Goal: Task Accomplishment & Management: Complete application form

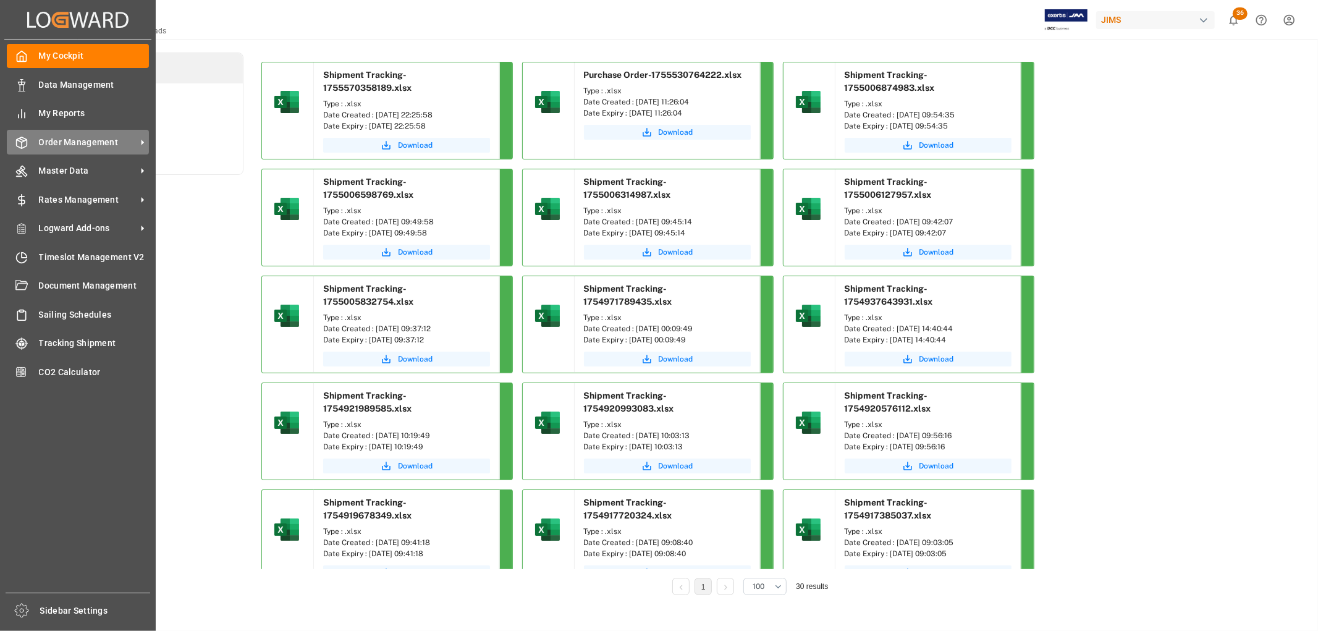
click at [72, 138] on span "Order Management" at bounding box center [88, 142] width 98 height 13
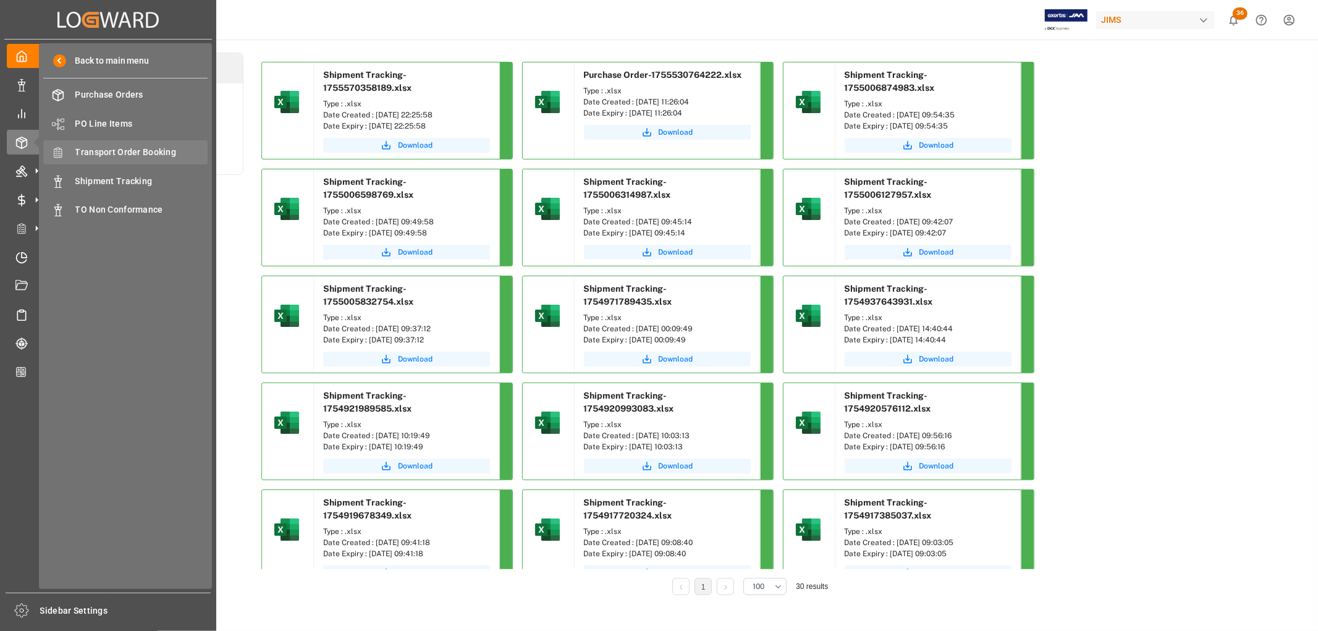
click at [119, 144] on div "Transport Order Booking Transport Order Booking" at bounding box center [125, 152] width 164 height 24
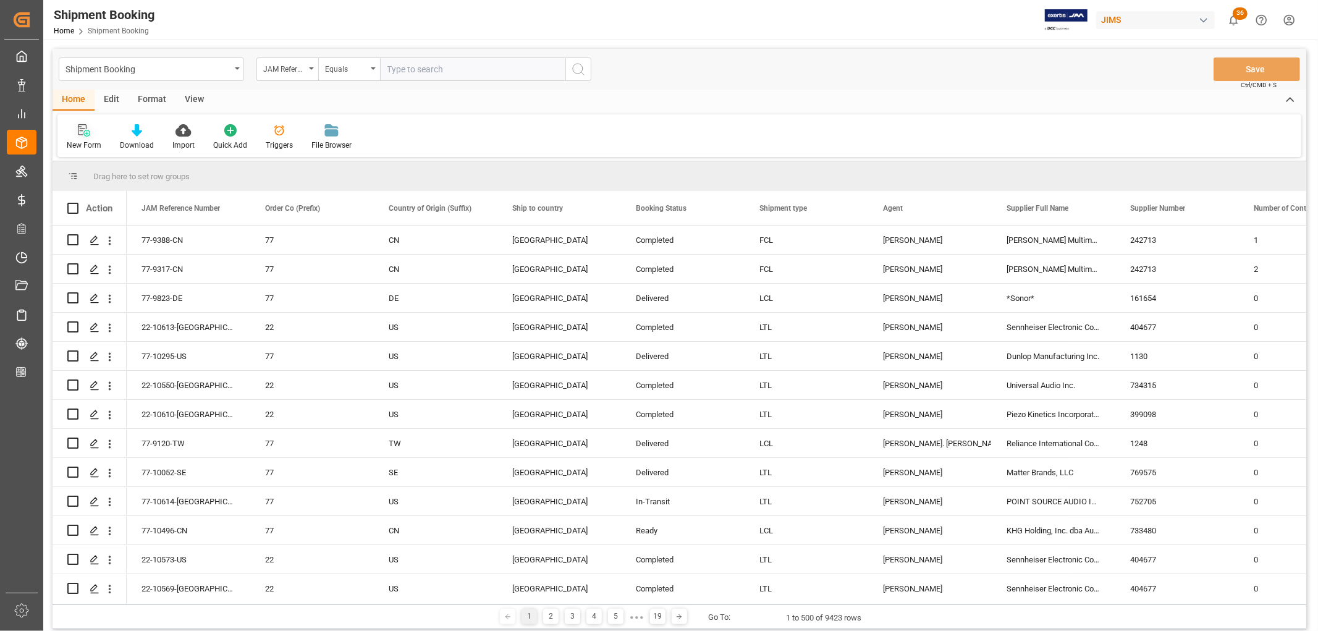
click at [87, 137] on div "New Form" at bounding box center [83, 137] width 53 height 27
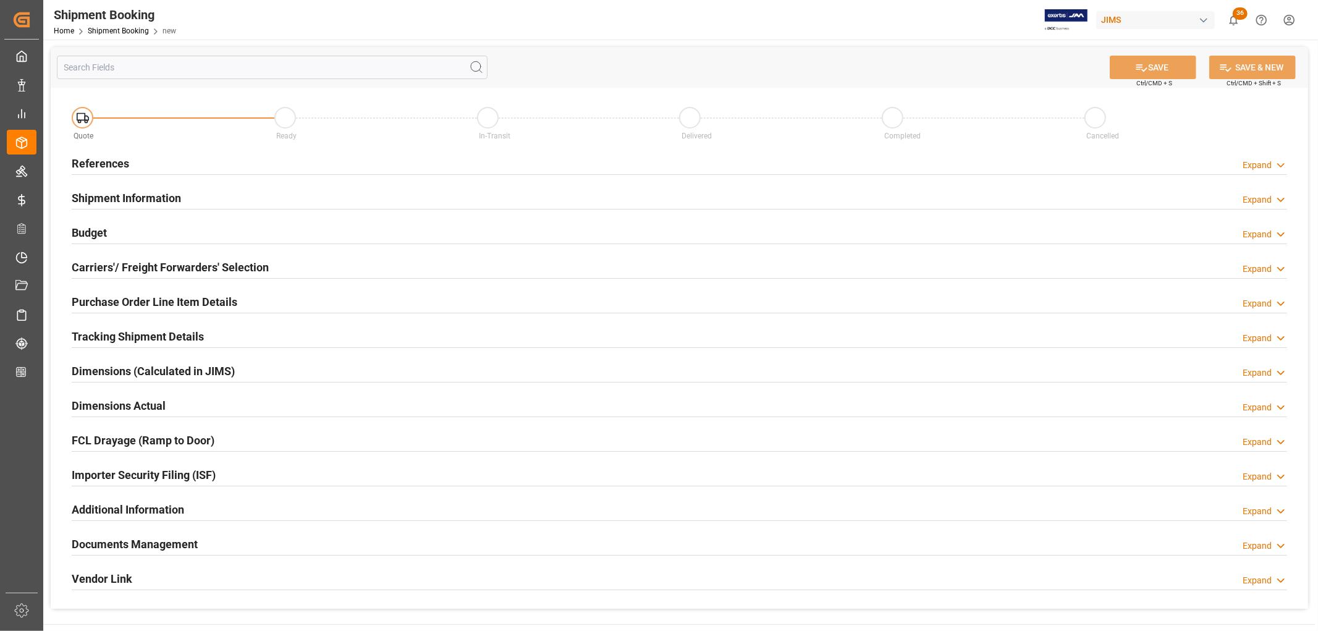
click at [114, 162] on h2 "References" at bounding box center [100, 163] width 57 height 17
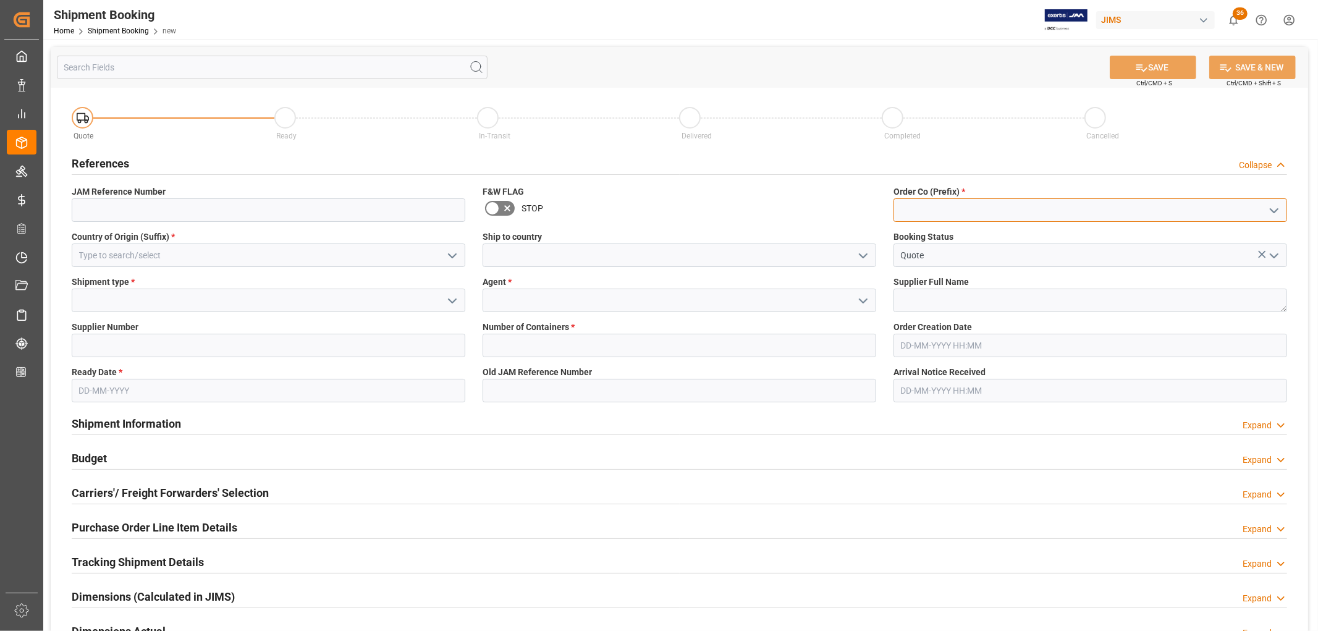
click at [955, 210] on input at bounding box center [1090, 209] width 394 height 23
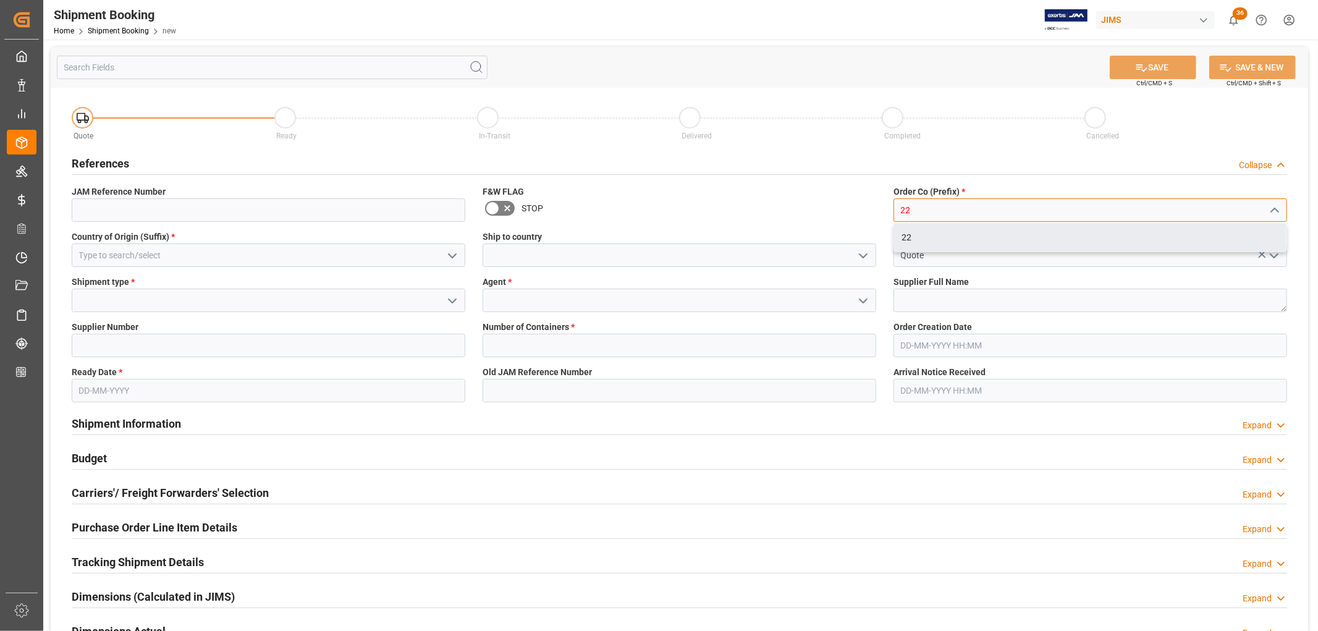
click at [907, 235] on div "22" at bounding box center [1090, 238] width 392 height 28
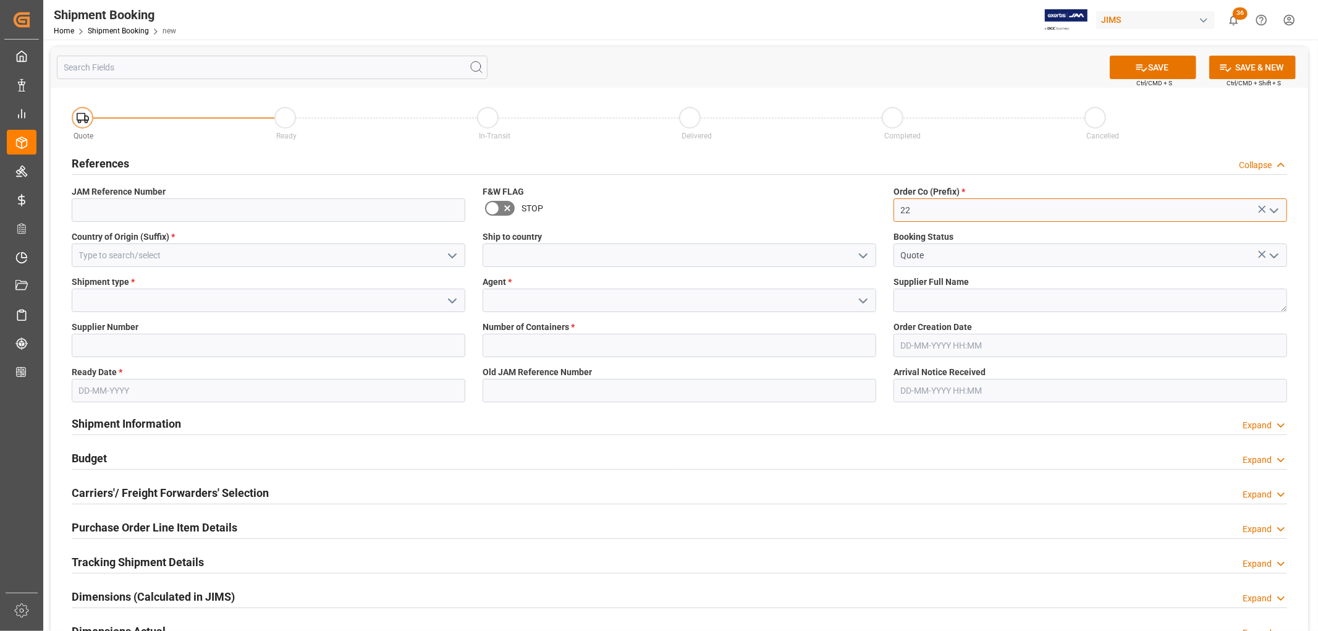
type input "22"
click at [202, 252] on input at bounding box center [269, 254] width 394 height 23
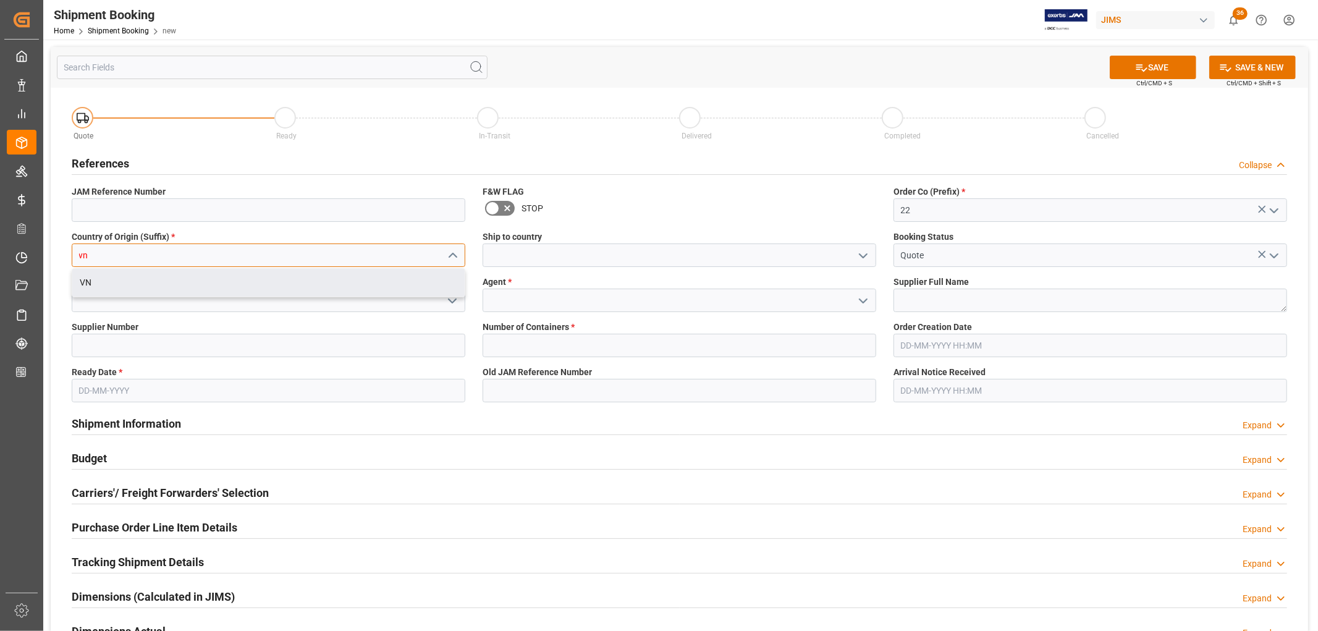
click at [94, 281] on div "VN" at bounding box center [268, 283] width 392 height 28
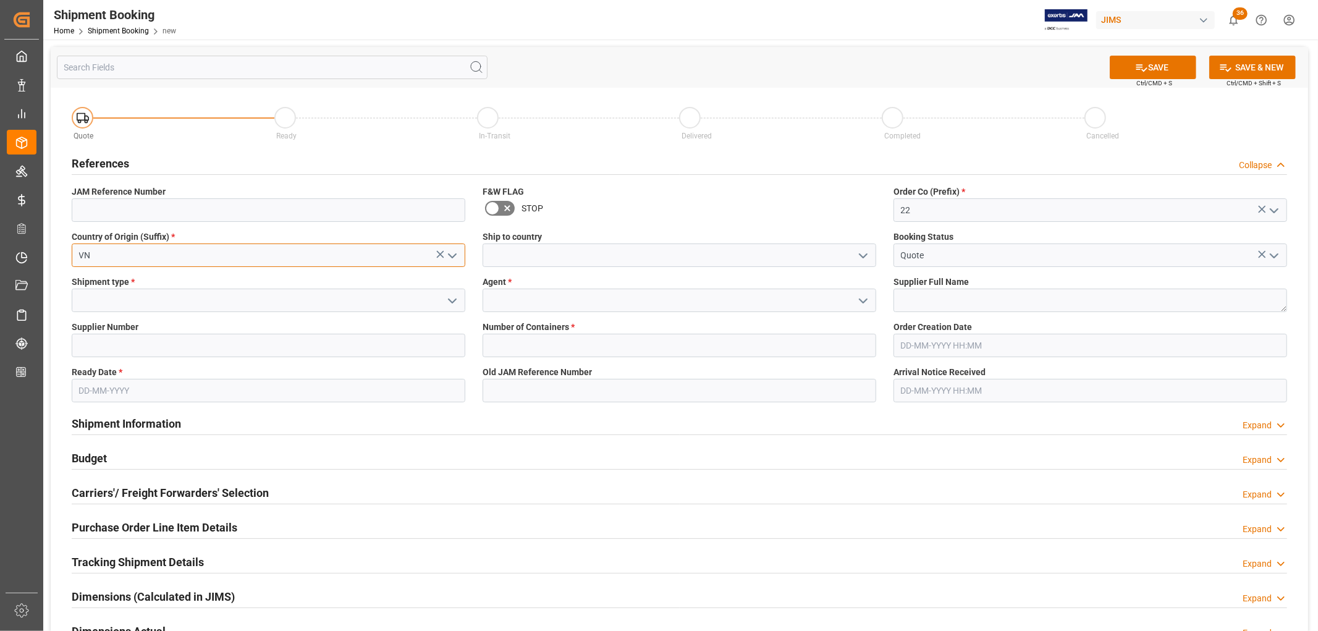
type input "VN"
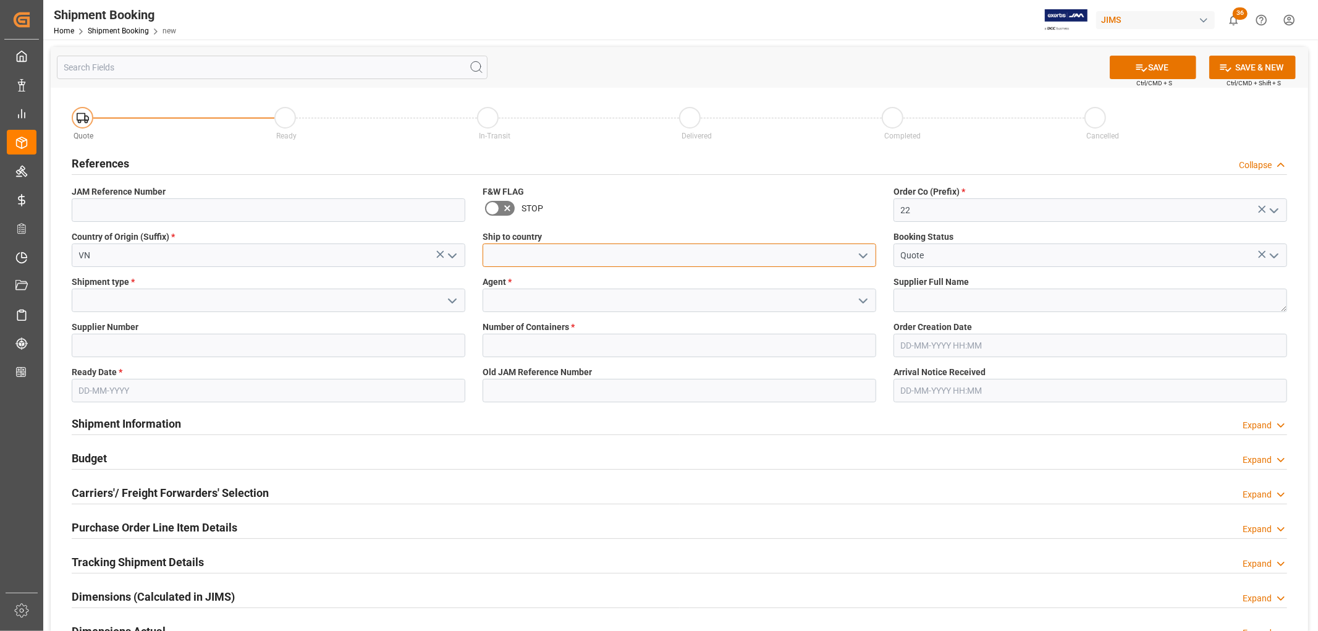
click at [502, 256] on input at bounding box center [680, 254] width 394 height 23
type input "United States"
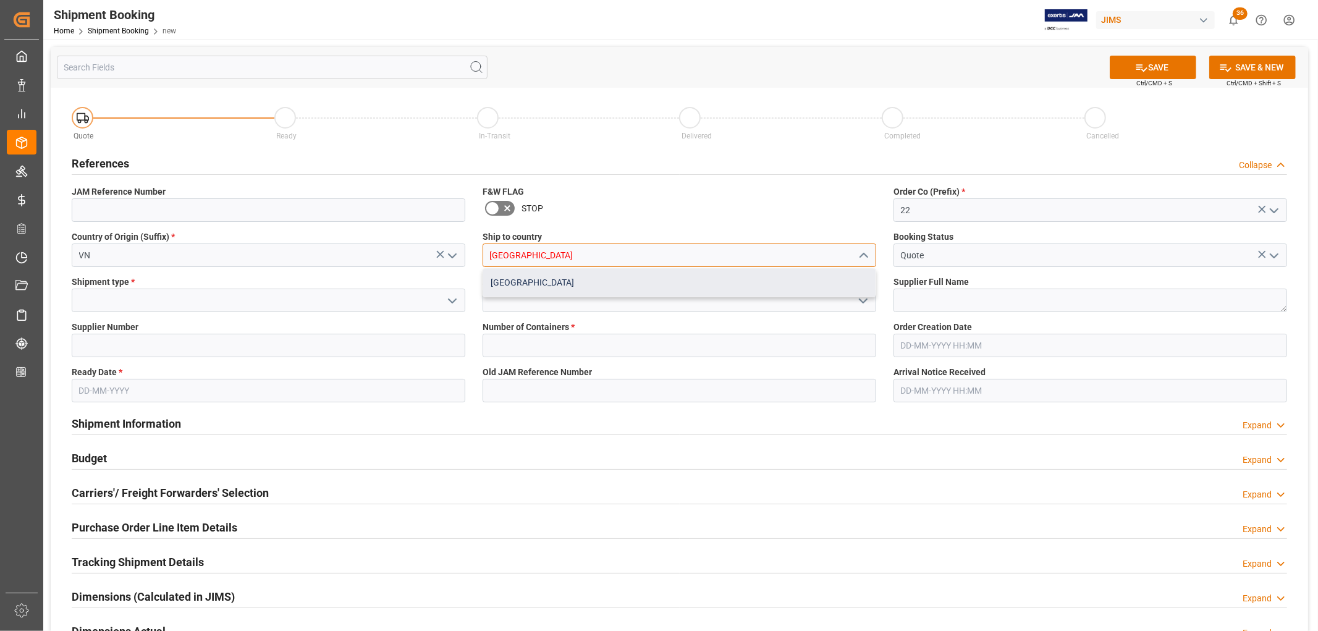
click at [504, 282] on div "United States" at bounding box center [679, 283] width 392 height 28
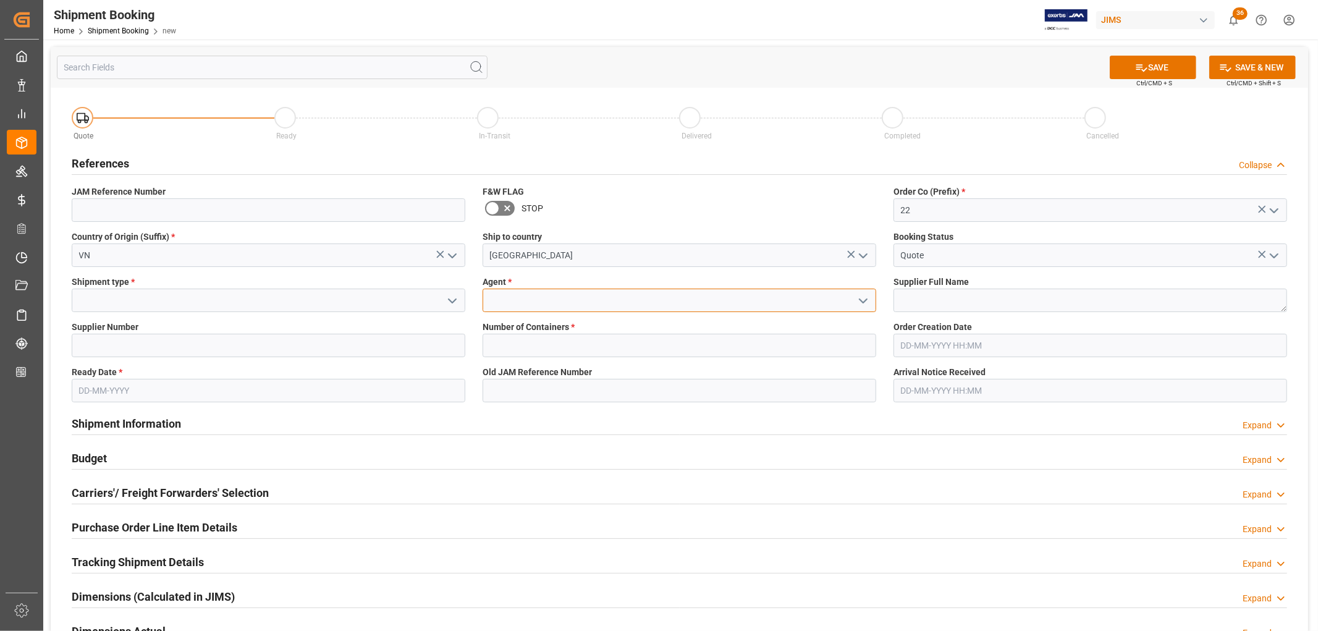
click at [504, 302] on input at bounding box center [680, 300] width 394 height 23
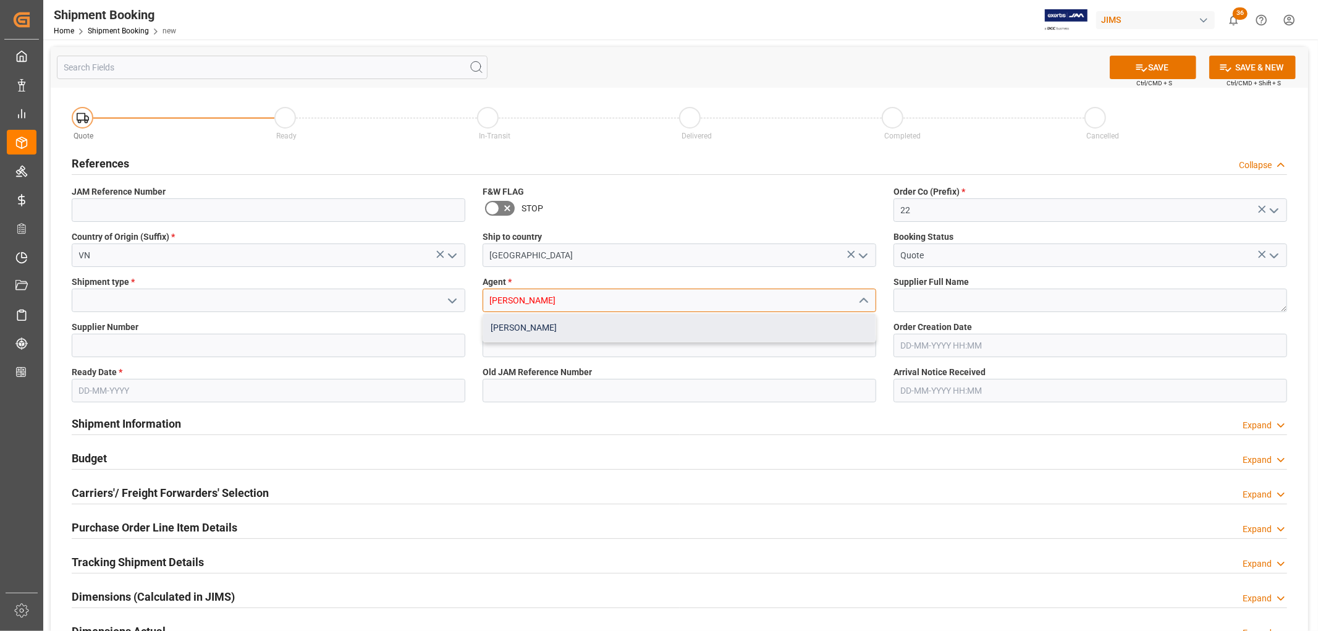
click at [503, 329] on div "[PERSON_NAME]" at bounding box center [679, 328] width 392 height 28
type input "[PERSON_NAME]"
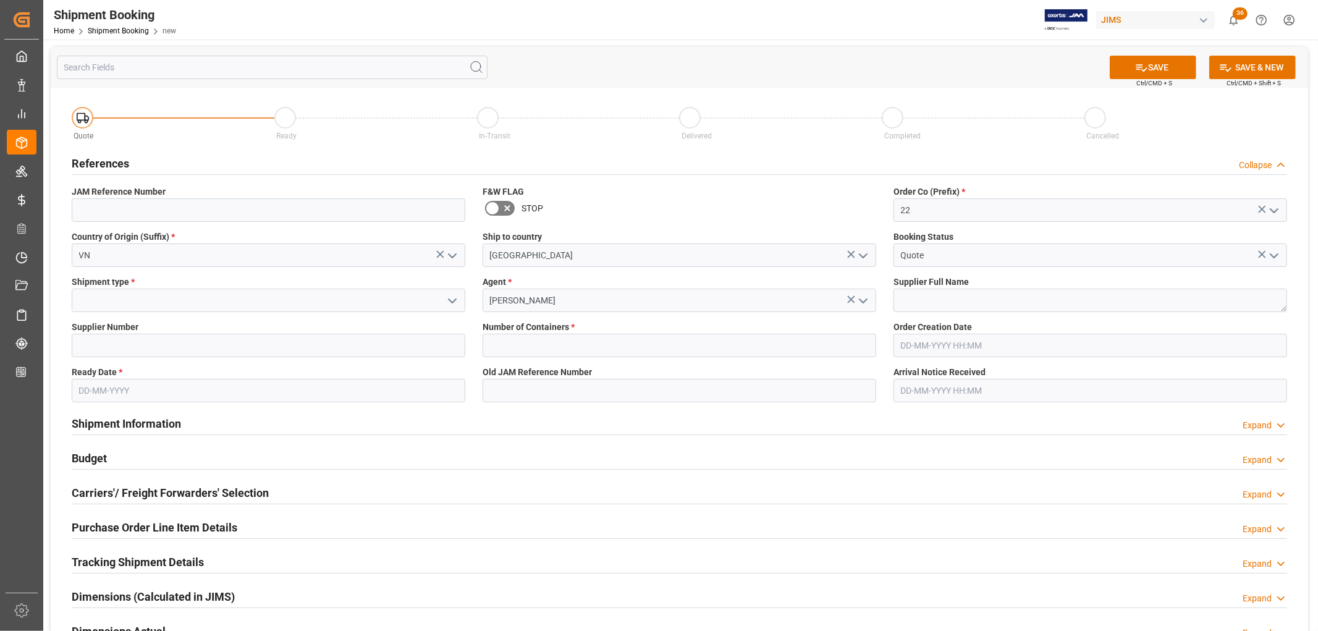
click at [447, 298] on icon "open menu" at bounding box center [452, 300] width 15 height 15
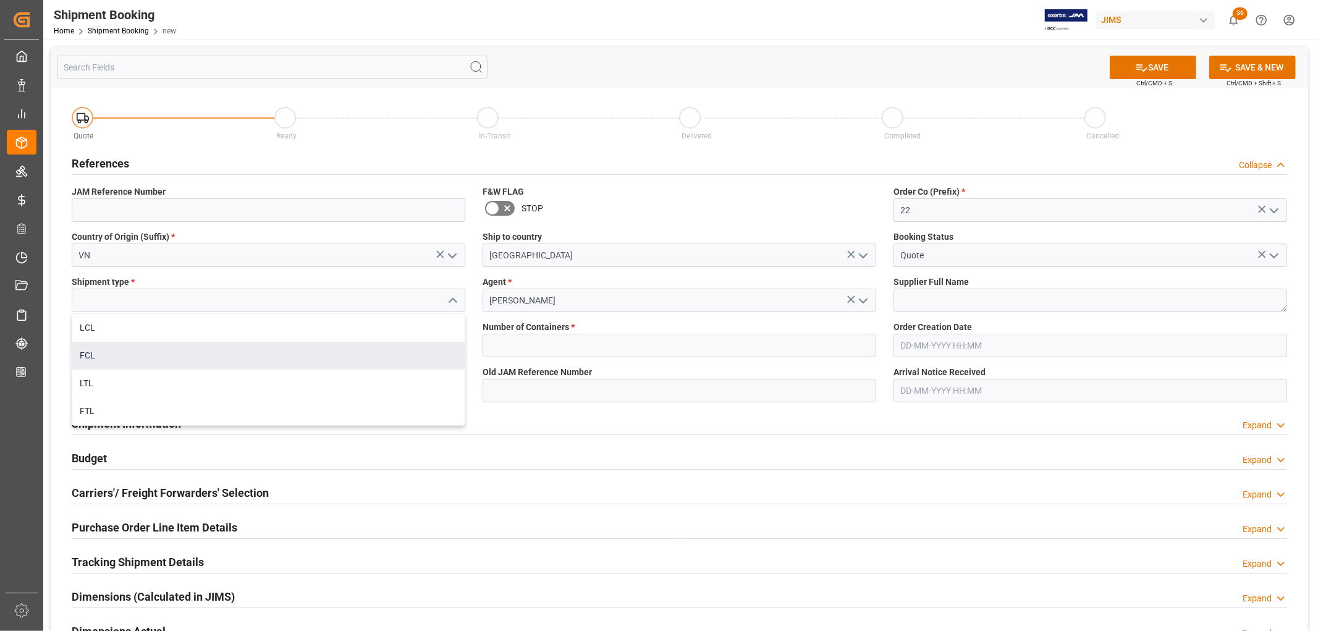
click at [157, 351] on div "FCL" at bounding box center [268, 356] width 392 height 28
type input "FCL"
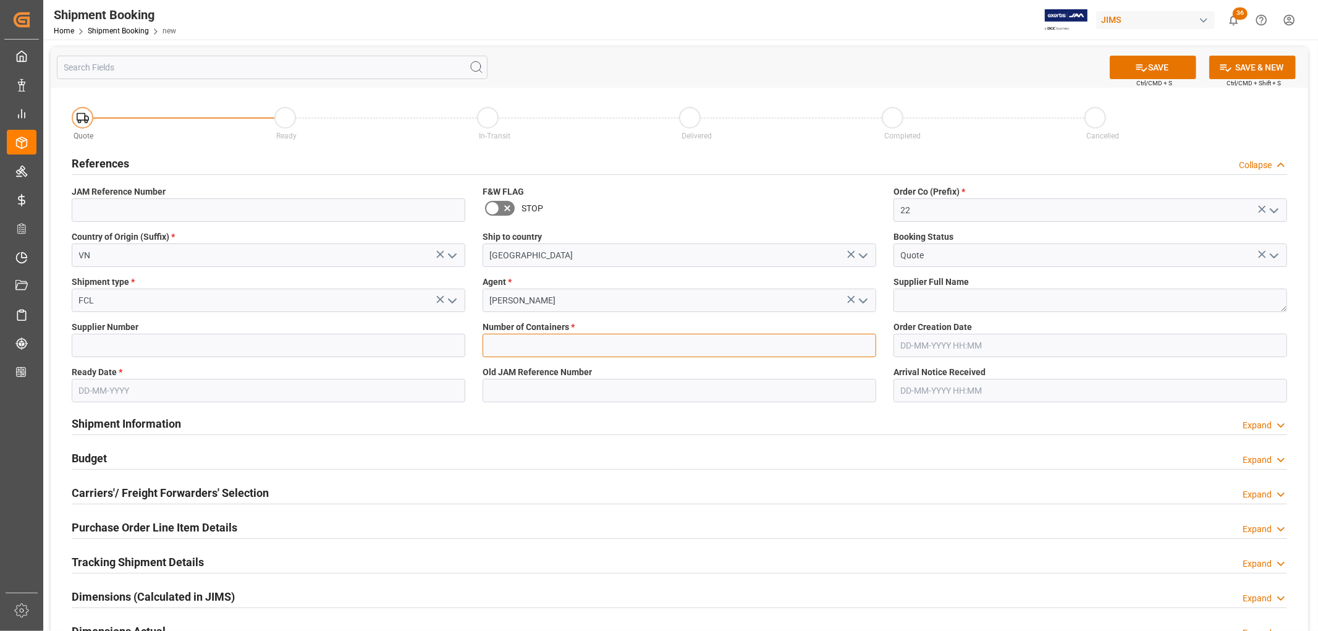
click at [507, 345] on input "text" at bounding box center [680, 345] width 394 height 23
type input "1"
click at [104, 391] on input "text" at bounding box center [269, 390] width 394 height 23
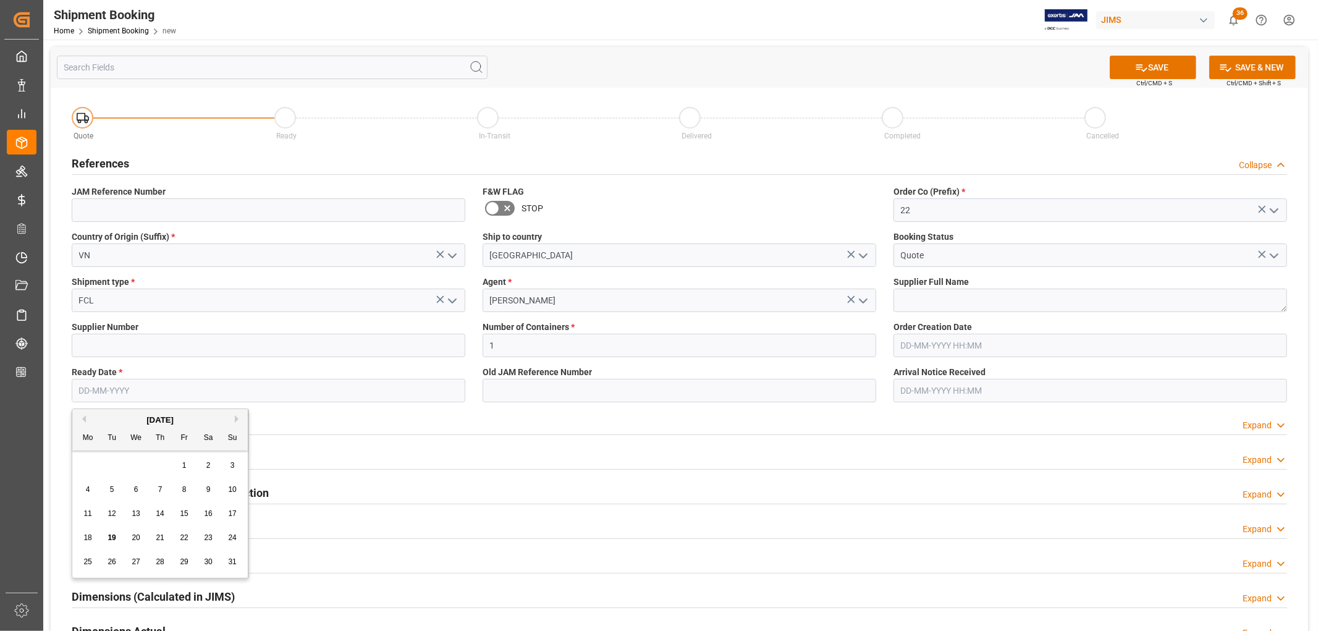
click at [136, 536] on span "20" at bounding box center [136, 537] width 8 height 9
type input "20-08-2025"
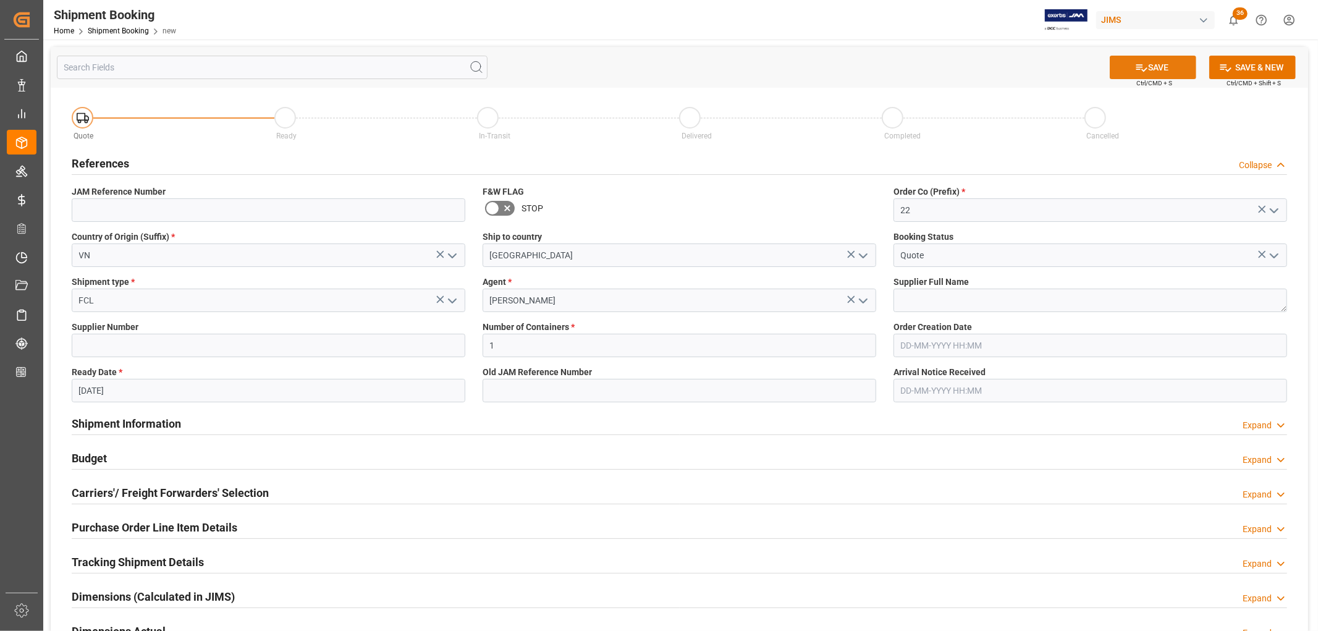
click at [1167, 70] on button "SAVE" at bounding box center [1153, 67] width 87 height 23
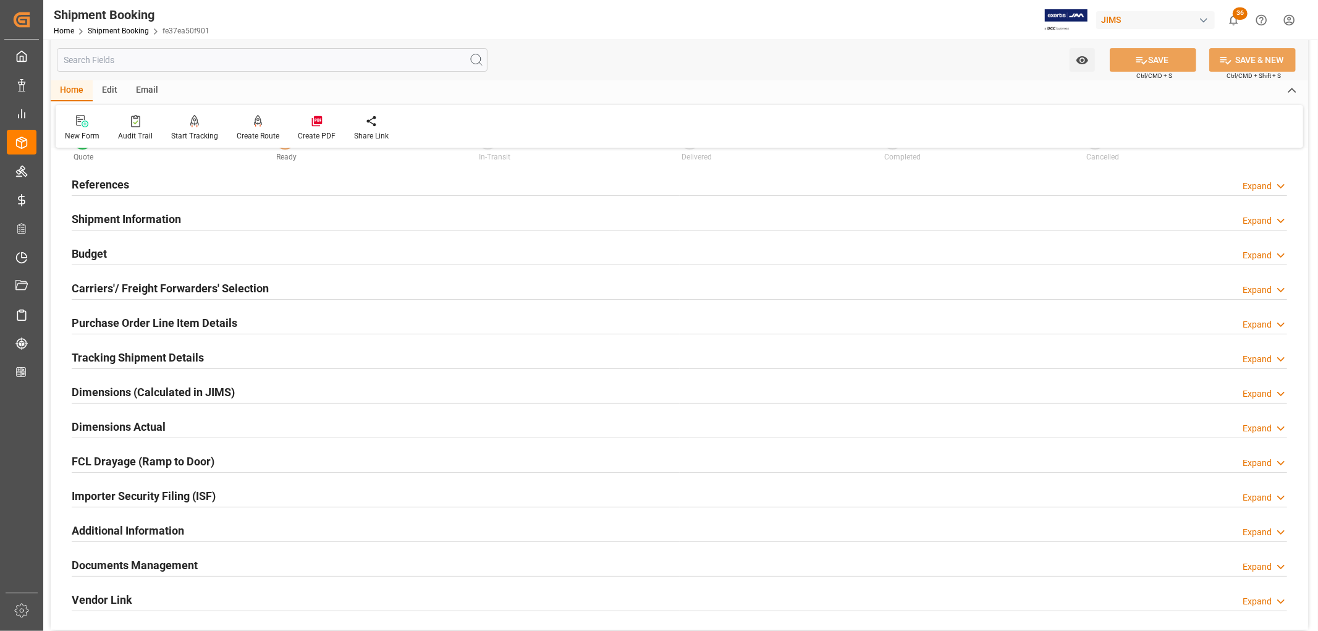
scroll to position [69, 0]
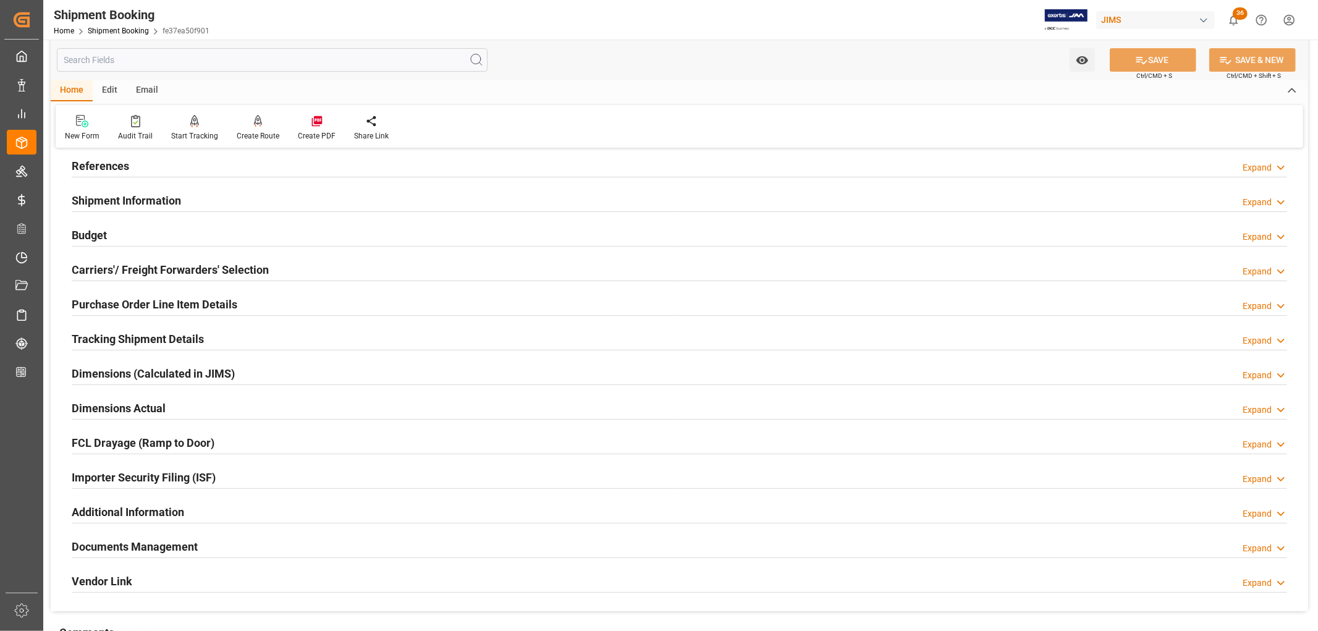
click at [138, 200] on h2 "Shipment Information" at bounding box center [126, 200] width 109 height 17
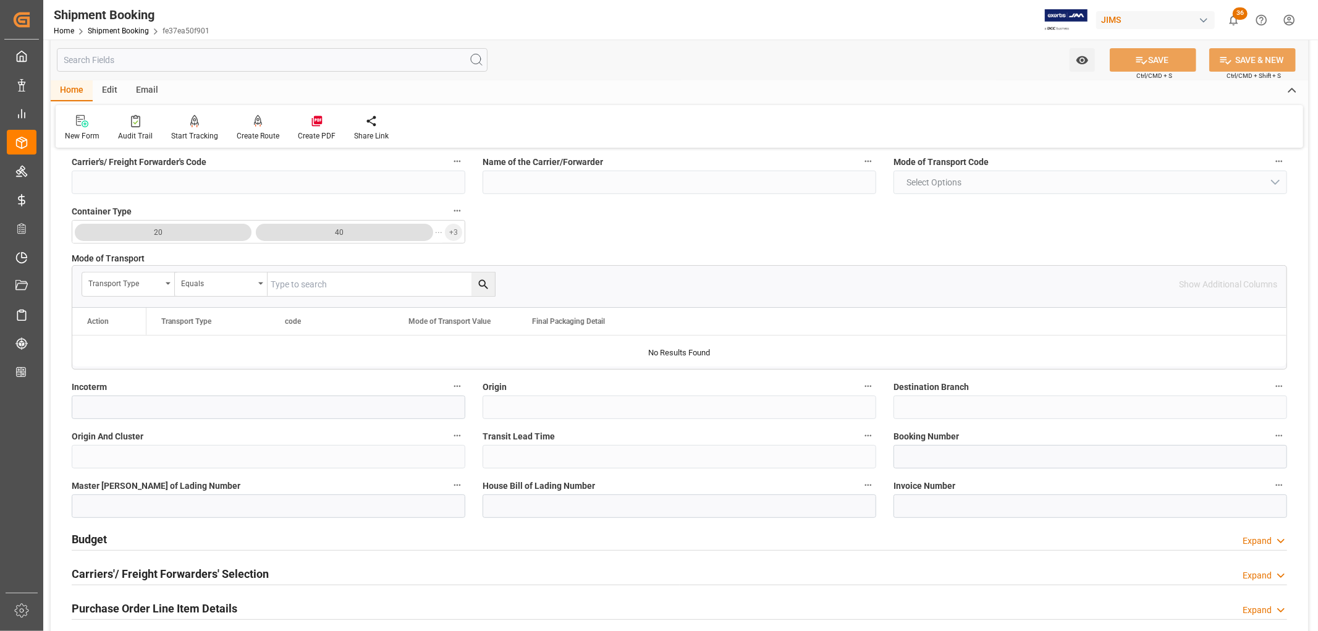
scroll to position [343, 0]
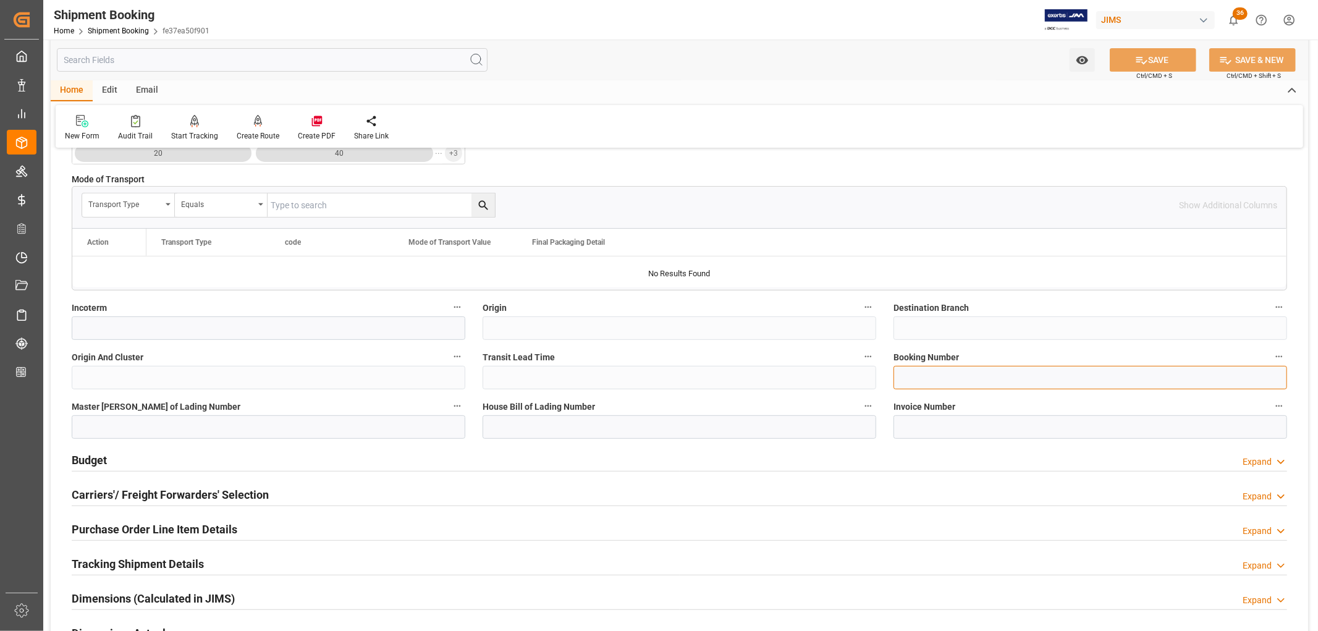
click at [962, 374] on input at bounding box center [1090, 377] width 394 height 23
paste input "236500448536"
type input "236500448536"
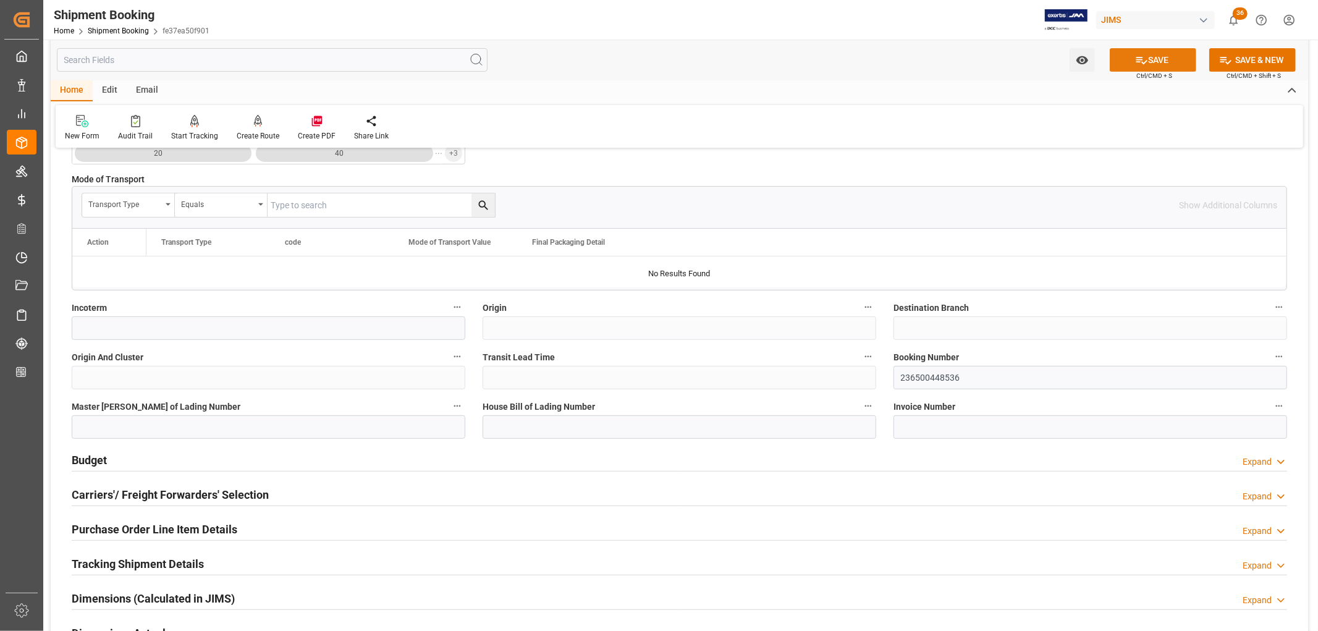
click at [1139, 54] on icon at bounding box center [1141, 60] width 13 height 13
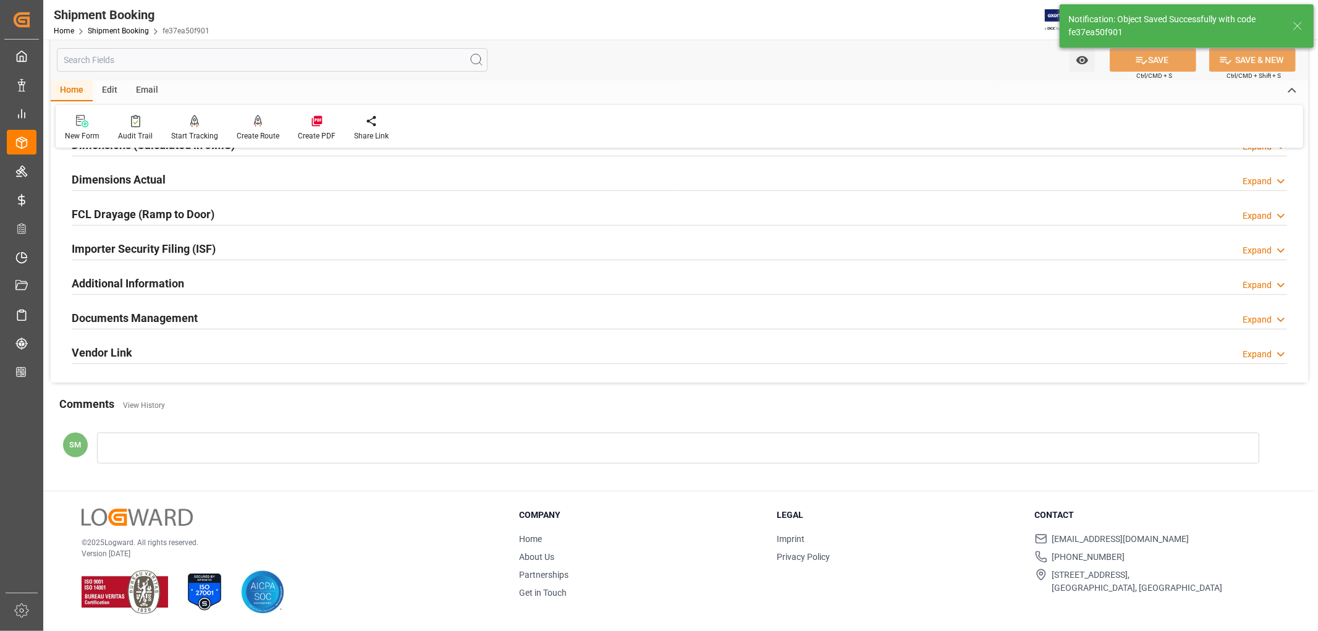
type input "Ready"
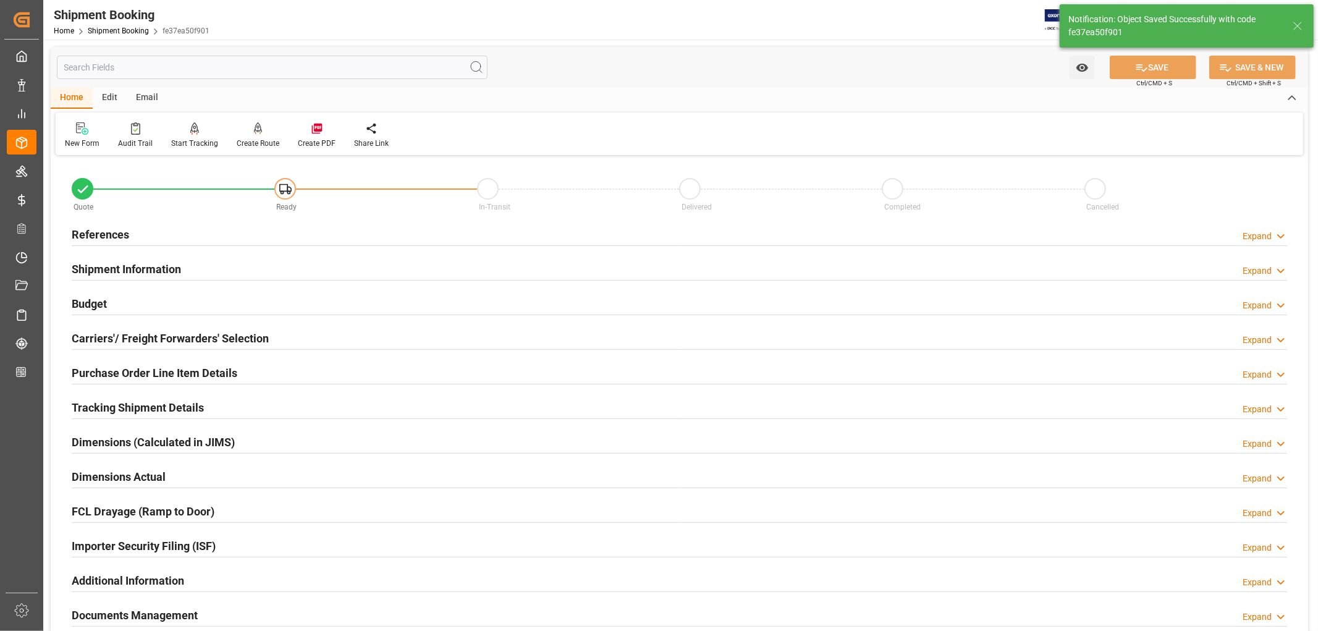
click at [116, 238] on h2 "References" at bounding box center [100, 234] width 57 height 17
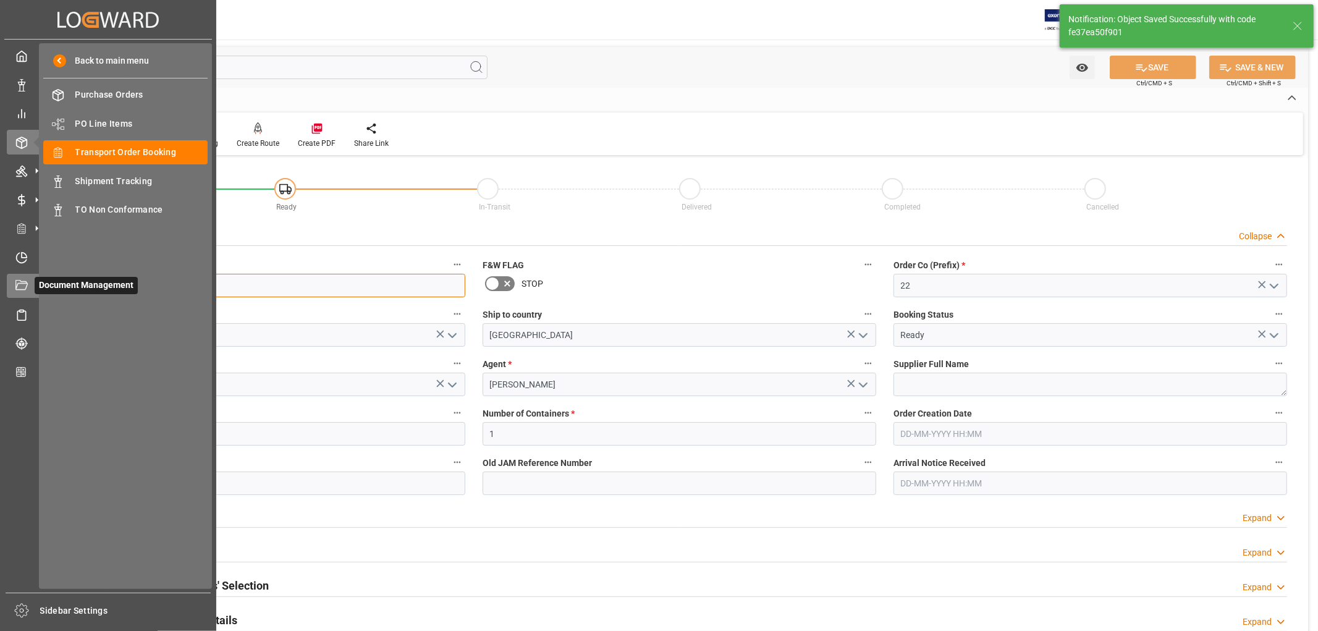
drag, startPoint x: 138, startPoint y: 289, endPoint x: 31, endPoint y: 282, distance: 107.2
click at [31, 282] on div "Created by potrace 1.15, written by Peter Selinger 2001-2017 Created by potrace…" at bounding box center [659, 315] width 1318 height 631
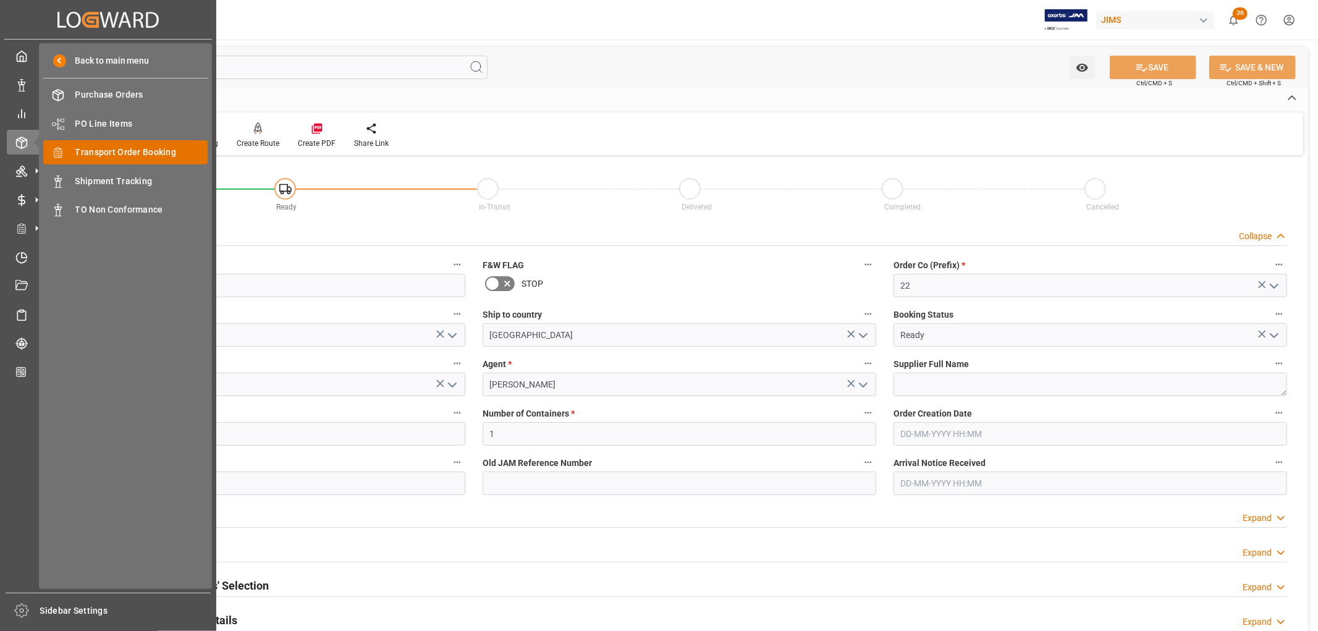
click at [119, 151] on span "Transport Order Booking" at bounding box center [141, 152] width 133 height 13
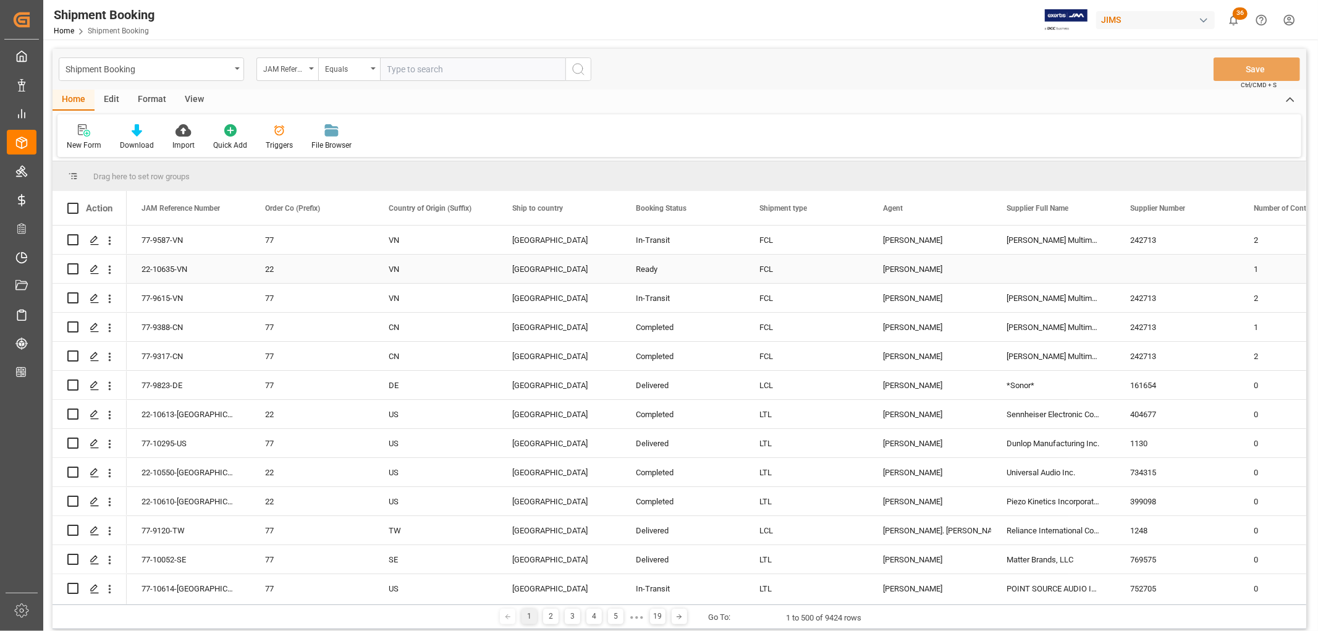
click at [921, 272] on div "[PERSON_NAME]" at bounding box center [930, 269] width 94 height 28
click at [970, 205] on span at bounding box center [971, 208] width 11 height 11
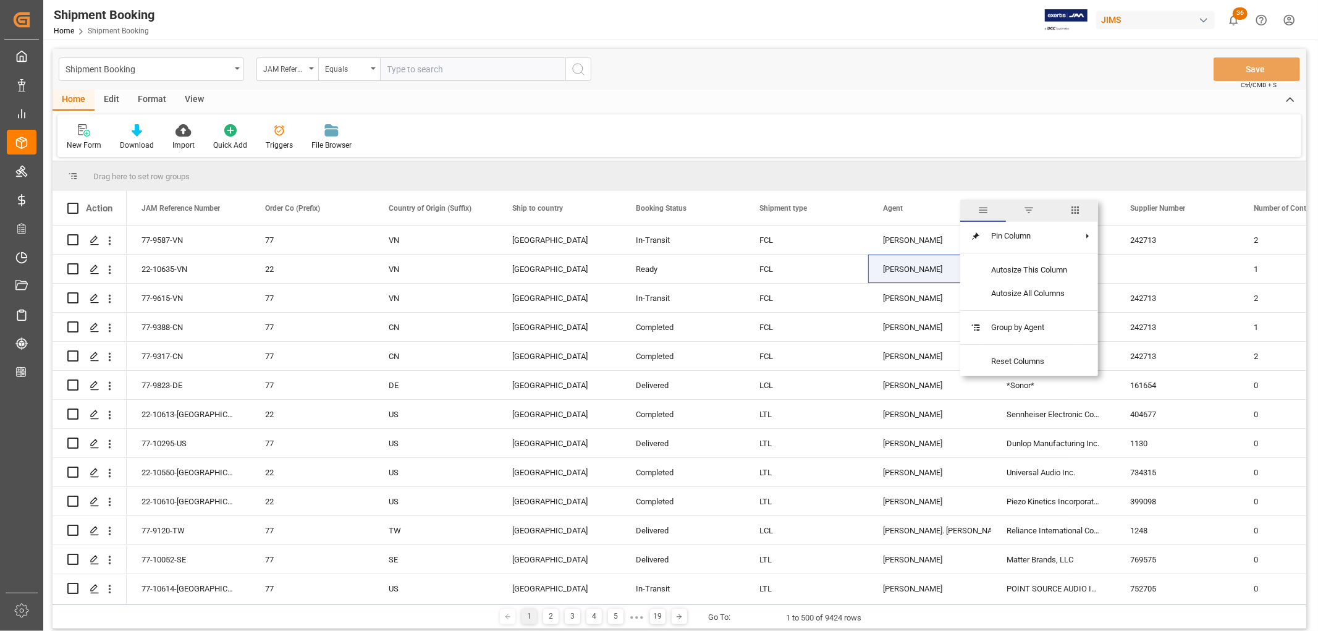
click at [1032, 206] on span "filter" at bounding box center [1028, 210] width 11 height 11
type input "[PERSON_NAME]"
click at [1046, 311] on button "Apply" at bounding box center [1043, 313] width 23 height 12
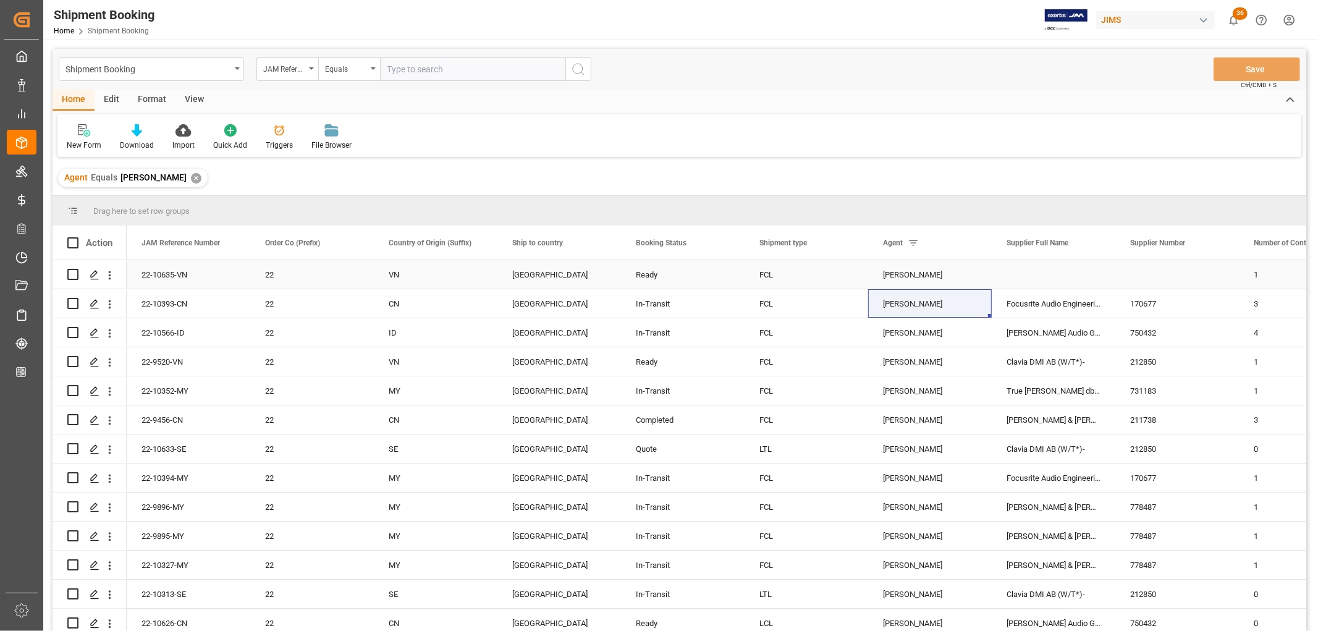
click at [176, 276] on div "22-10635-VN" at bounding box center [189, 274] width 124 height 28
drag, startPoint x: 1121, startPoint y: 332, endPoint x: 1147, endPoint y: 334, distance: 26.6
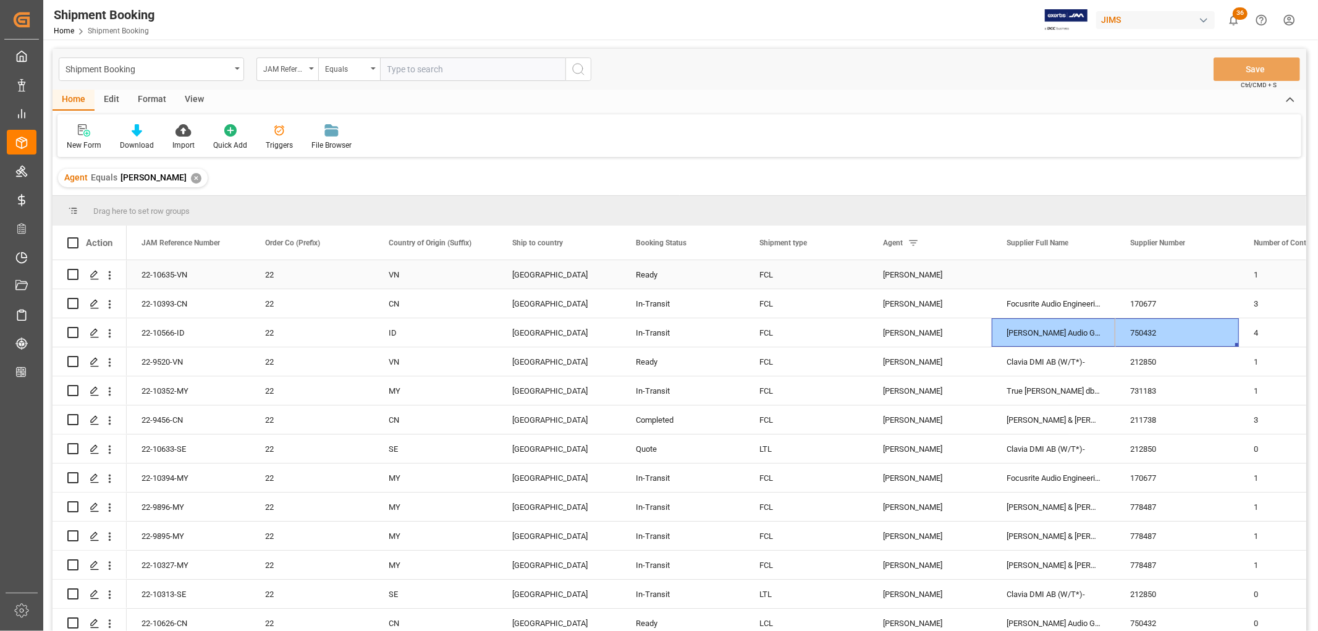
click at [1054, 272] on div "Press SPACE to select this row." at bounding box center [1054, 274] width 124 height 28
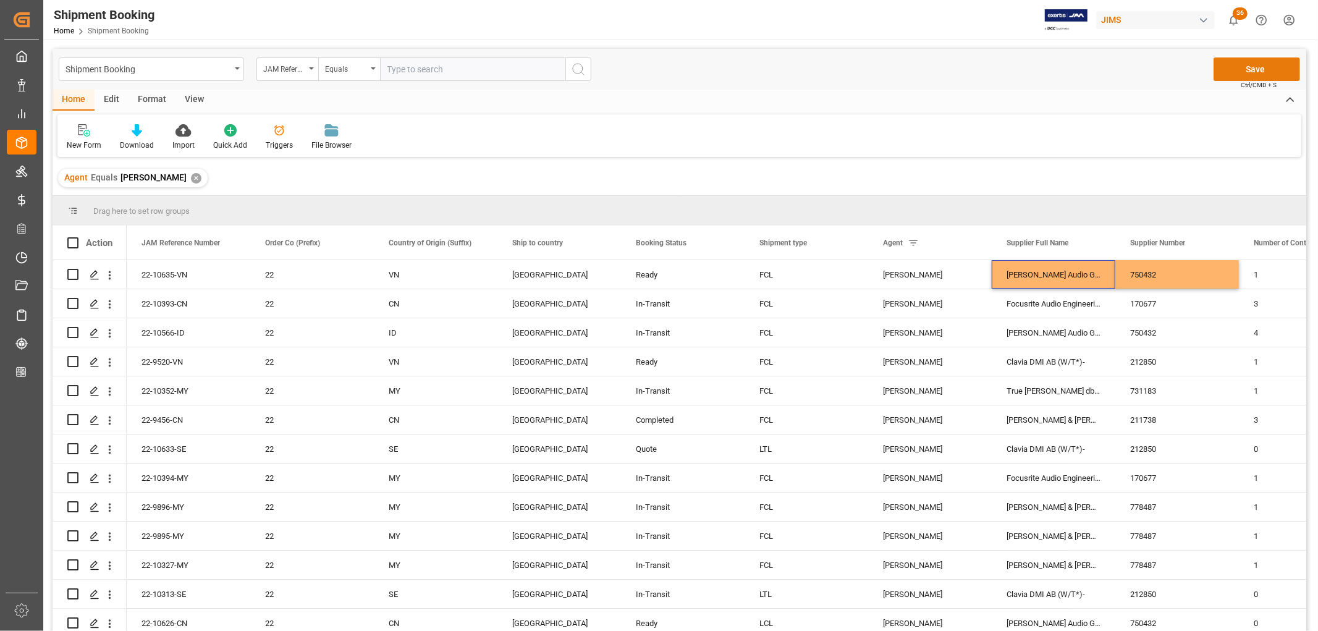
click at [1256, 64] on button "Save" at bounding box center [1257, 68] width 87 height 23
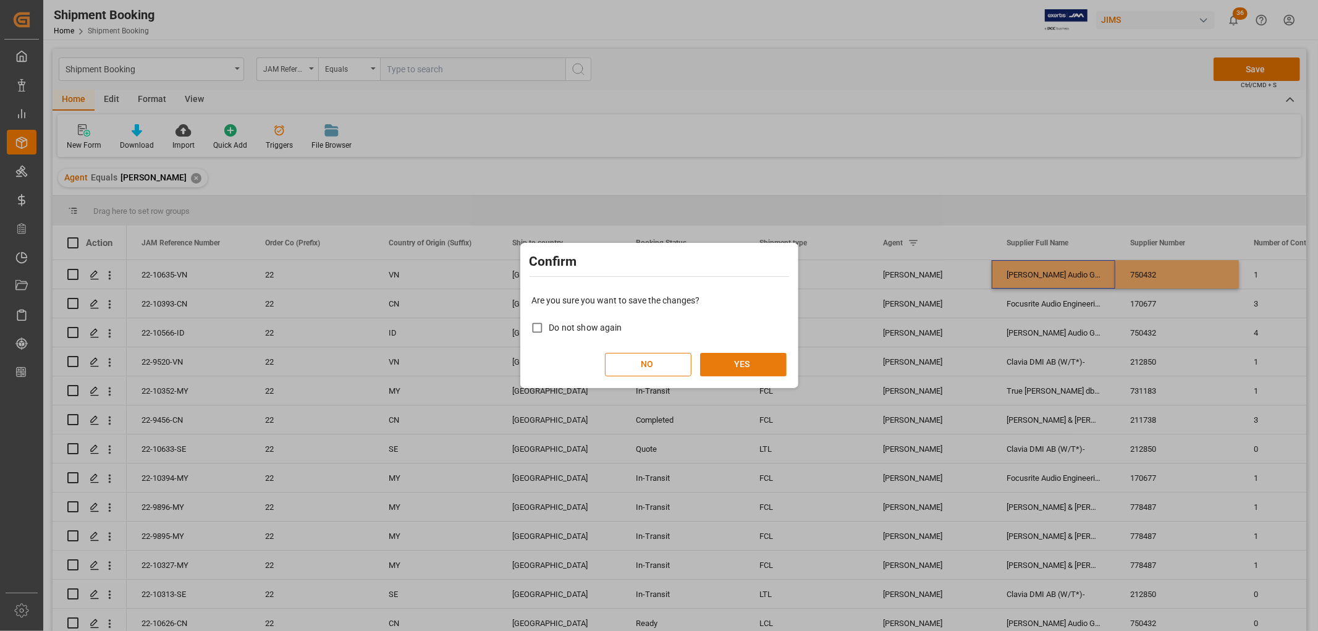
click at [755, 362] on button "YES" at bounding box center [743, 364] width 87 height 23
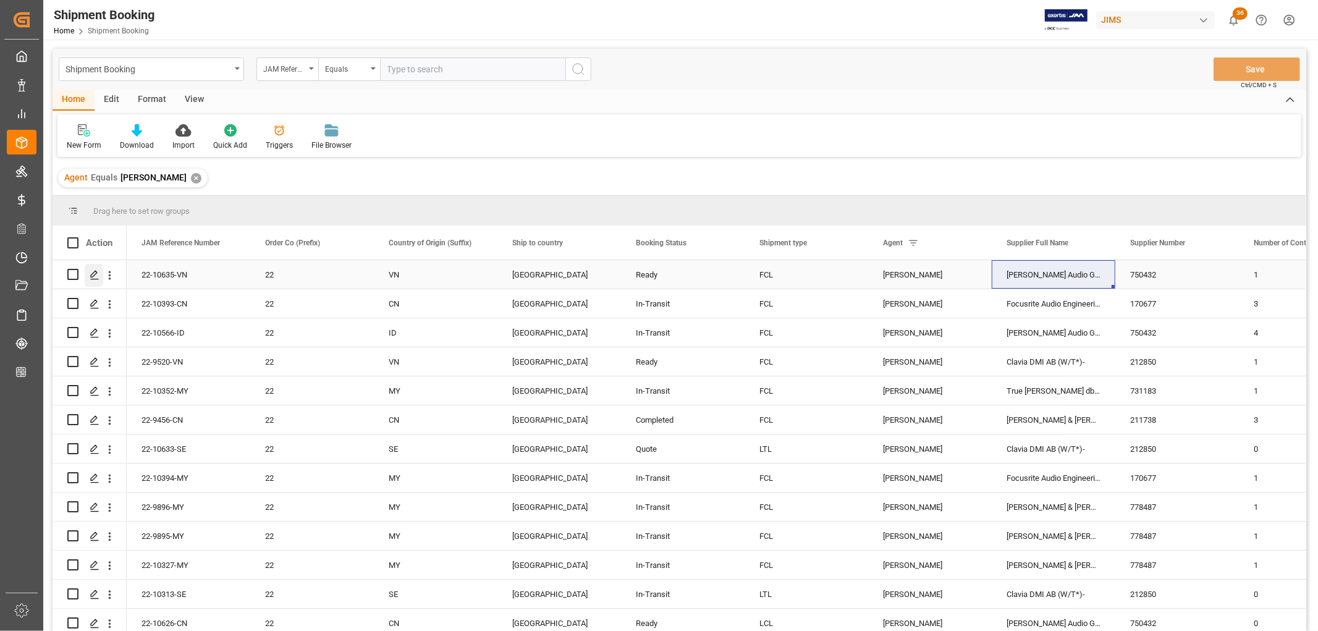
click at [94, 276] on icon "Press SPACE to select this row." at bounding box center [95, 275] width 10 height 10
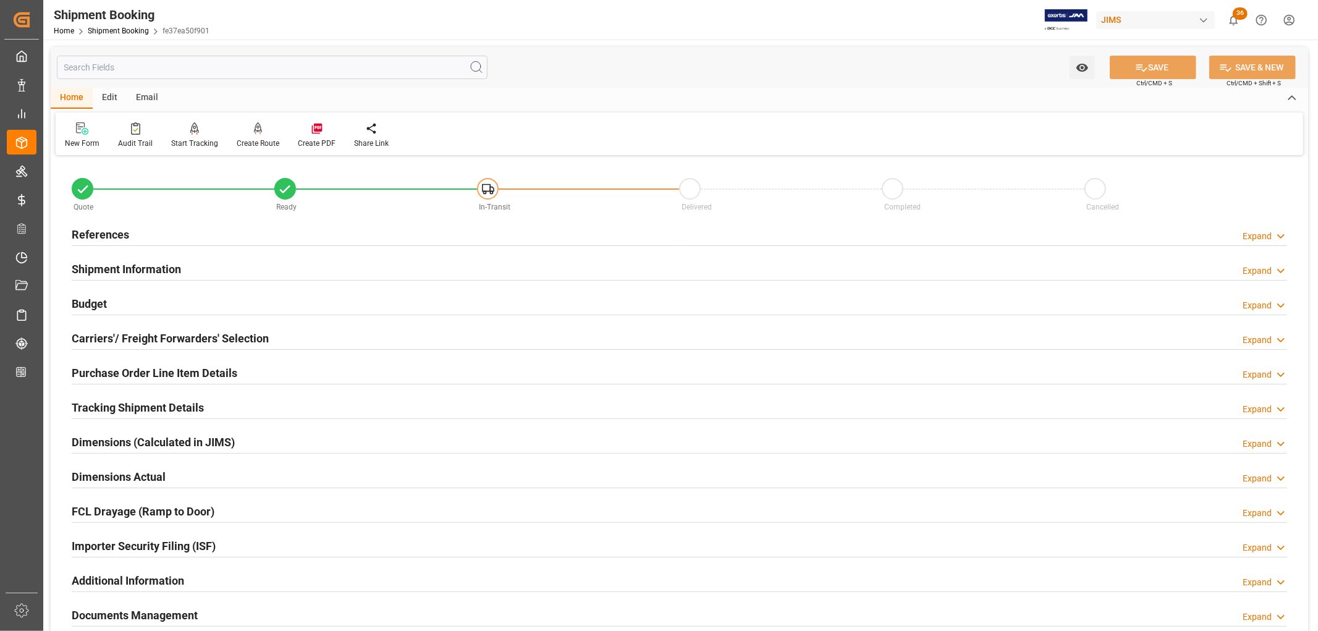
click at [107, 340] on h2 "Carriers'/ Freight Forwarders' Selection" at bounding box center [170, 338] width 197 height 17
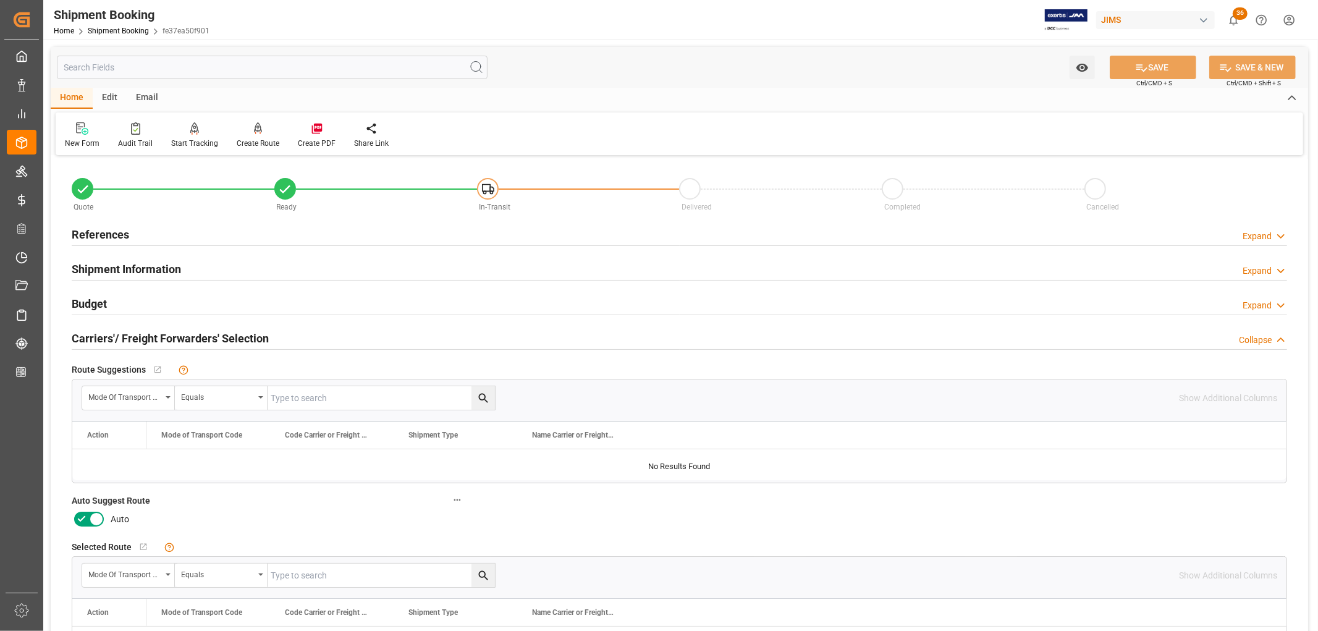
click at [79, 524] on icon at bounding box center [81, 519] width 15 height 15
click at [0, 0] on input "checkbox" at bounding box center [0, 0] width 0 height 0
click at [1168, 70] on button "SAVE" at bounding box center [1153, 67] width 87 height 23
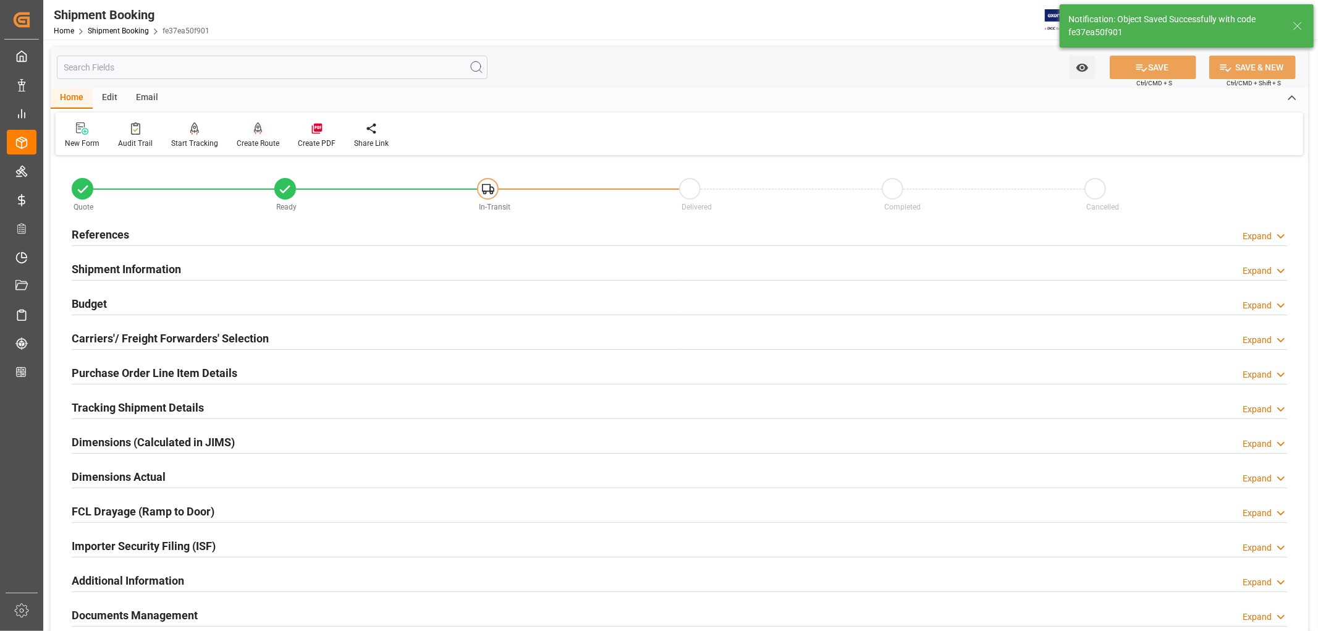
click at [252, 138] on div "Create Route" at bounding box center [258, 143] width 43 height 11
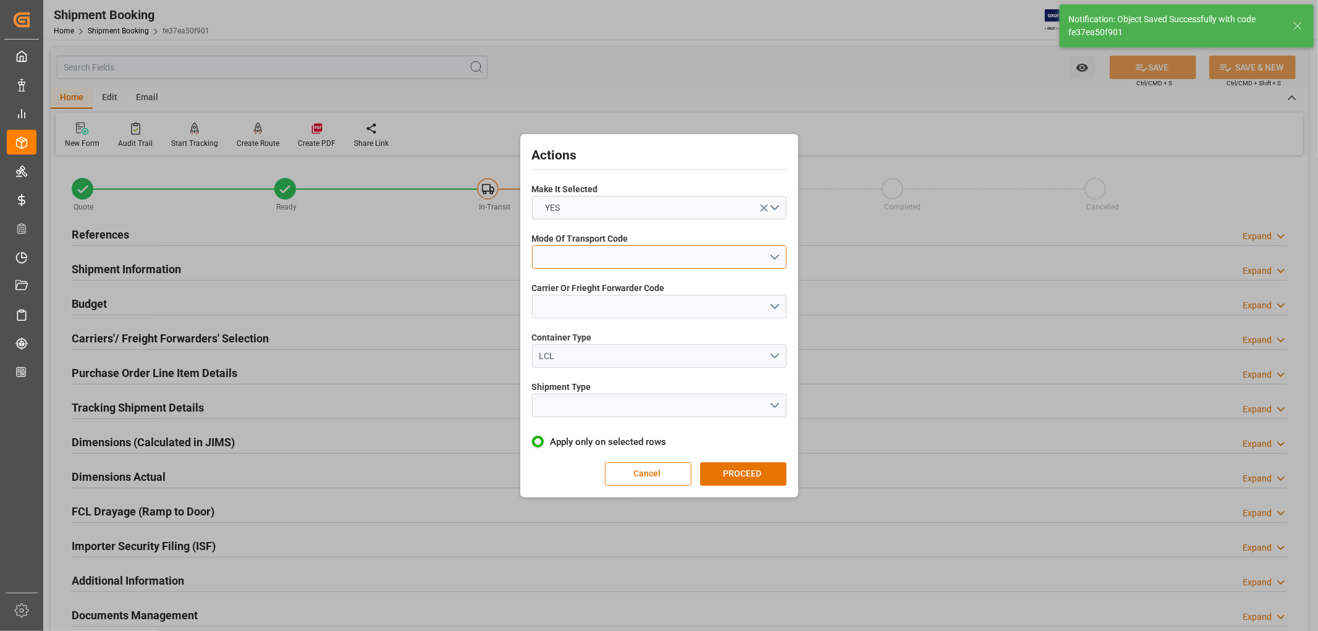
click at [573, 255] on button "open menu" at bounding box center [659, 256] width 255 height 23
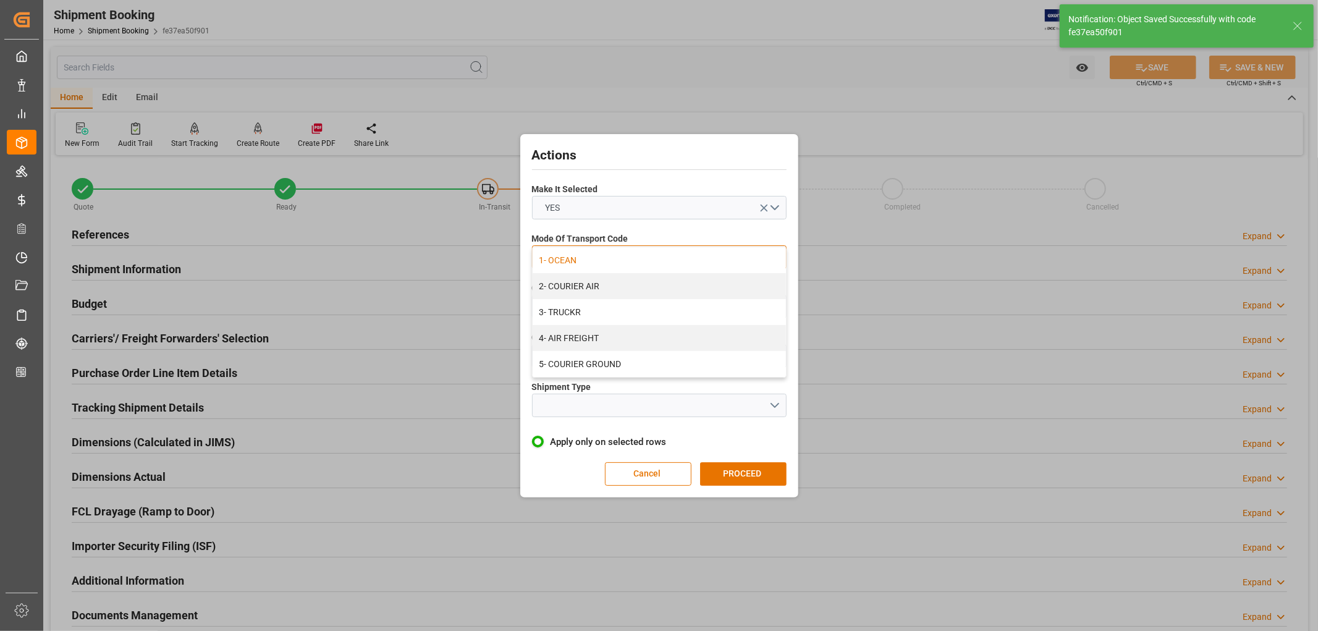
click at [577, 260] on div "1- OCEAN" at bounding box center [659, 260] width 253 height 26
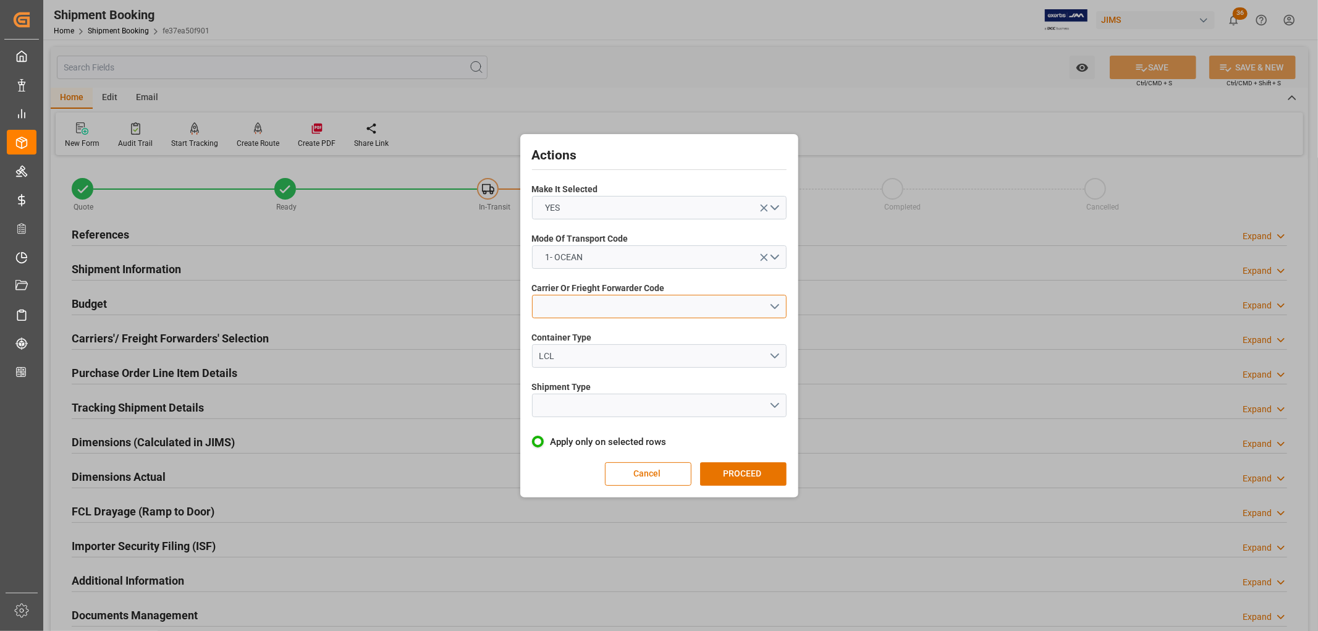
click at [557, 305] on button "open menu" at bounding box center [659, 306] width 255 height 23
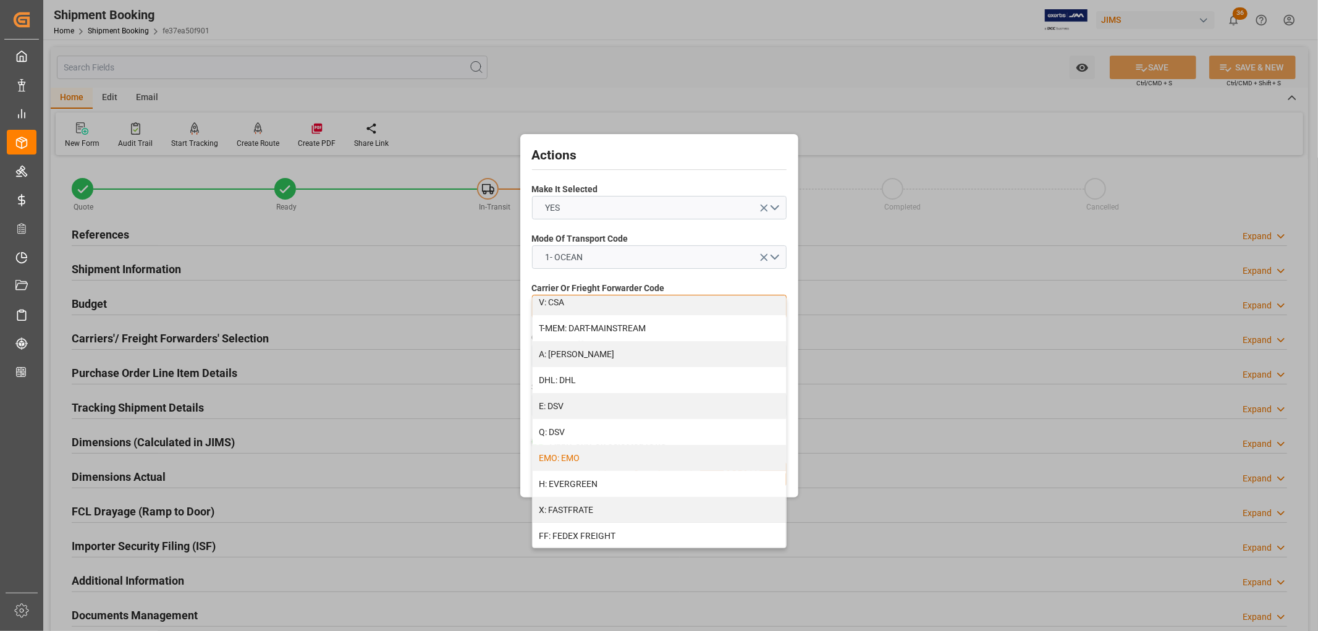
scroll to position [206, 0]
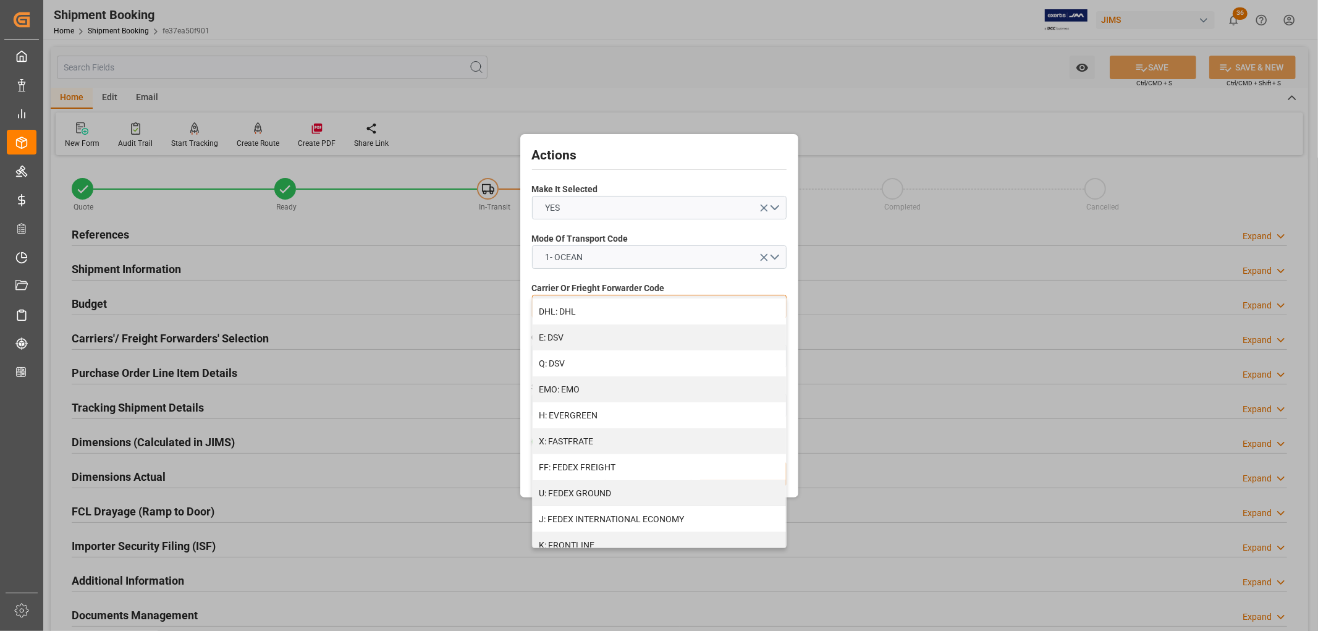
click at [575, 411] on div "H: EVERGREEN" at bounding box center [659, 415] width 253 height 26
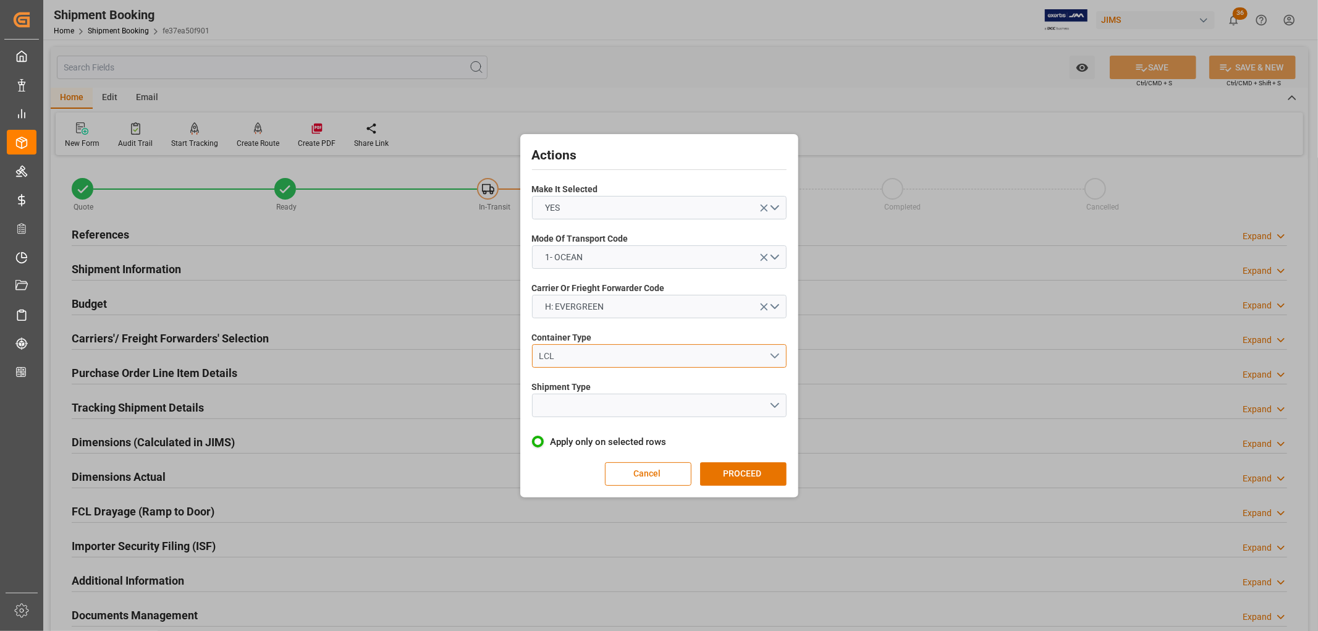
click at [560, 360] on div "LCL" at bounding box center [654, 356] width 230 height 13
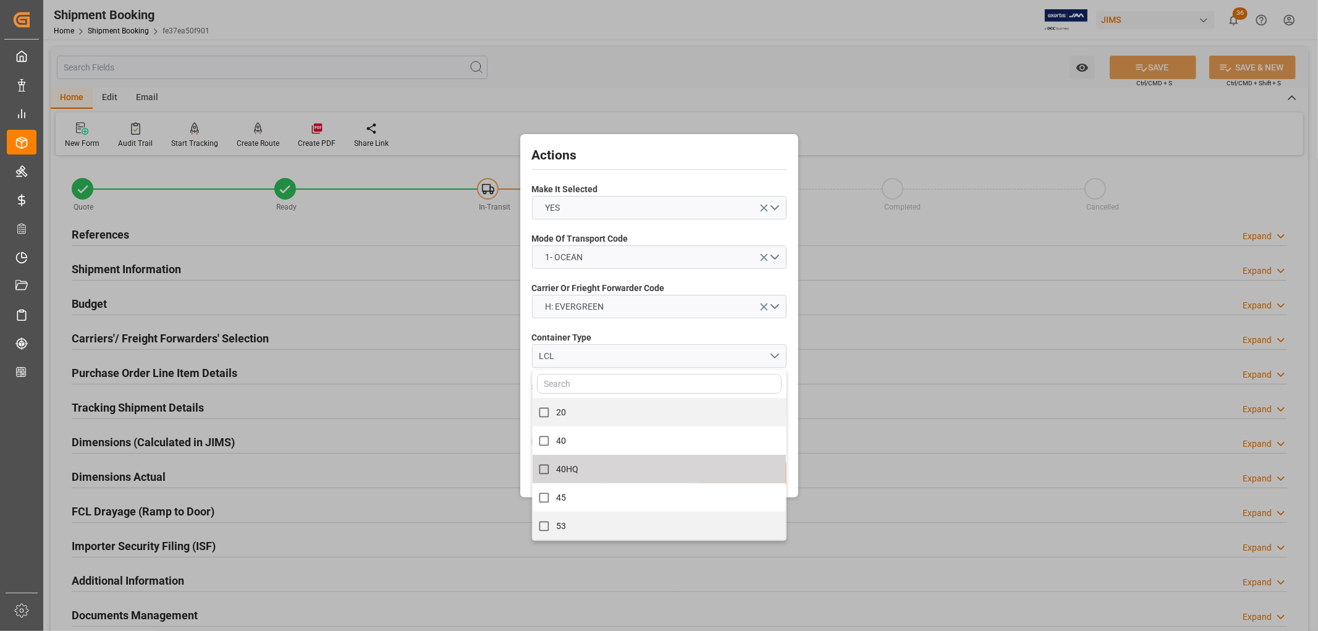
click at [561, 476] on label "40HQ" at bounding box center [652, 469] width 240 height 24
checkbox input "true"
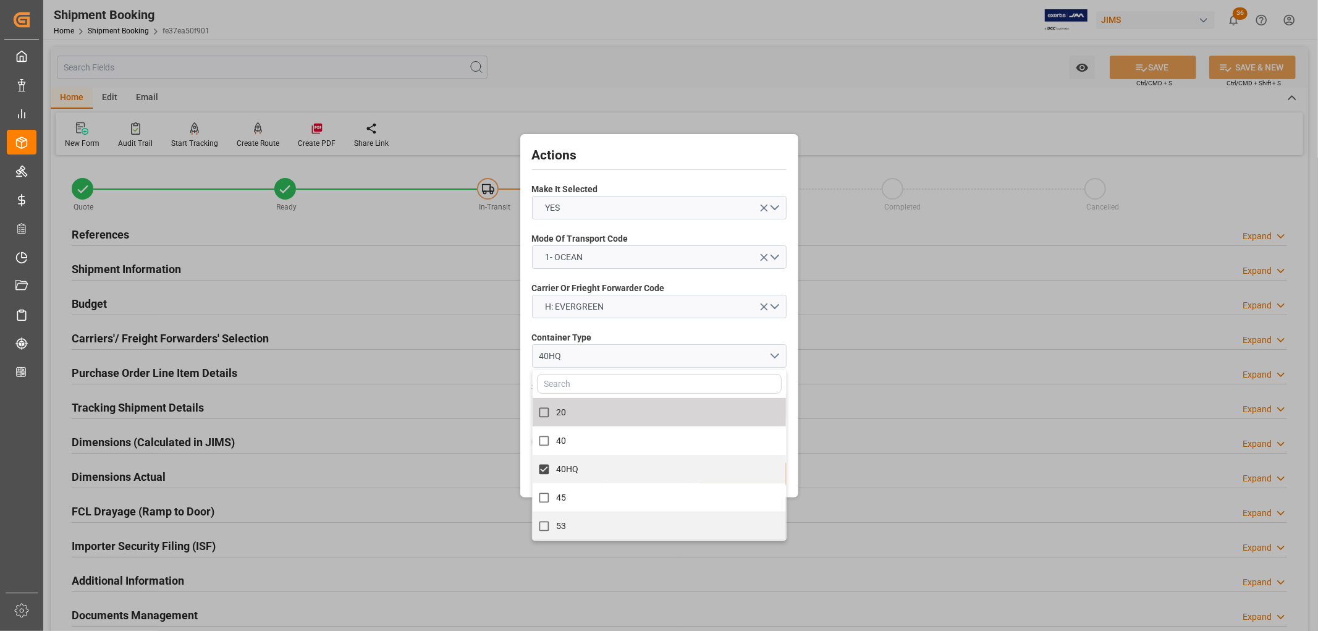
click at [581, 337] on span "Container Type" at bounding box center [562, 337] width 60 height 13
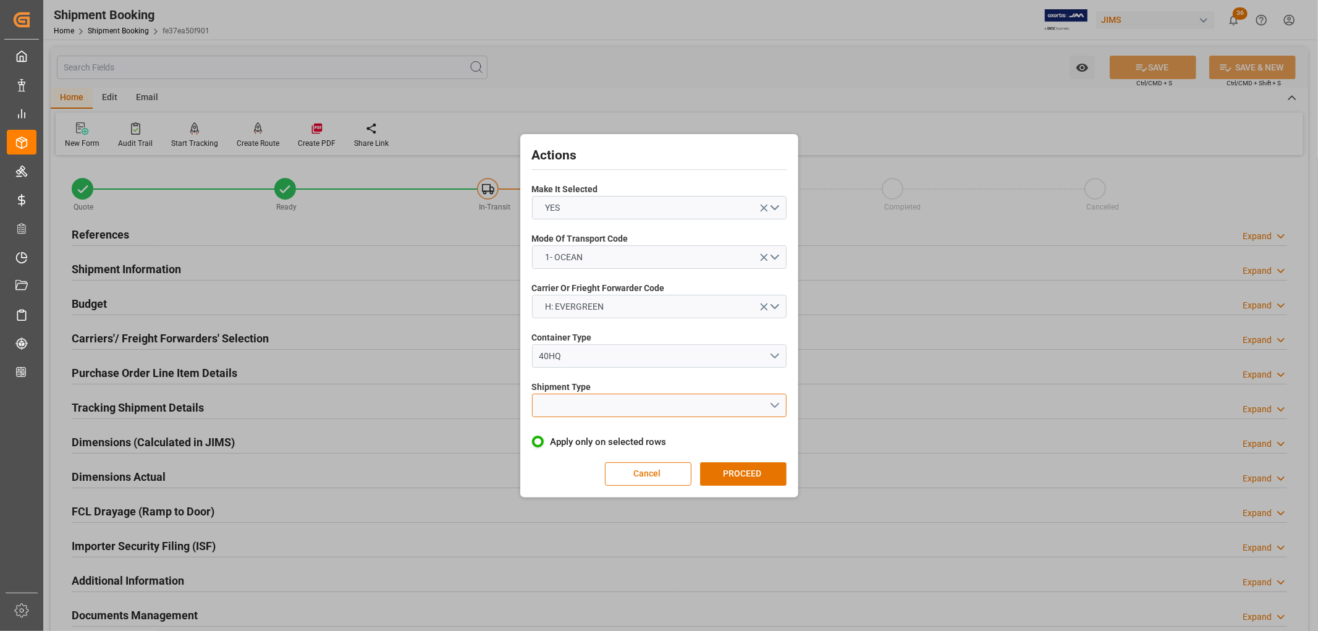
click at [576, 400] on button "open menu" at bounding box center [659, 405] width 255 height 23
click at [554, 462] on div "FCL" at bounding box center [659, 460] width 253 height 26
click at [749, 473] on button "PROCEED" at bounding box center [743, 473] width 87 height 23
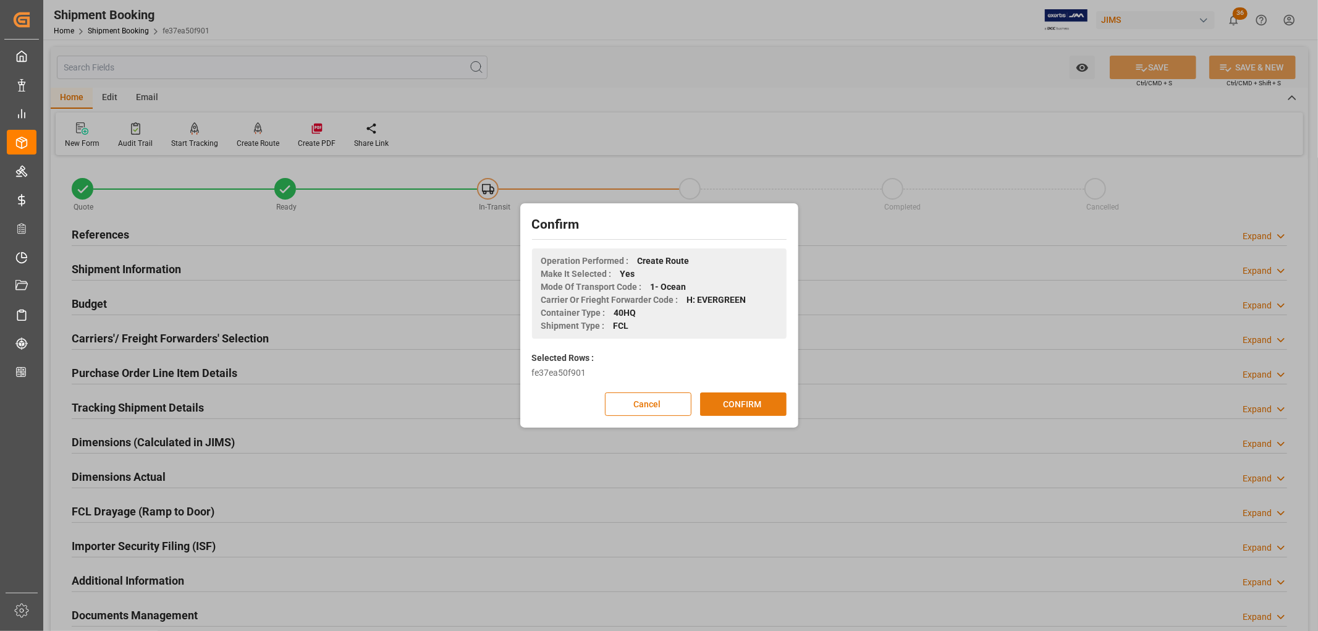
click at [733, 411] on button "CONFIRM" at bounding box center [743, 403] width 87 height 23
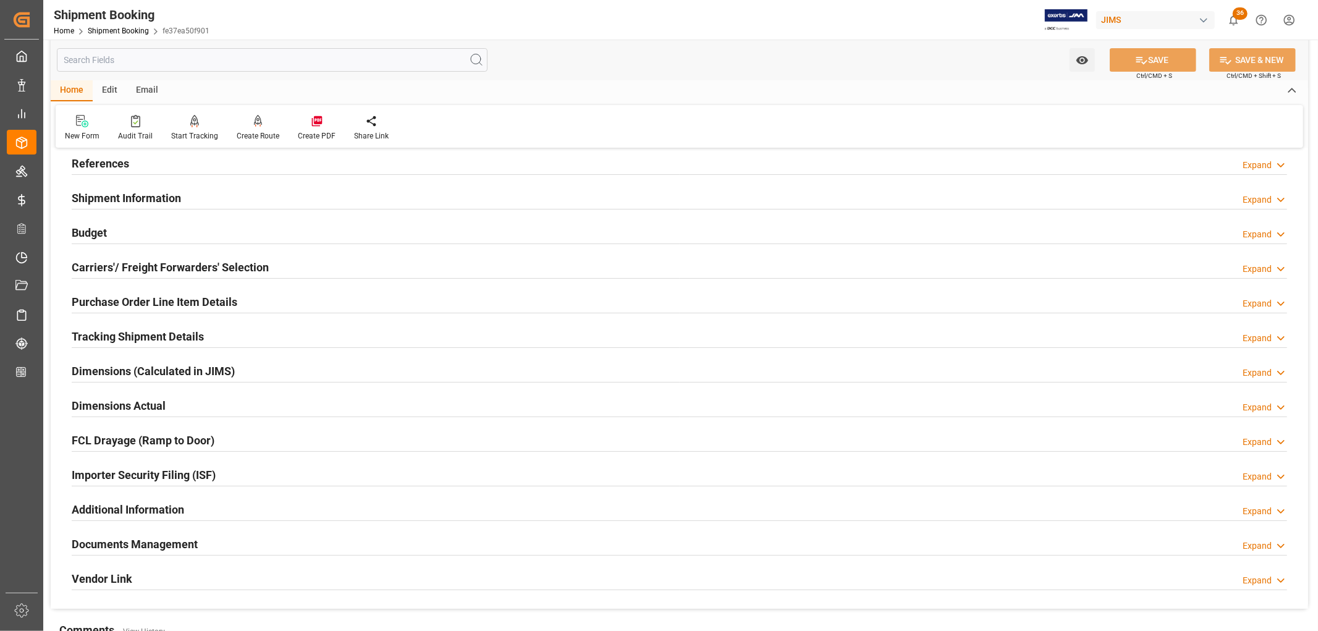
scroll to position [137, 0]
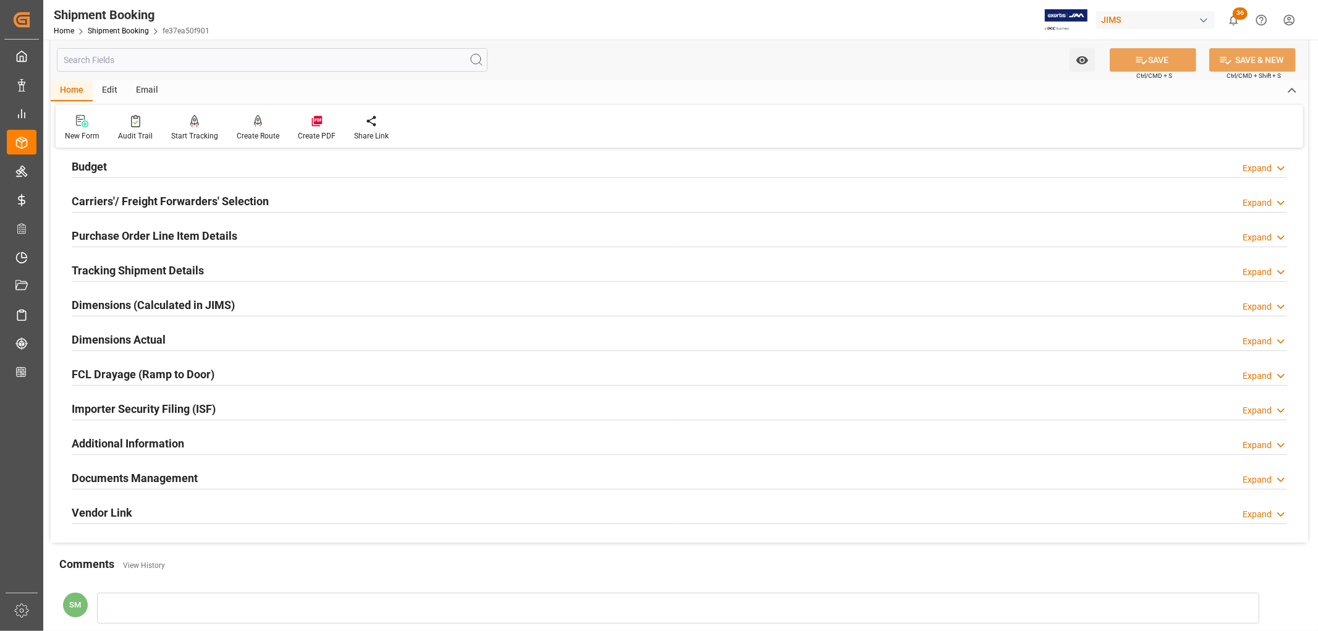
click at [141, 270] on h2 "Tracking Shipment Details" at bounding box center [138, 270] width 132 height 17
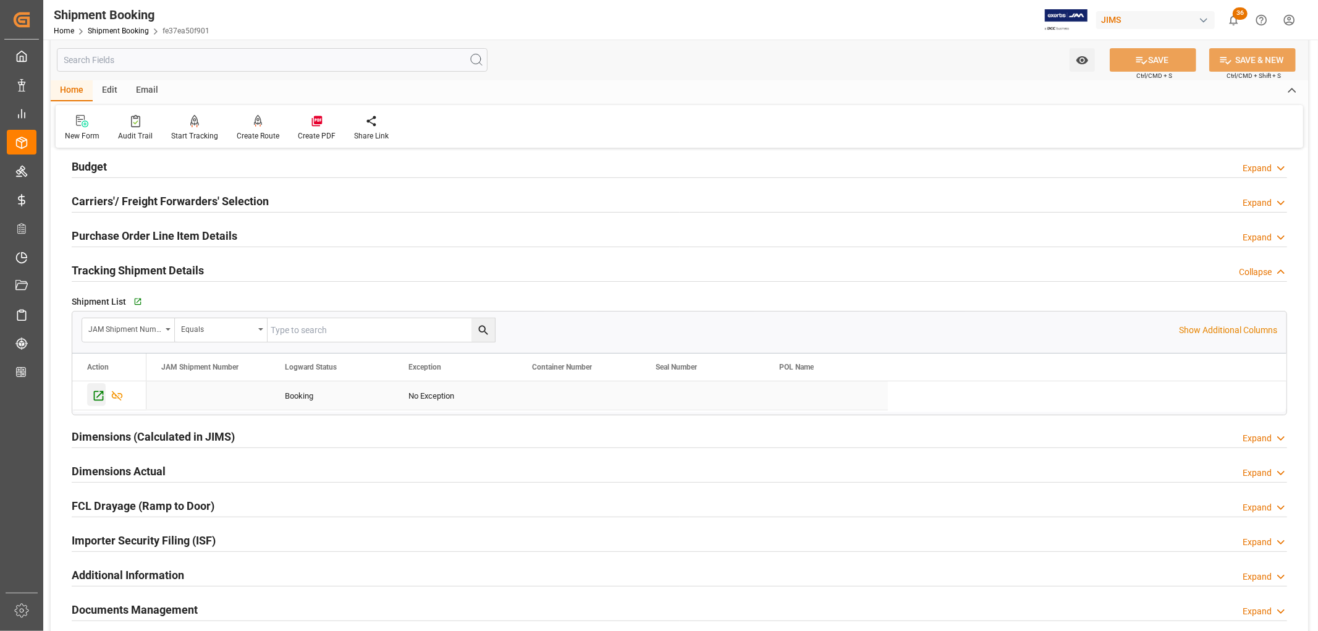
click at [100, 397] on icon "Press SPACE to select this row." at bounding box center [98, 395] width 13 height 13
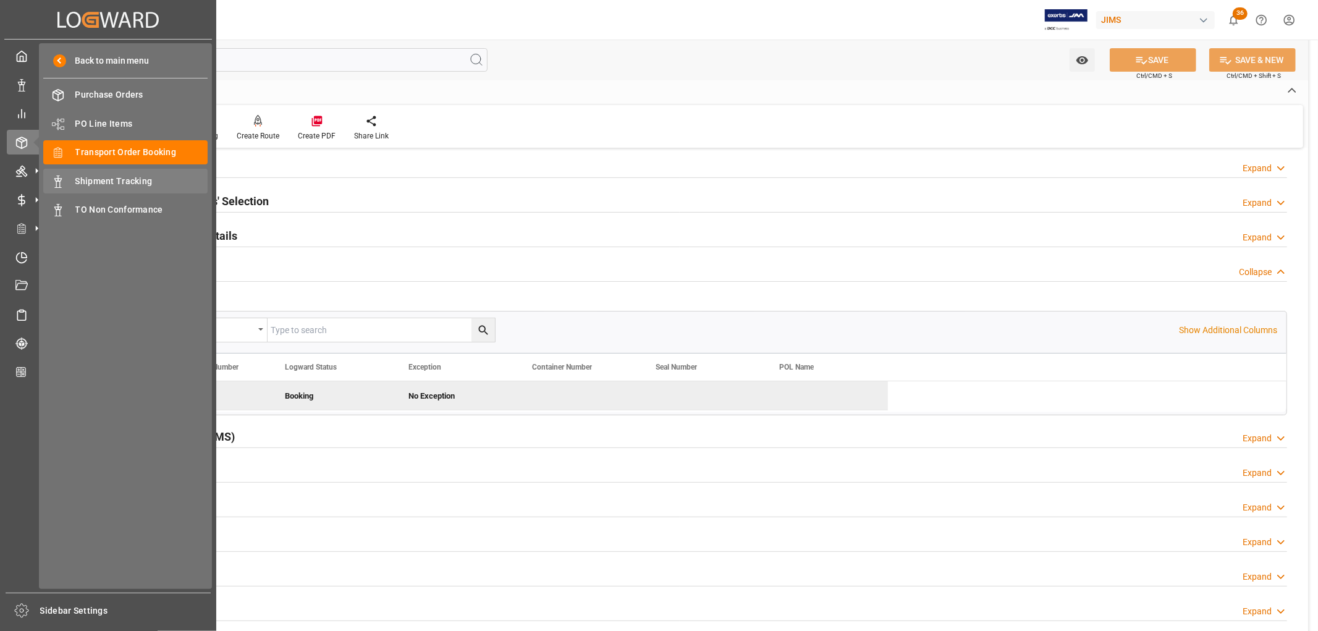
click at [122, 185] on span "Shipment Tracking" at bounding box center [141, 181] width 133 height 13
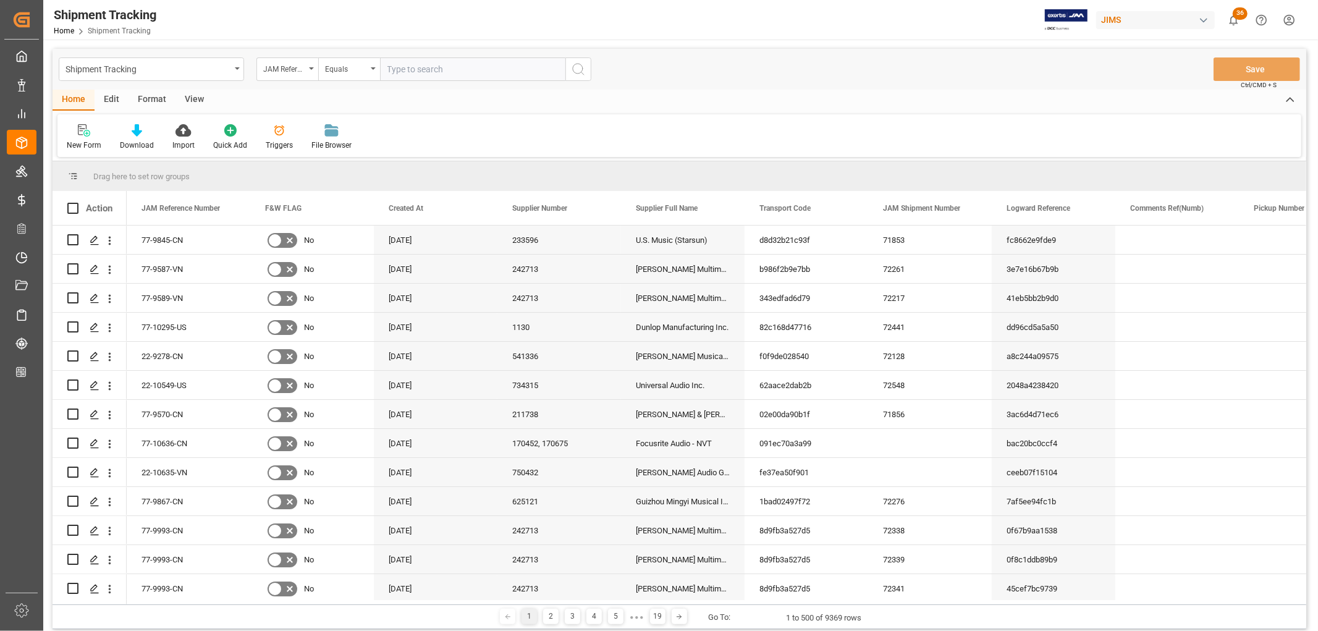
click at [410, 71] on input "text" at bounding box center [472, 68] width 185 height 23
type input "77-9614-vn"
click at [573, 68] on icon "search button" at bounding box center [578, 69] width 15 height 15
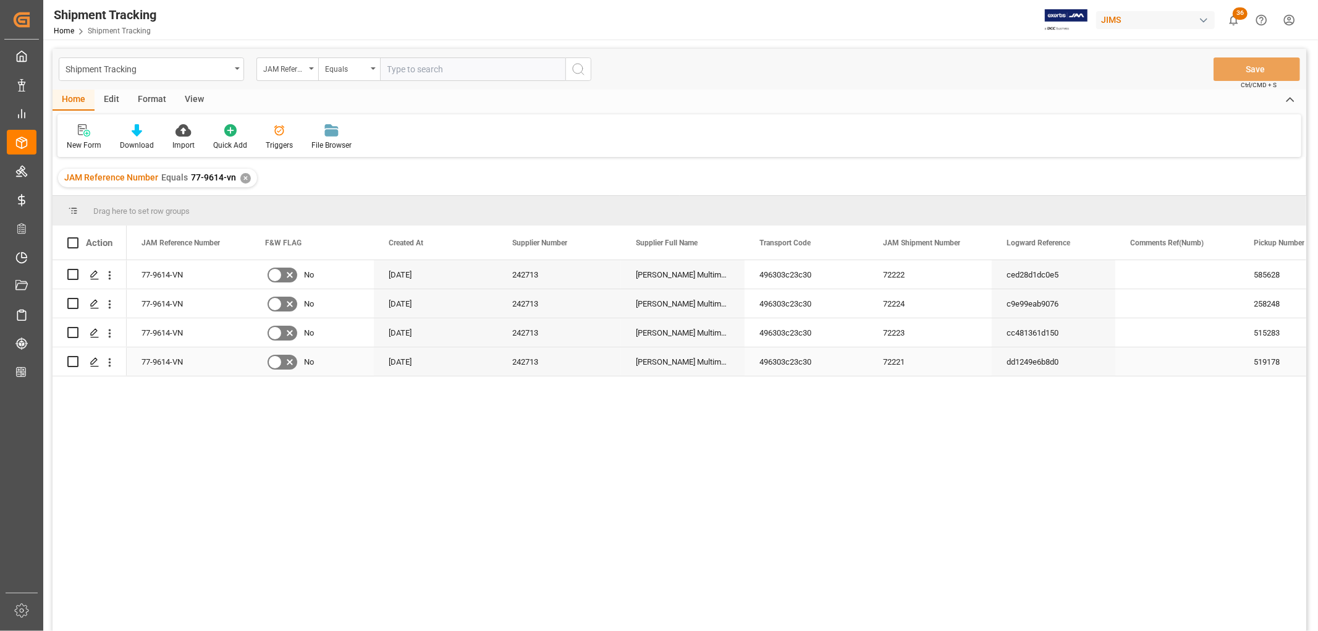
click at [1264, 362] on div "519178" at bounding box center [1301, 361] width 124 height 28
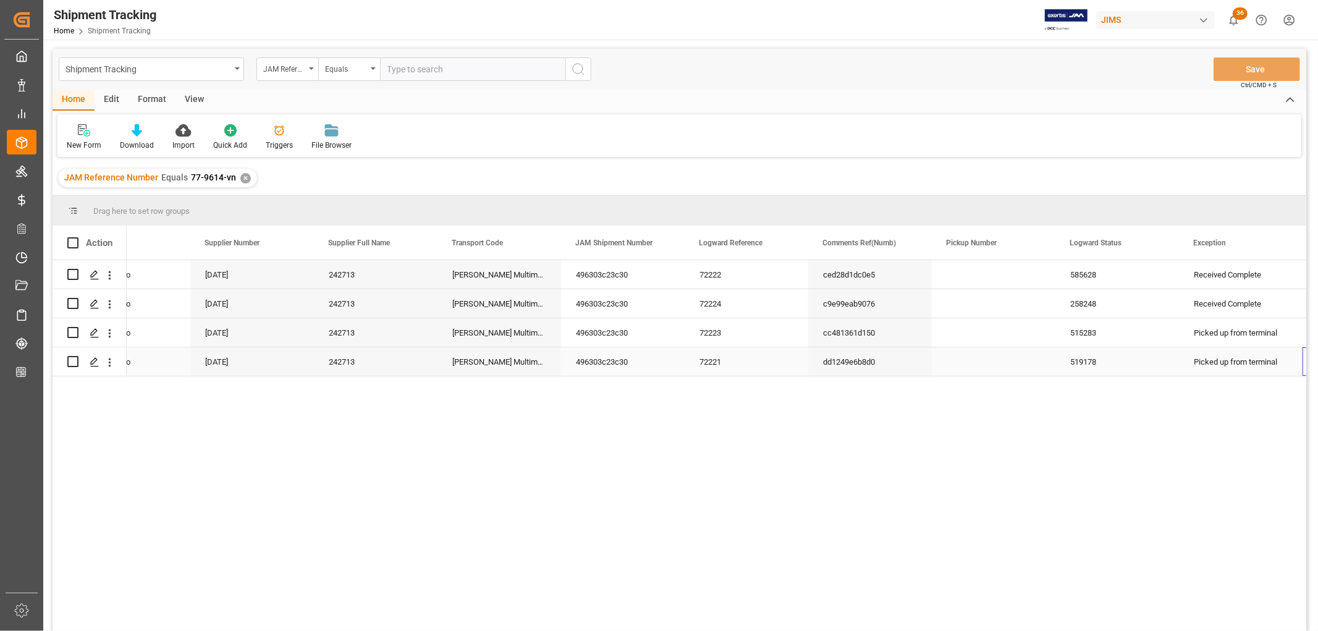
scroll to position [0, 307]
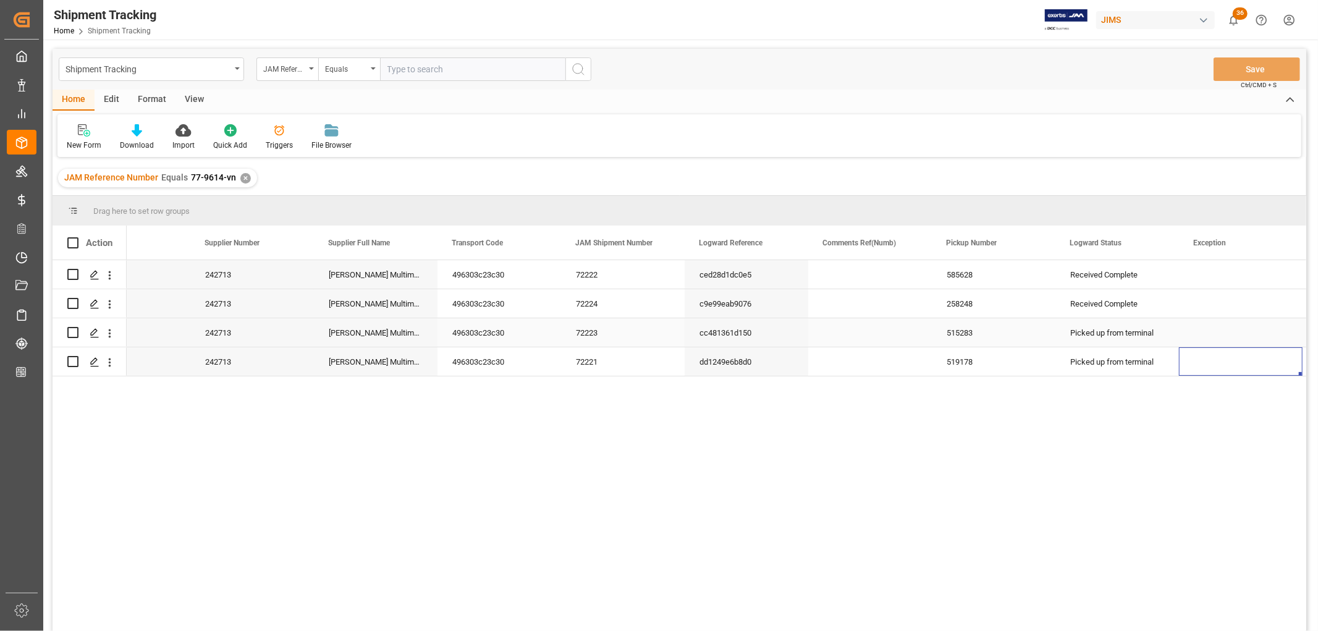
click at [1102, 334] on div "Picked up from terminal" at bounding box center [1117, 333] width 94 height 28
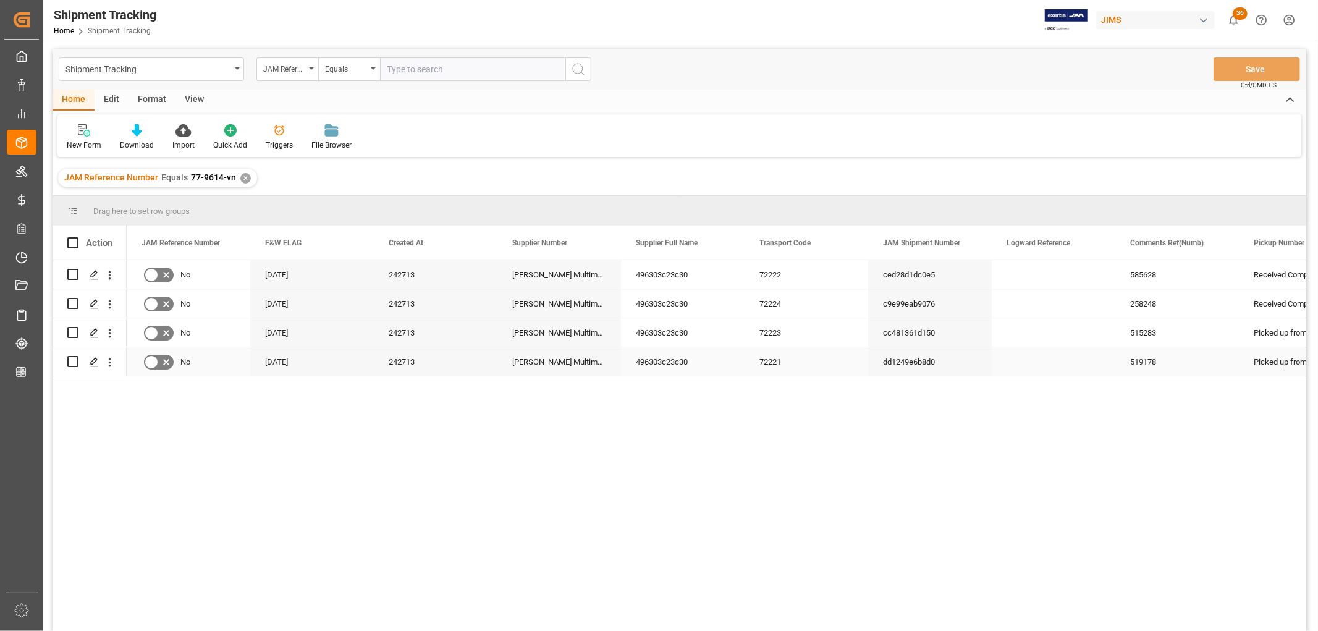
scroll to position [0, 0]
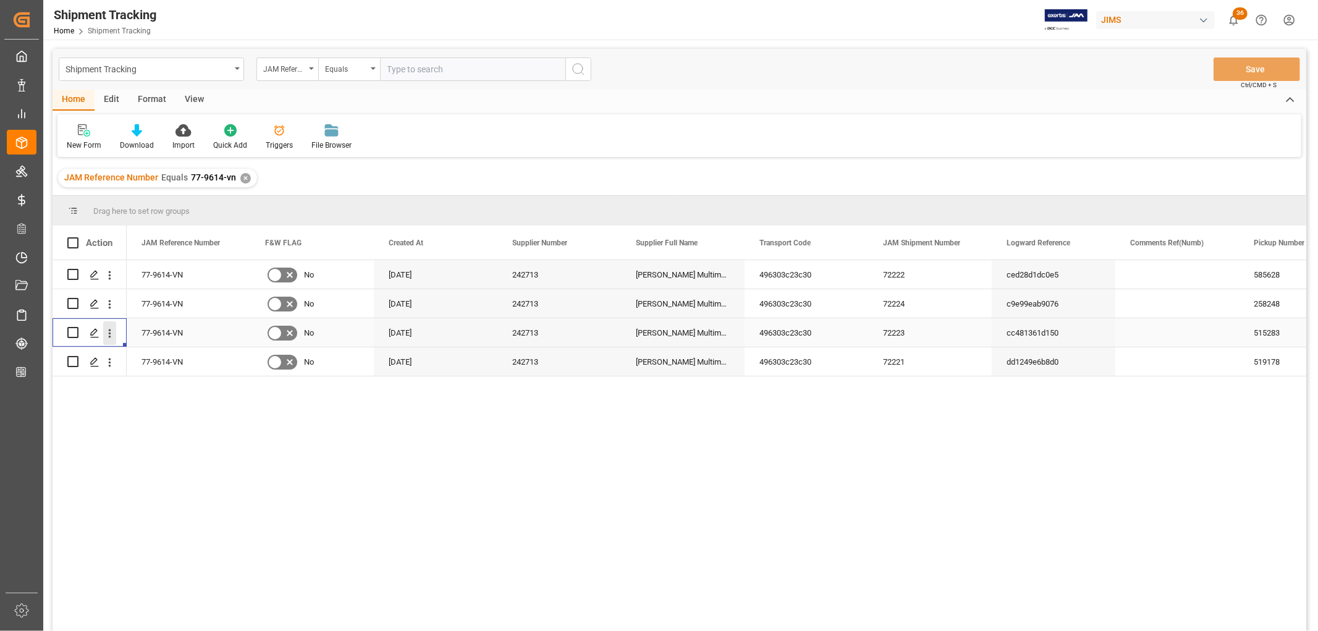
click at [112, 335] on icon "open menu" at bounding box center [109, 333] width 13 height 13
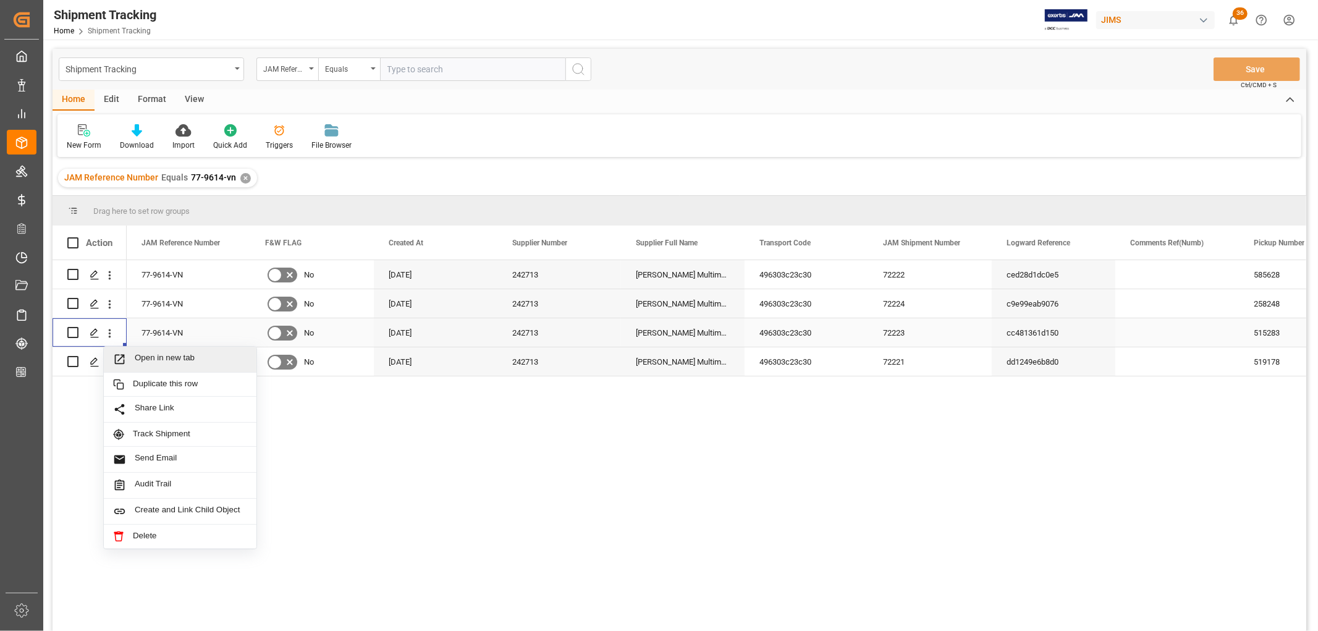
click at [156, 355] on span "Open in new tab" at bounding box center [191, 359] width 112 height 13
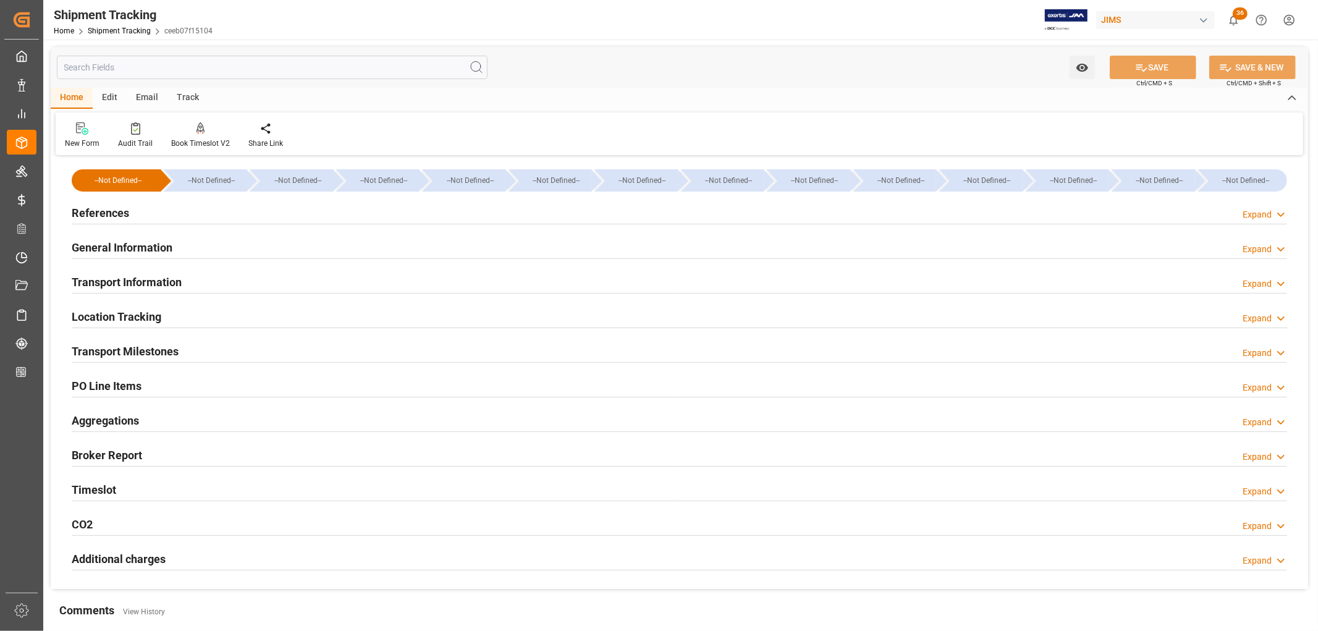
click at [130, 282] on h2 "Transport Information" at bounding box center [127, 282] width 110 height 17
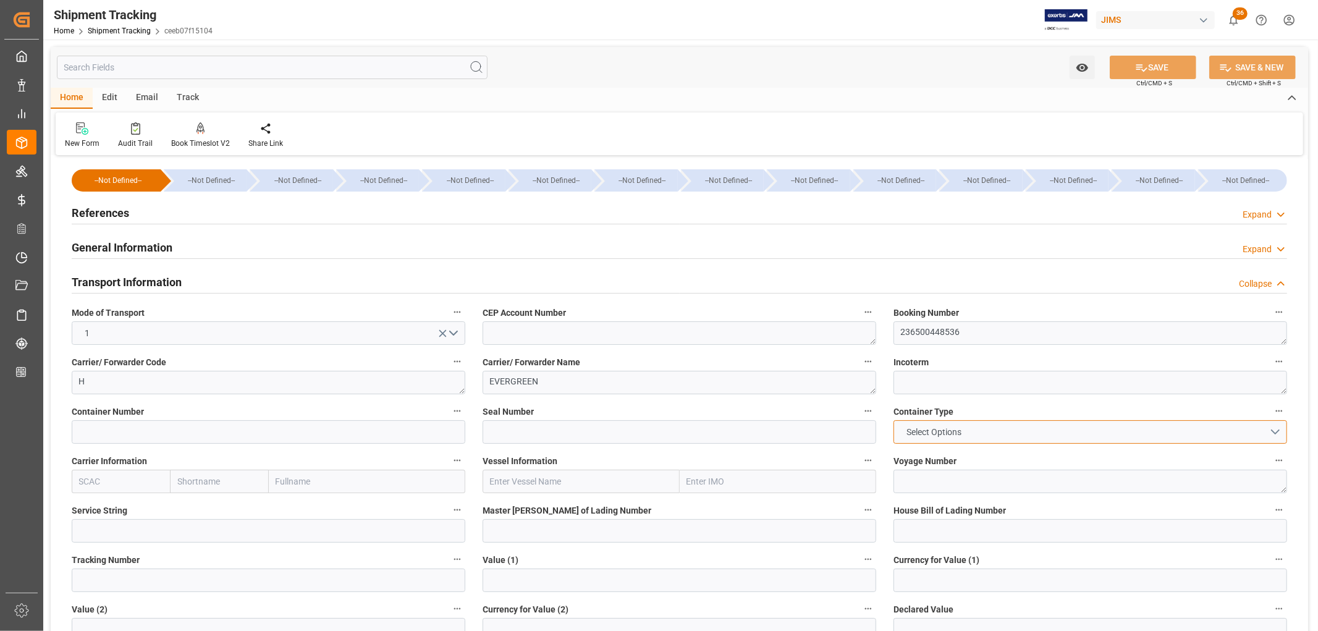
click at [928, 430] on span "Select Options" at bounding box center [934, 432] width 67 height 13
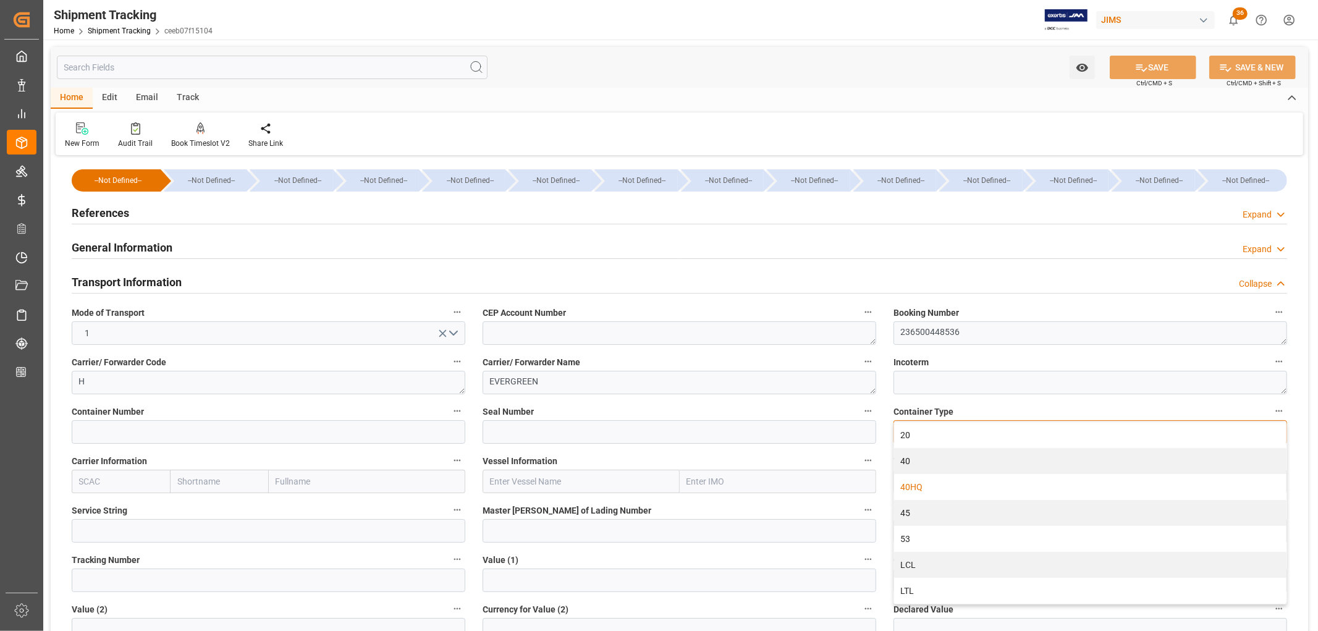
click at [916, 490] on div "40HQ" at bounding box center [1090, 487] width 392 height 26
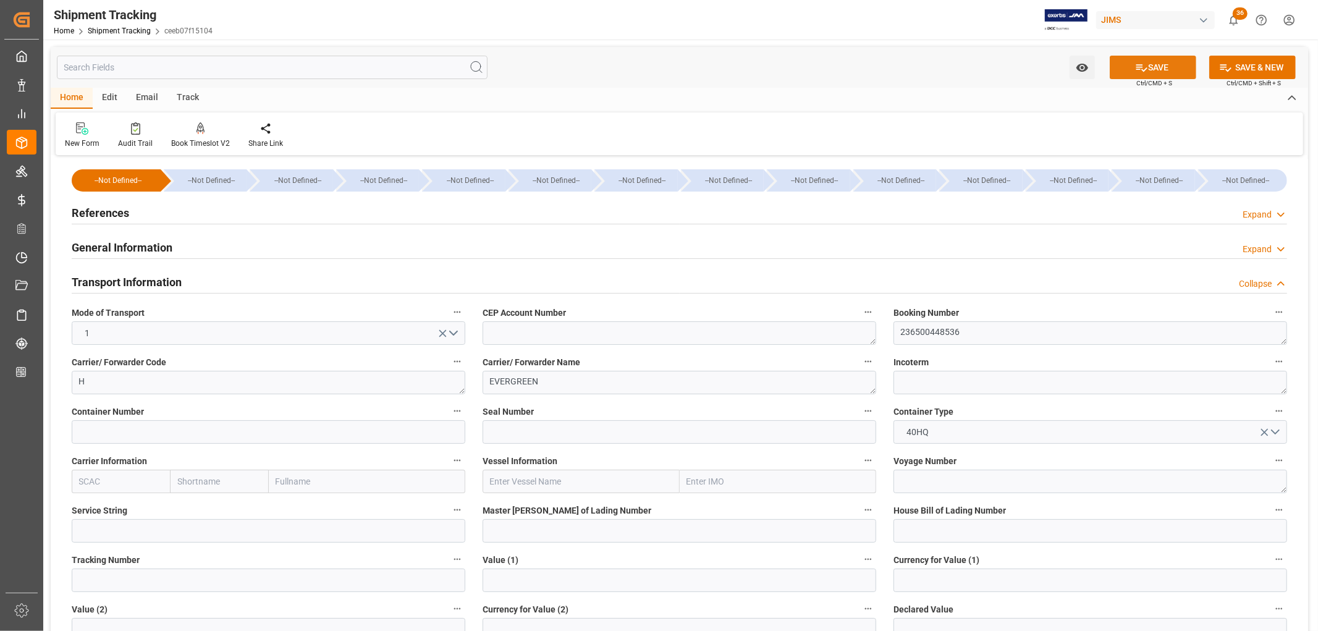
click at [1135, 69] on icon at bounding box center [1141, 67] width 13 height 13
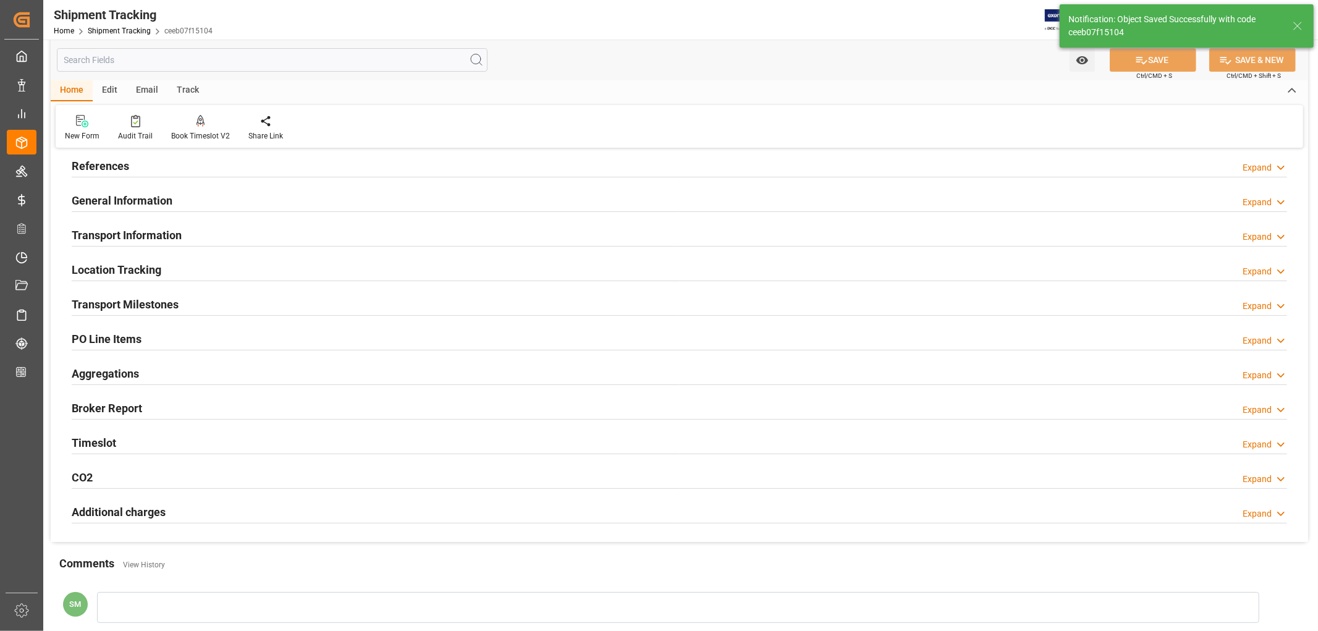
scroll to position [32, 0]
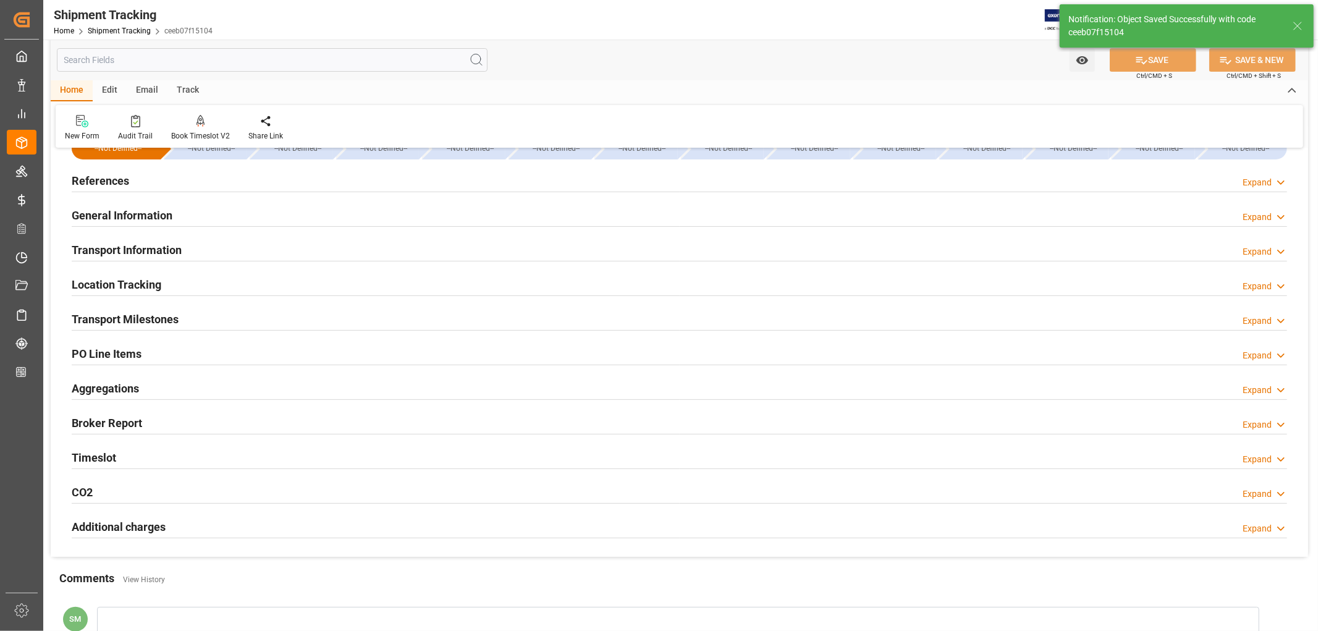
click at [120, 322] on h2 "Transport Milestones" at bounding box center [125, 319] width 107 height 17
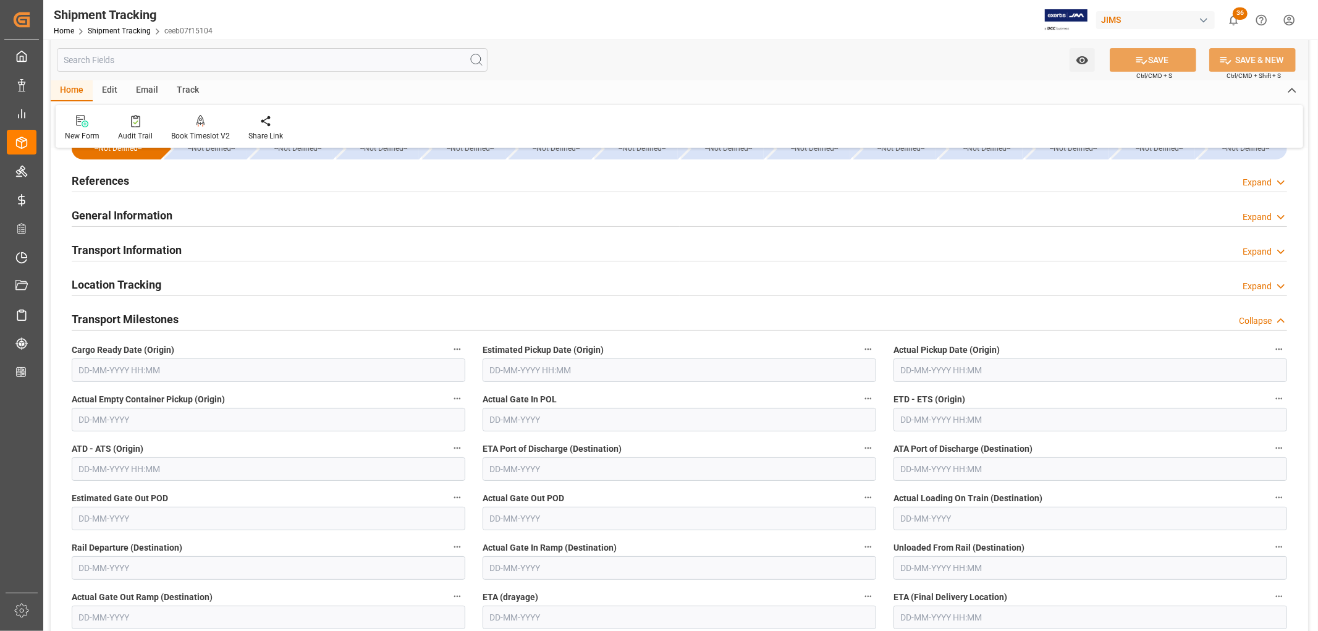
click at [107, 362] on input "text" at bounding box center [269, 369] width 394 height 23
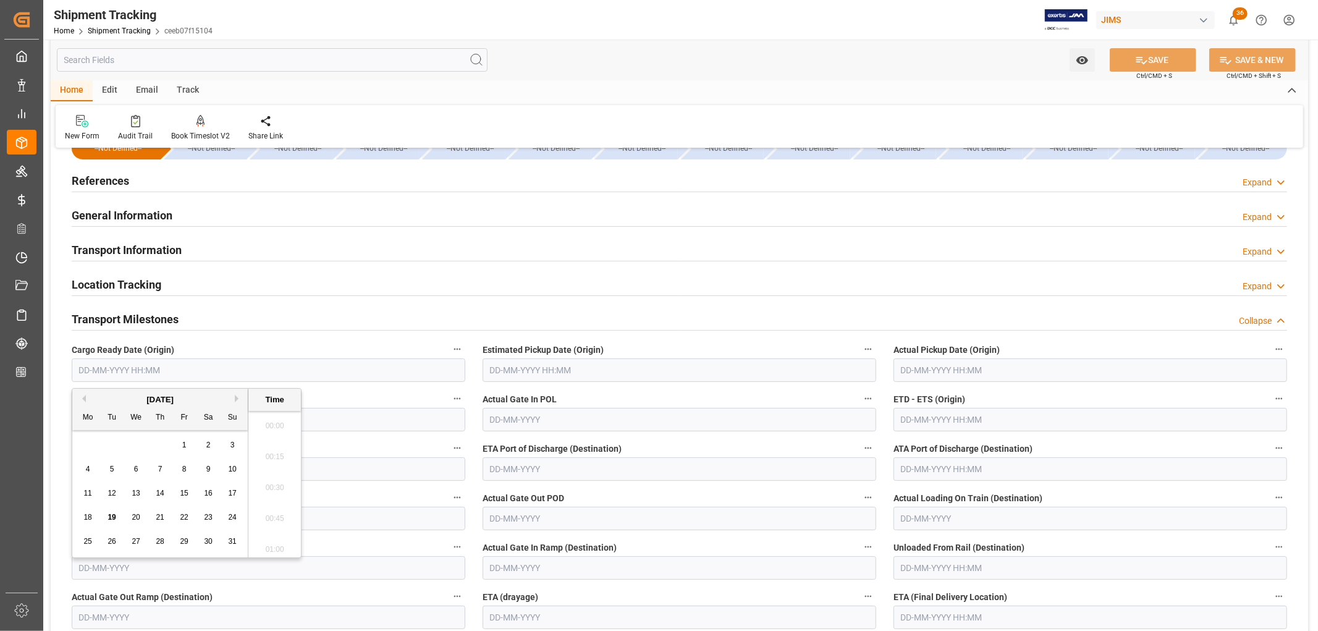
scroll to position [1054, 0]
click at [134, 517] on span "20" at bounding box center [136, 517] width 8 height 9
type input "20-08-2025 00:00"
click at [1141, 62] on icon at bounding box center [1141, 60] width 11 height 7
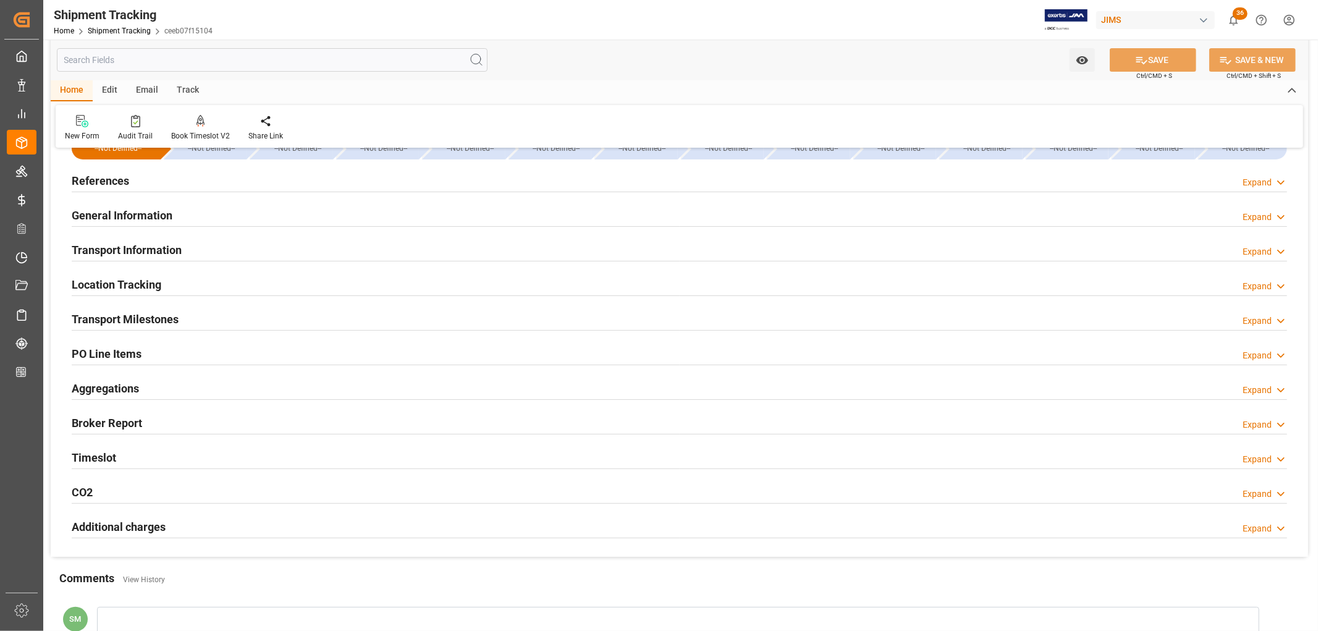
click at [120, 318] on h2 "Transport Milestones" at bounding box center [125, 319] width 107 height 17
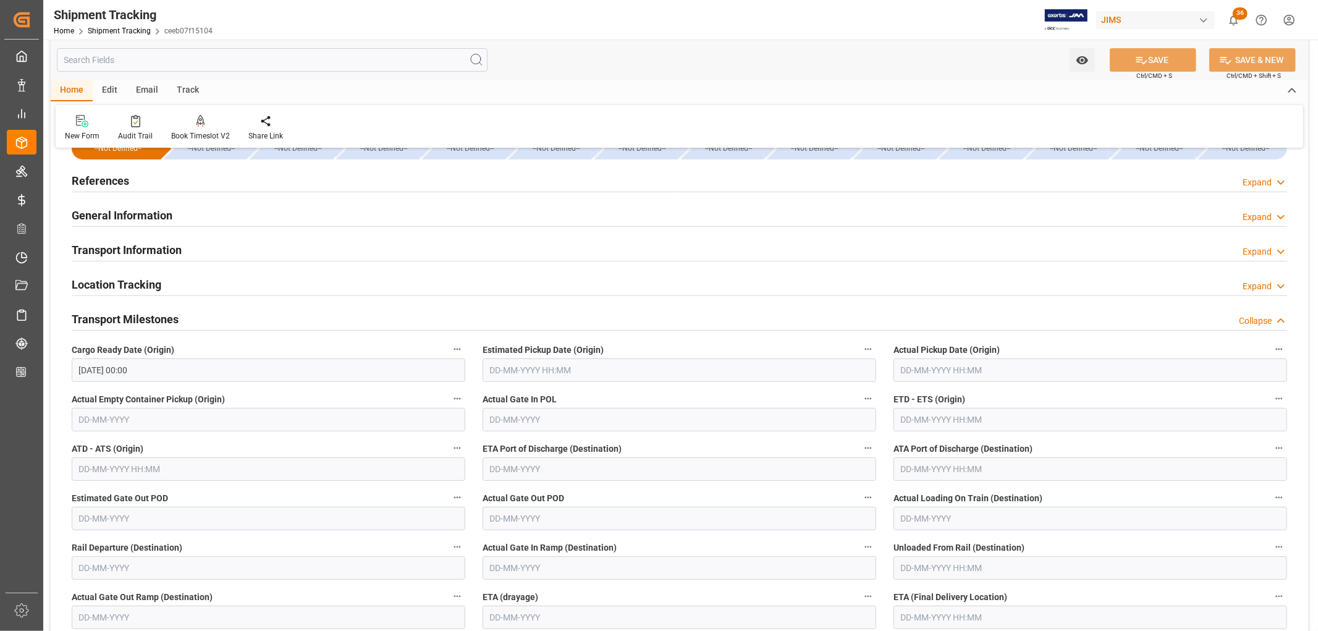
click at [120, 318] on h2 "Transport Milestones" at bounding box center [125, 319] width 107 height 17
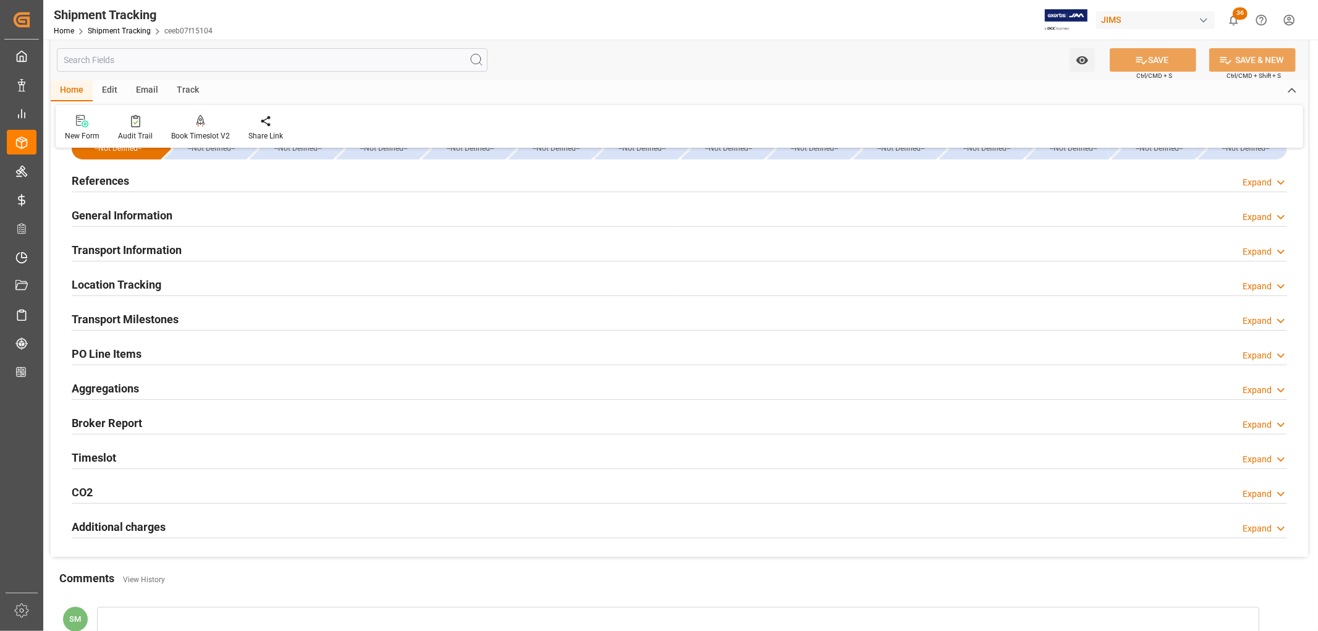
click at [147, 316] on h2 "Transport Milestones" at bounding box center [125, 319] width 107 height 17
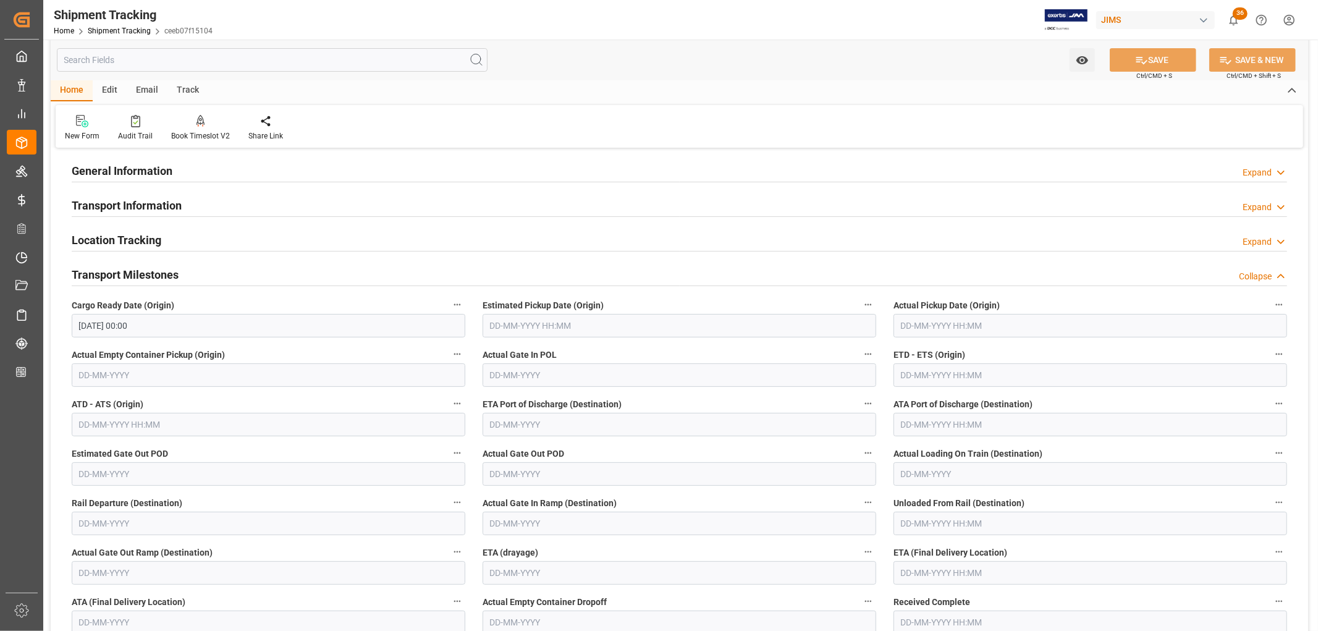
scroll to position [101, 0]
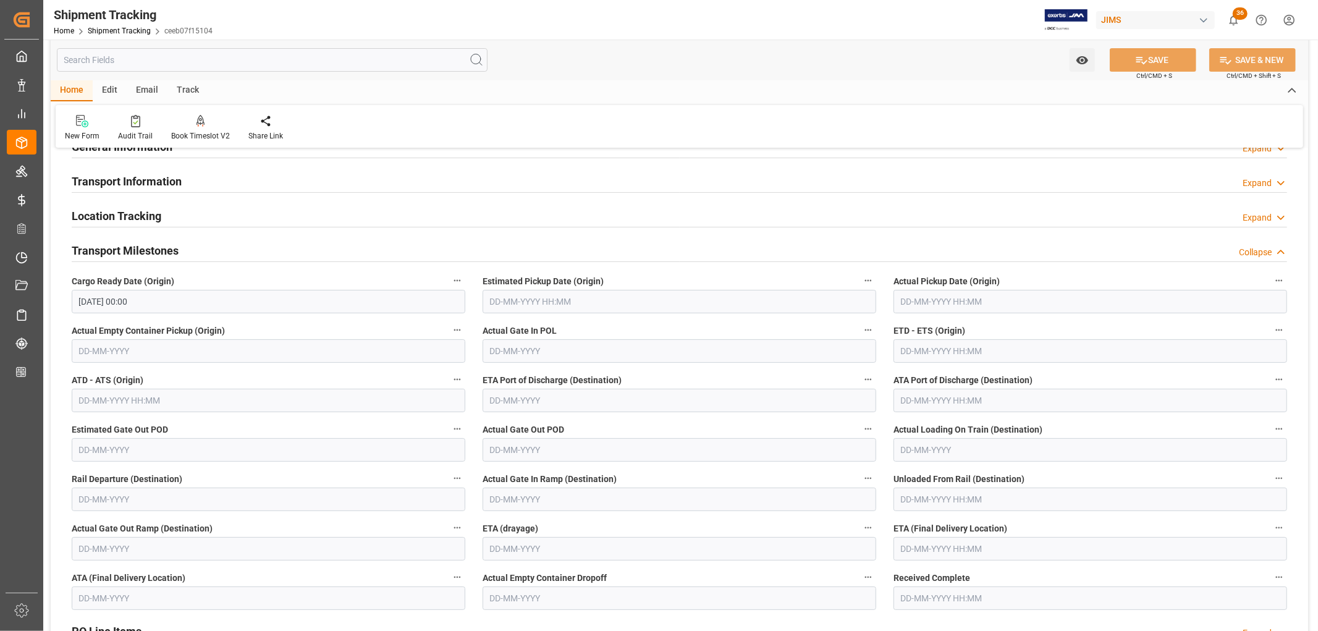
click at [918, 353] on input "text" at bounding box center [1090, 350] width 394 height 23
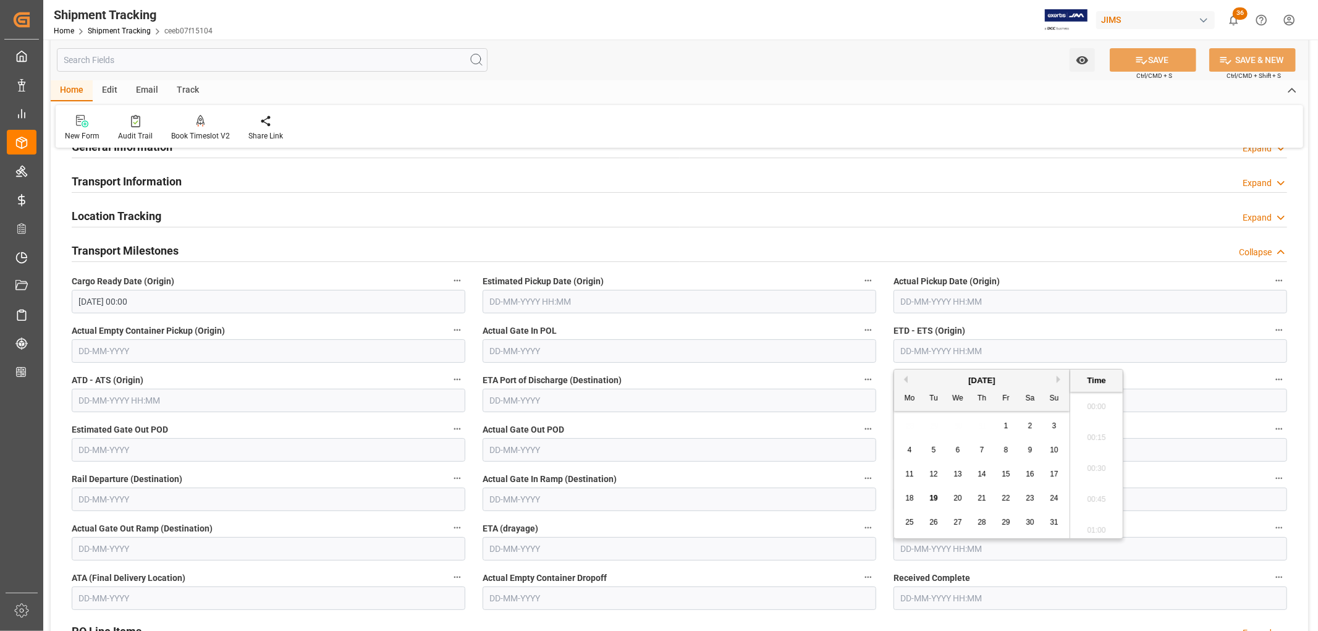
scroll to position [1054, 0]
click at [953, 520] on span "27" at bounding box center [957, 522] width 8 height 9
click at [914, 351] on input "27-08-2025 00:00" at bounding box center [1090, 350] width 394 height 23
click at [1031, 498] on span "23" at bounding box center [1030, 498] width 8 height 9
type input "23-08-2025 00:00"
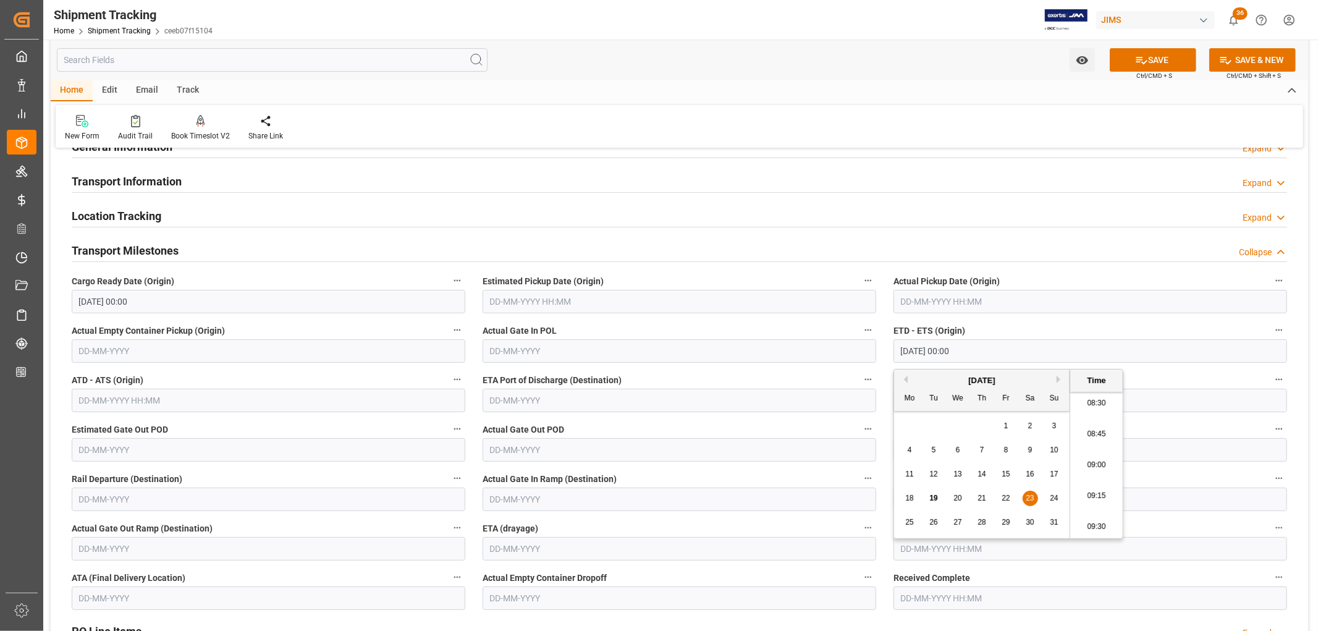
click at [953, 78] on div "Watch Option SAVE Ctrl/CMD + S SAVE & NEW Ctrl/CMD + Shift + S" at bounding box center [679, 60] width 1257 height 41
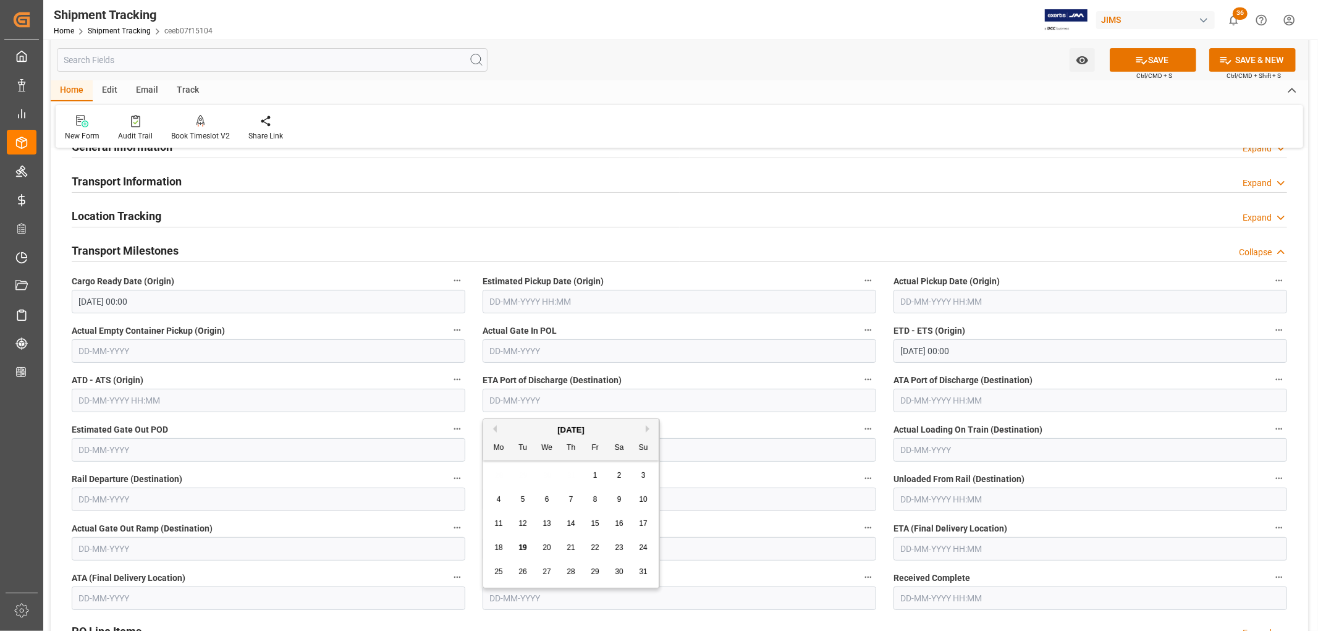
click at [510, 399] on input "text" at bounding box center [680, 400] width 394 height 23
click at [647, 426] on button "Next Month" at bounding box center [649, 428] width 7 height 7
click at [523, 523] on span "16" at bounding box center [522, 523] width 8 height 9
type input "16-09-2025"
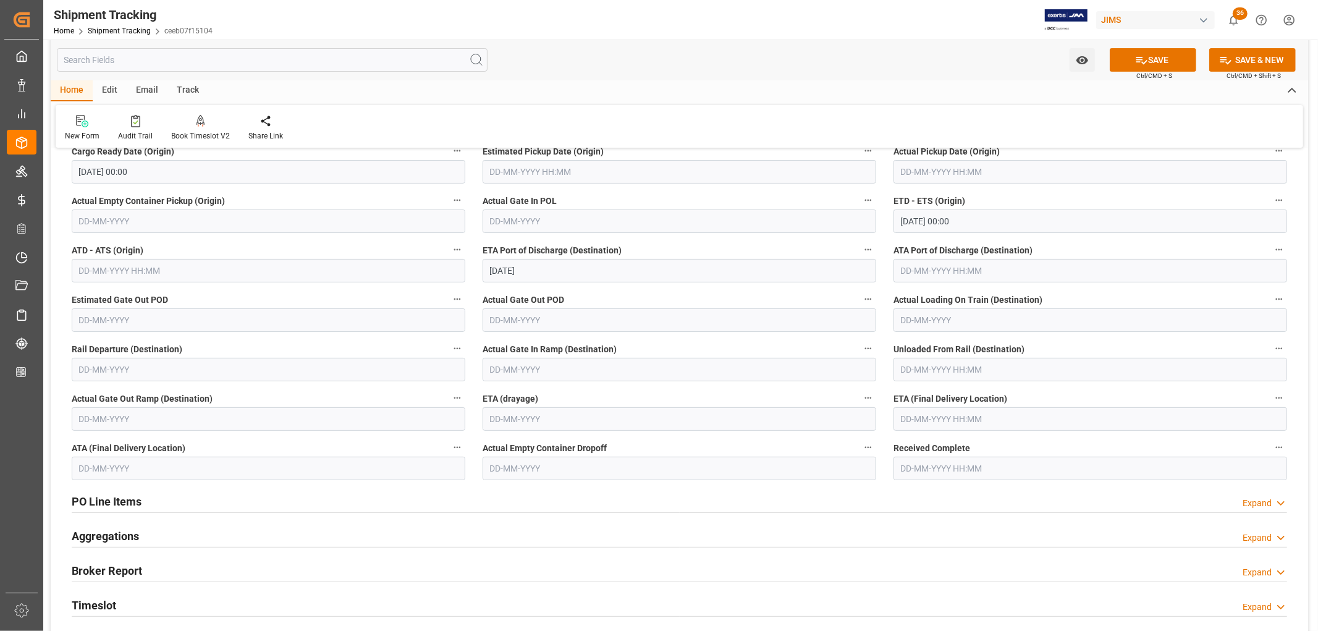
scroll to position [238, 0]
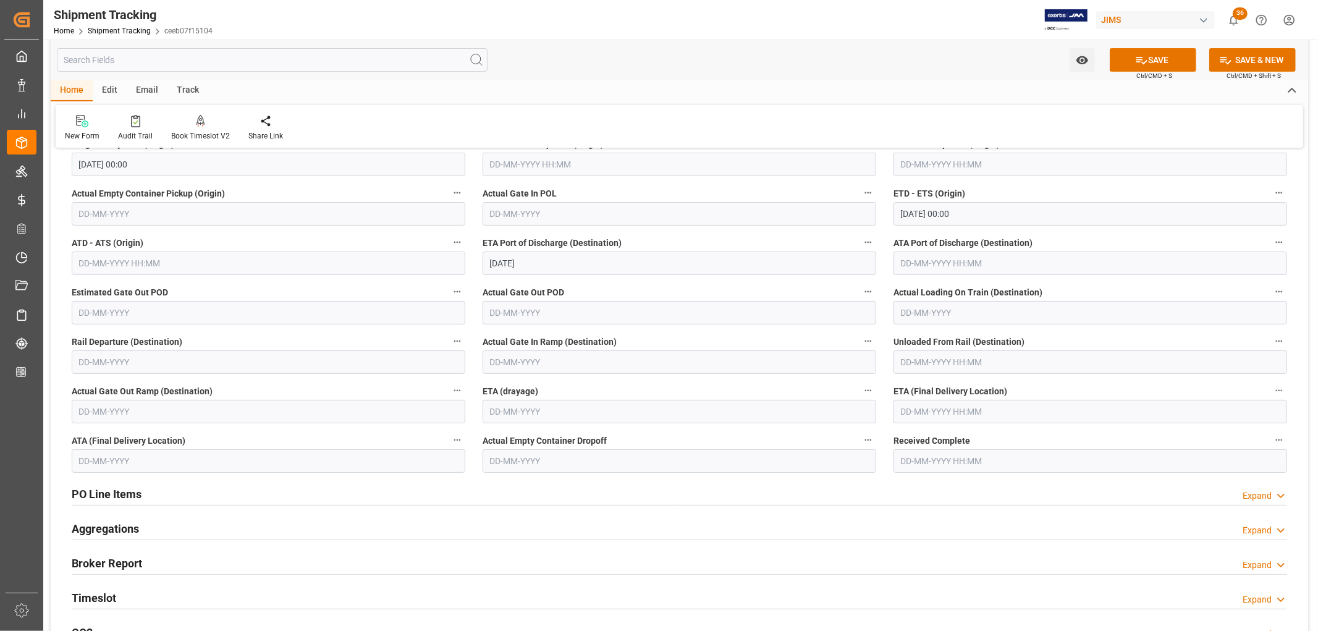
click at [520, 410] on input "text" at bounding box center [680, 411] width 394 height 23
click at [645, 442] on div "August 2025" at bounding box center [570, 441] width 175 height 12
click at [930, 415] on input "text" at bounding box center [1090, 411] width 394 height 23
click at [932, 585] on span "26" at bounding box center [933, 582] width 8 height 9
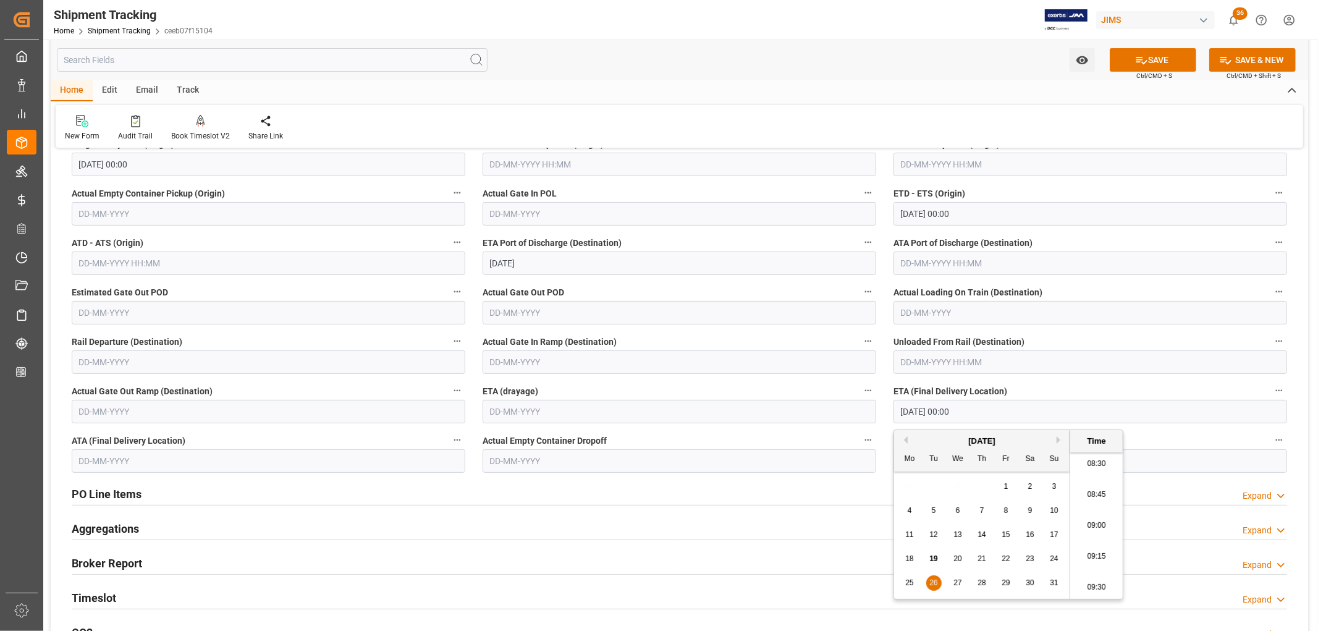
click at [1058, 439] on button "Next Month" at bounding box center [1060, 439] width 7 height 7
click at [1002, 560] on span "26" at bounding box center [1006, 558] width 8 height 9
type input "26-09-2025 00:00"
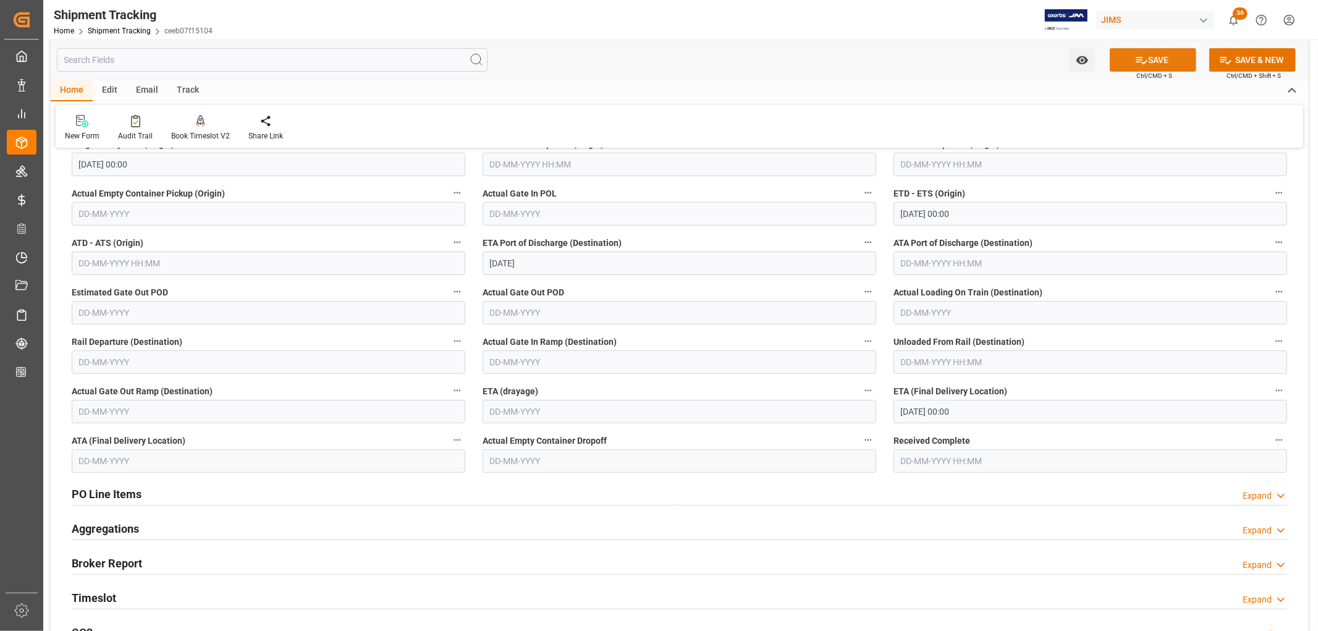
click at [1169, 59] on button "SAVE" at bounding box center [1153, 59] width 87 height 23
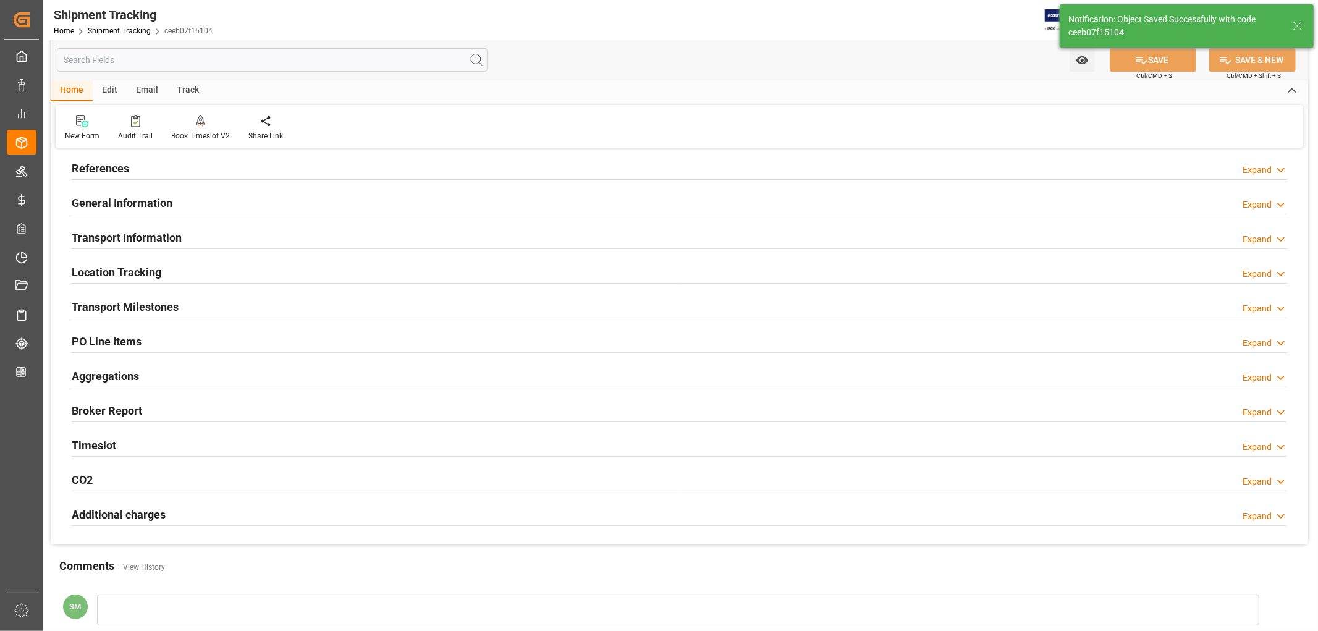
scroll to position [0, 0]
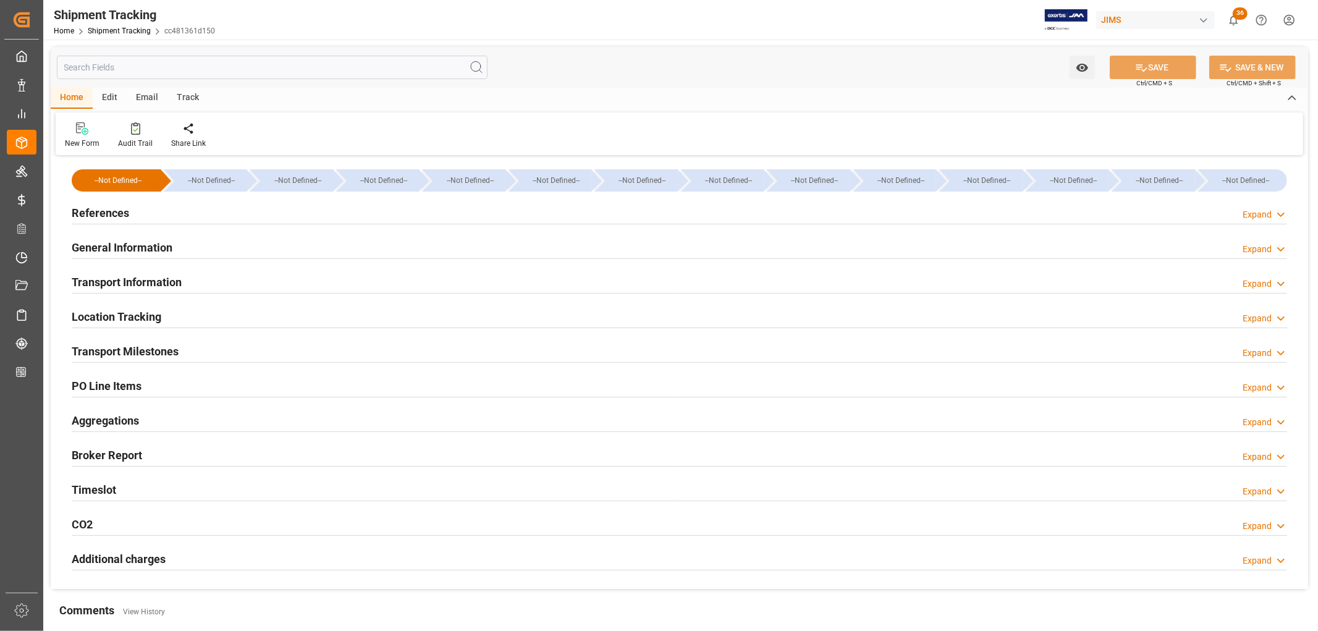
type input "[DATE] 00:00"
type input "[DATE]"
type input "[DATE] 00:00"
type input "[DATE] 04:15"
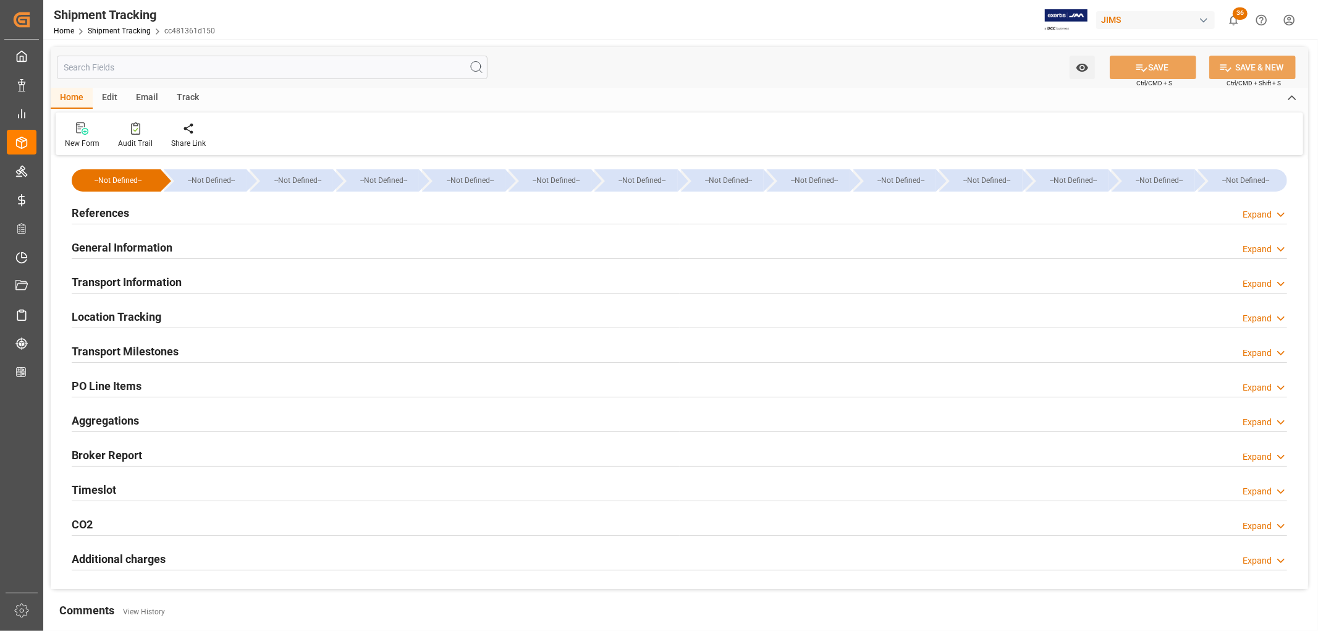
type input "[DATE]"
type input "[DATE] 15:00"
type input "[DATE]"
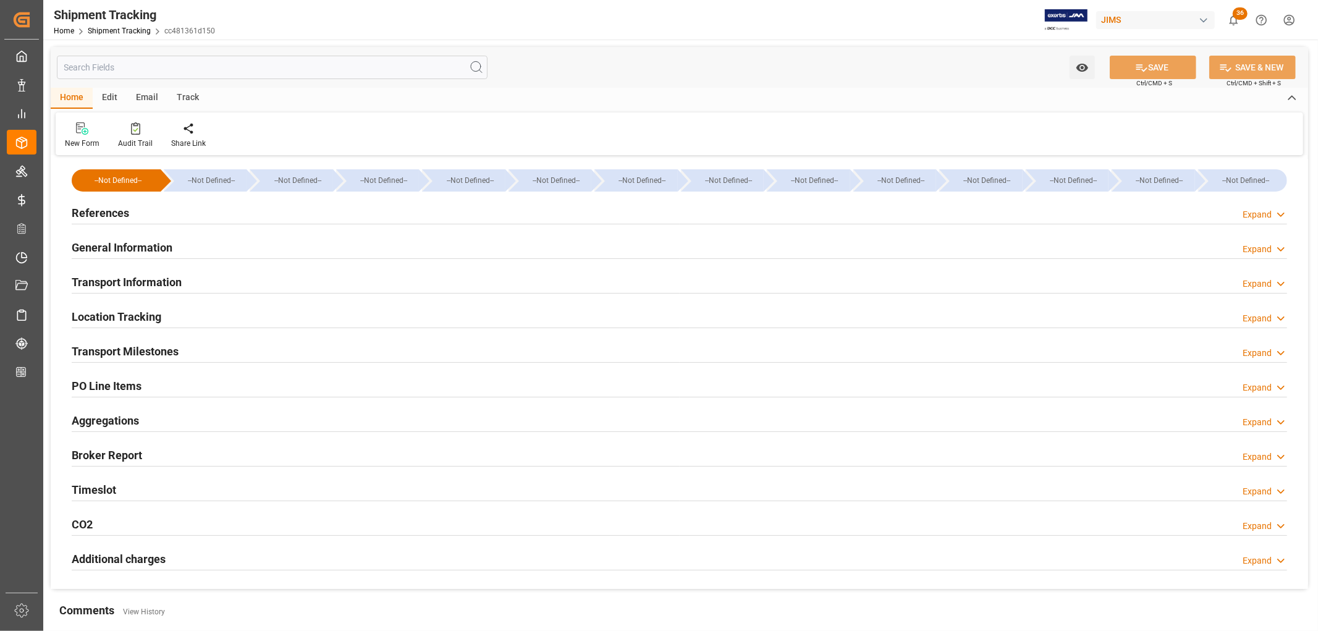
type input "[DATE]"
type input "[DATE] 00:00"
click at [138, 353] on h2 "Transport Milestones" at bounding box center [125, 351] width 107 height 17
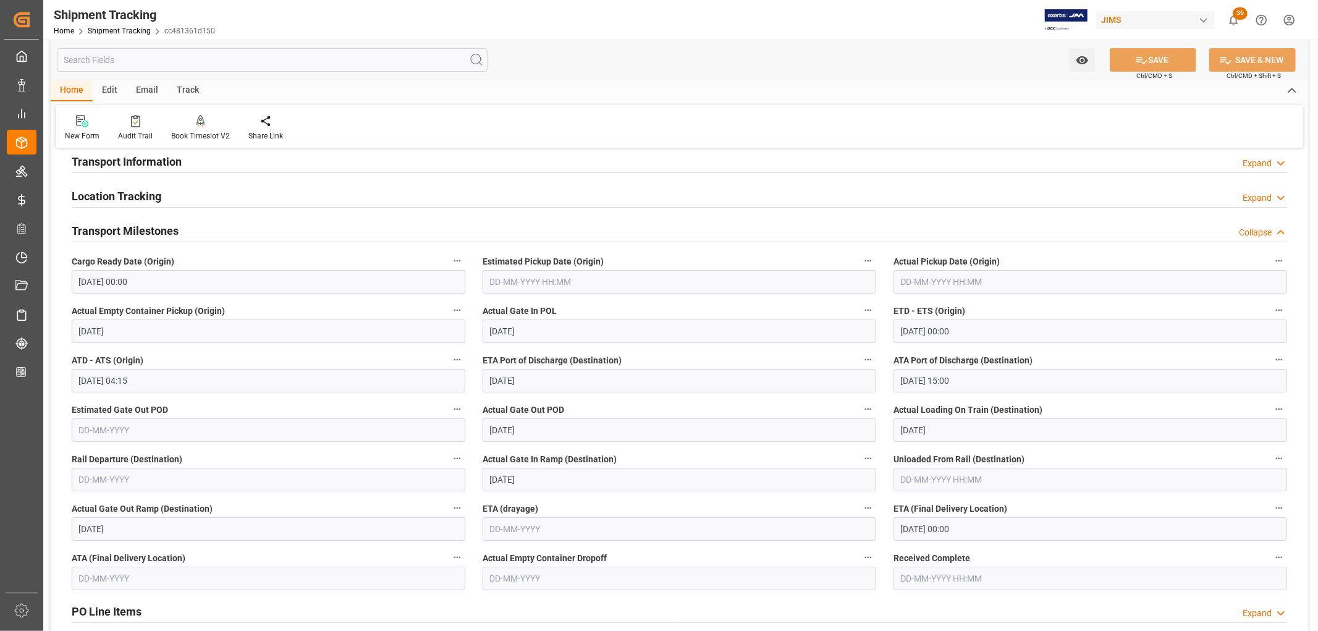
scroll to position [206, 0]
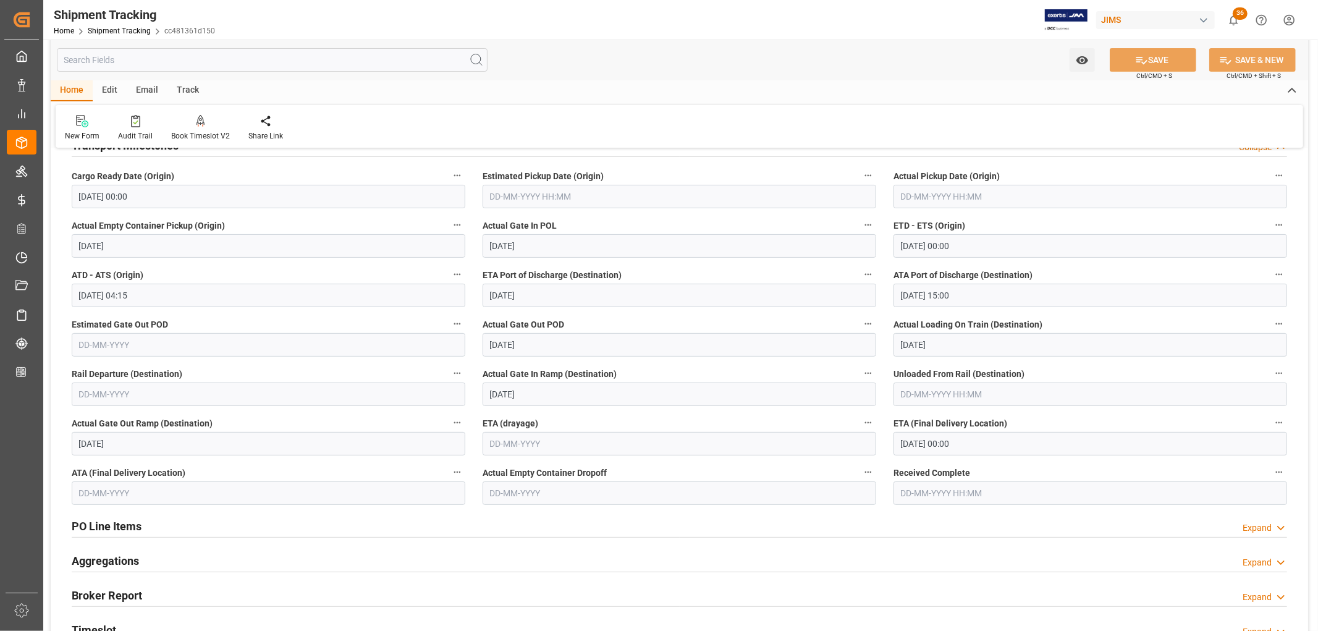
click at [796, 54] on div "Watch Option SAVE Ctrl/CMD + S SAVE & NEW Ctrl/CMD + Shift + S" at bounding box center [679, 60] width 1257 height 41
click at [130, 133] on div "Audit Trail" at bounding box center [135, 135] width 35 height 11
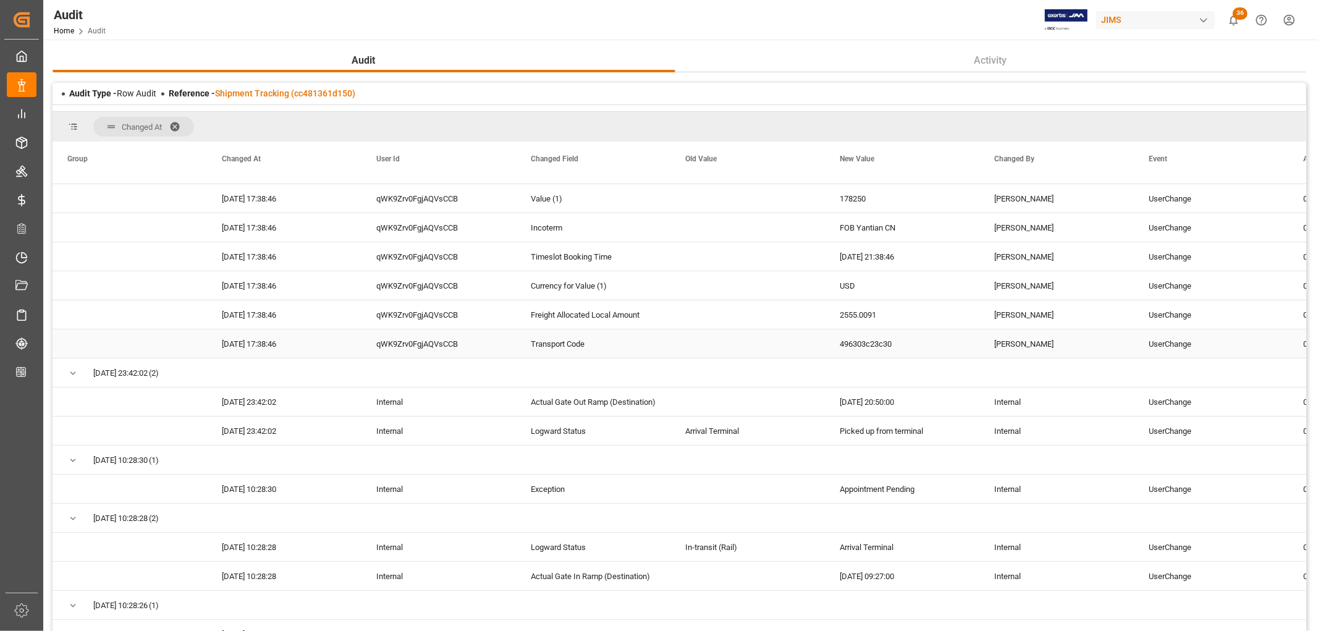
scroll to position [206, 0]
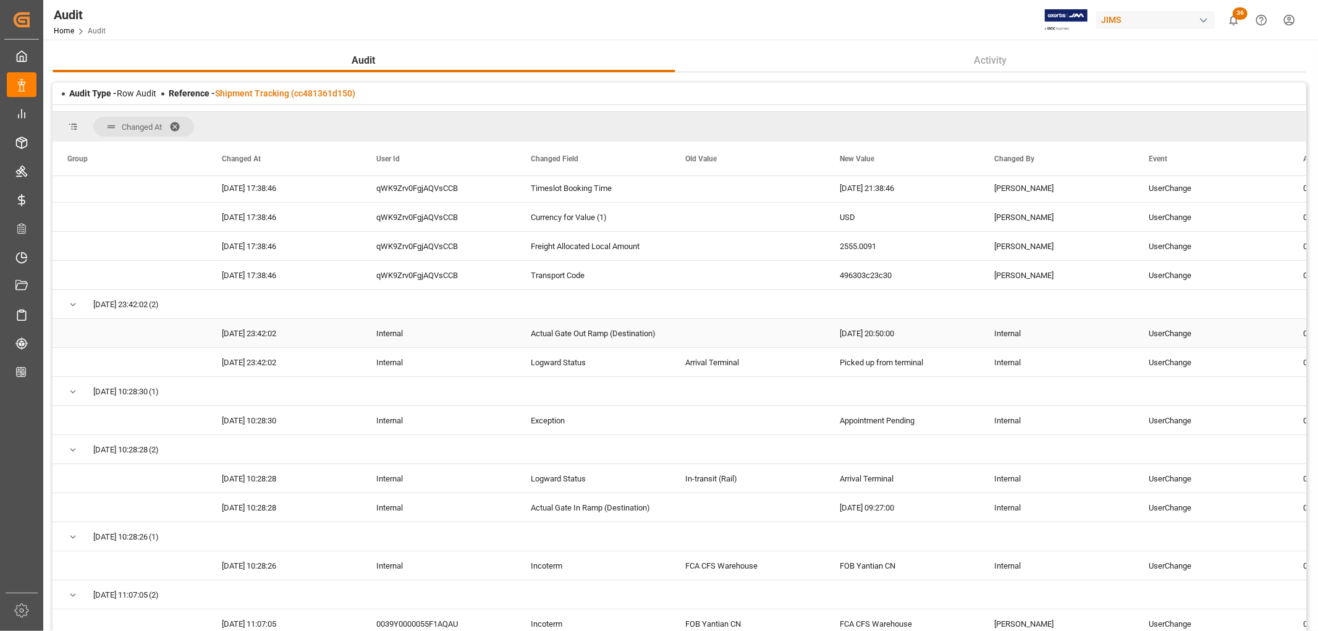
click at [560, 336] on div "Actual Gate Out Ramp (Destination)" at bounding box center [593, 333] width 154 height 28
click at [863, 332] on div "[DATE] 20:50:00" at bounding box center [902, 333] width 154 height 28
click at [581, 339] on div "Actual Gate Out Ramp (Destination)" at bounding box center [593, 333] width 154 height 28
click at [888, 334] on div "[DATE] 20:50:00" at bounding box center [902, 333] width 154 height 28
click at [866, 336] on div "[DATE] 20:50:00" at bounding box center [902, 333] width 154 height 28
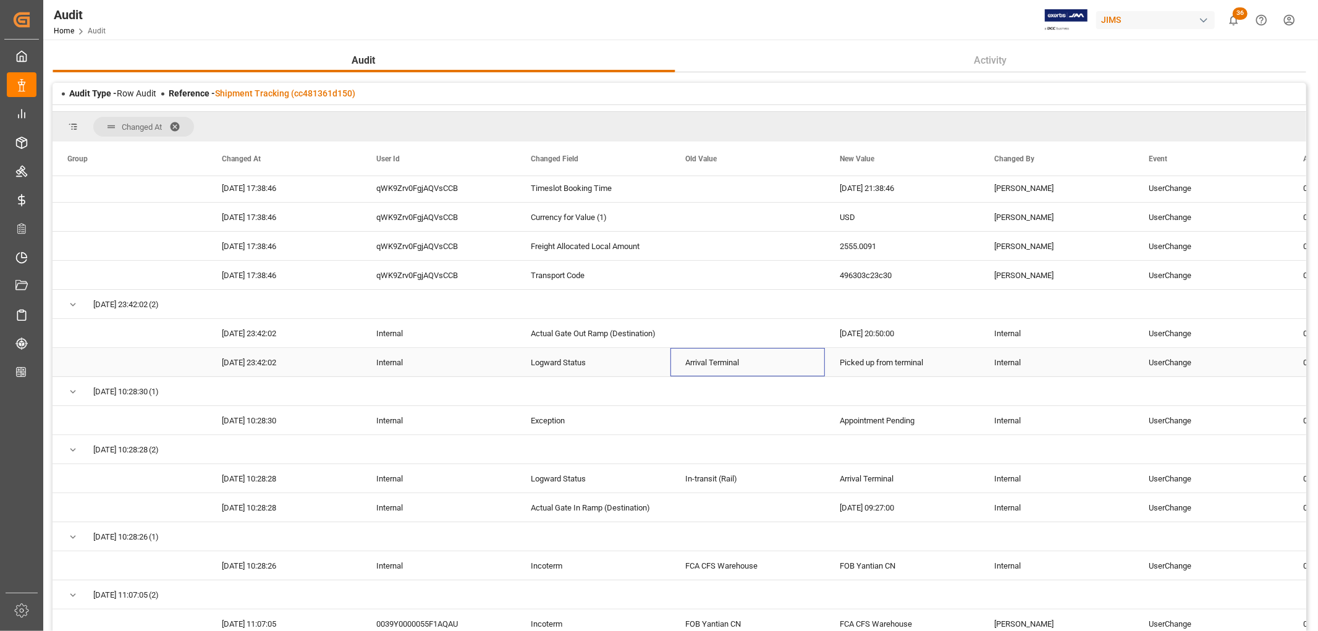
click at [720, 366] on div "Arrival Terminal" at bounding box center [747, 362] width 154 height 28
click at [856, 361] on div "Picked up from terminal" at bounding box center [902, 362] width 154 height 28
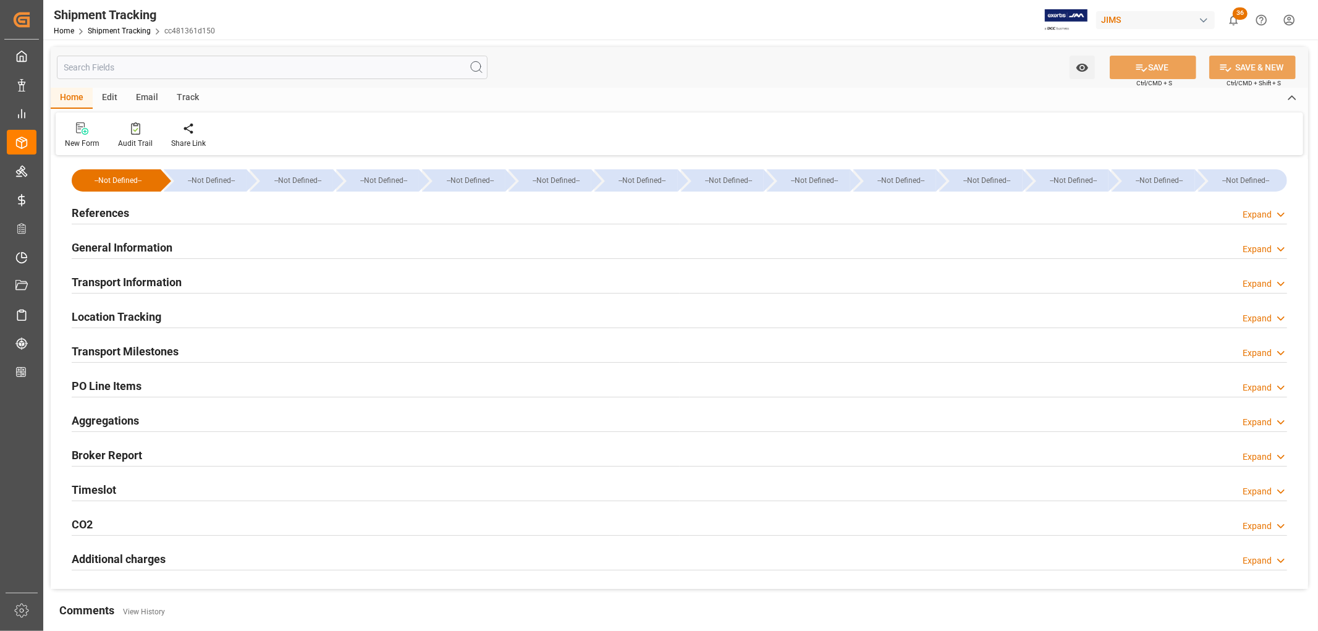
type input "[DATE]"
click at [108, 208] on h2 "References" at bounding box center [100, 213] width 57 height 17
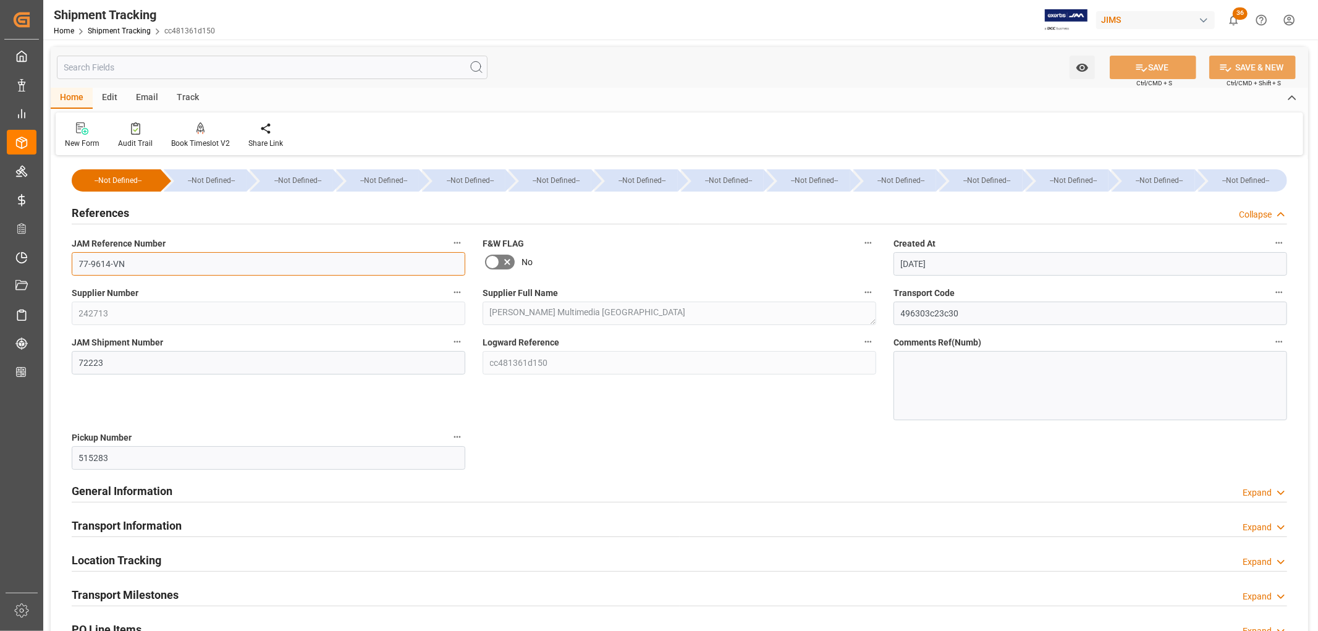
drag, startPoint x: 149, startPoint y: 263, endPoint x: 65, endPoint y: 263, distance: 84.0
click at [65, 263] on div "JAM Reference Number 77-9614-VN" at bounding box center [268, 254] width 411 height 49
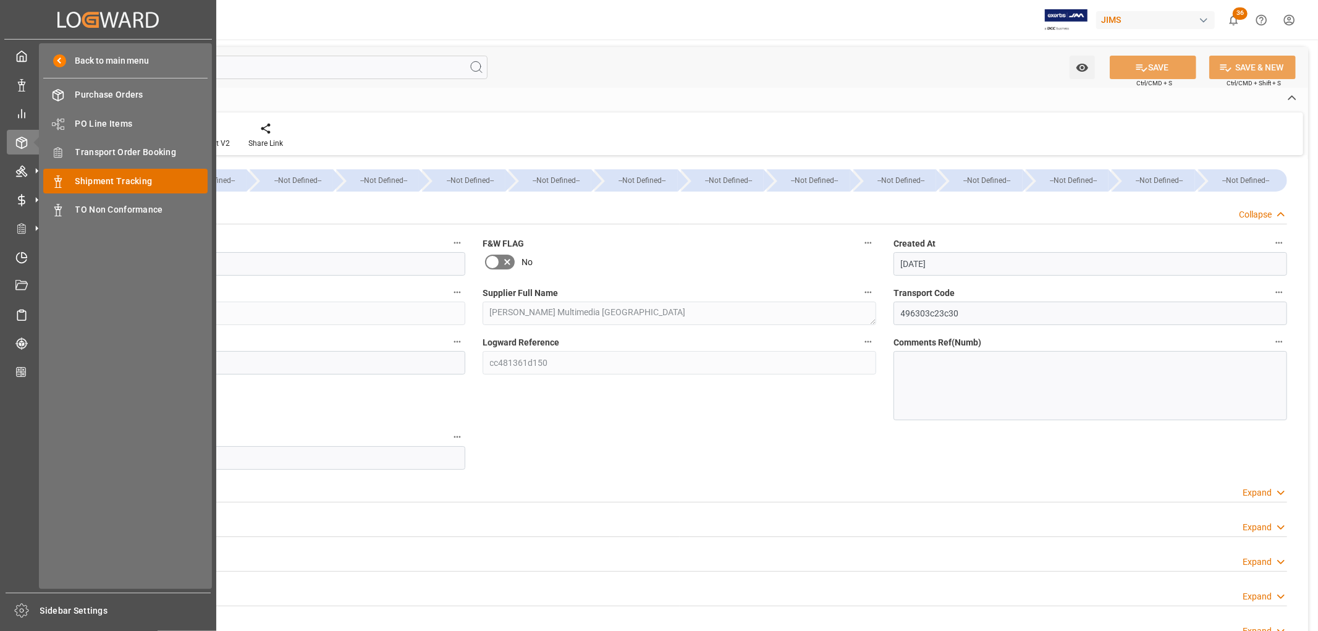
click at [138, 180] on span "Shipment Tracking" at bounding box center [141, 181] width 133 height 13
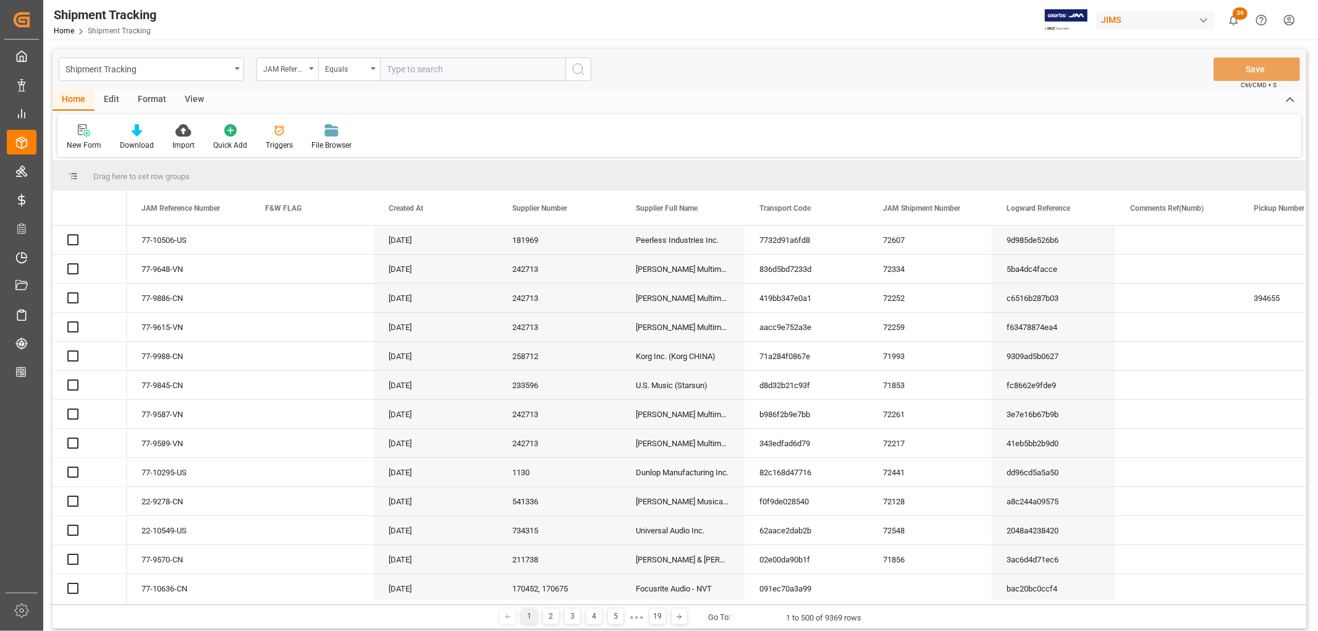
click at [414, 70] on input "text" at bounding box center [472, 68] width 185 height 23
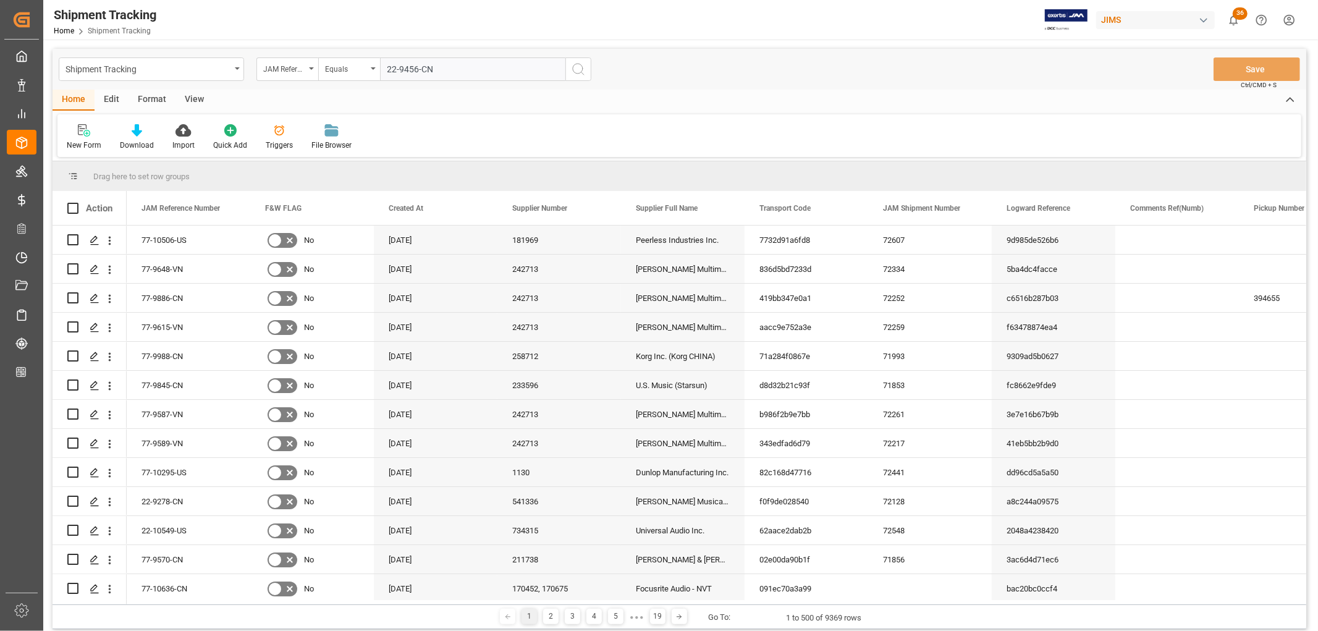
type input "22-9456-CN"
drag, startPoint x: 573, startPoint y: 66, endPoint x: 318, endPoint y: 217, distance: 297.2
click at [573, 65] on icon "search button" at bounding box center [578, 69] width 15 height 15
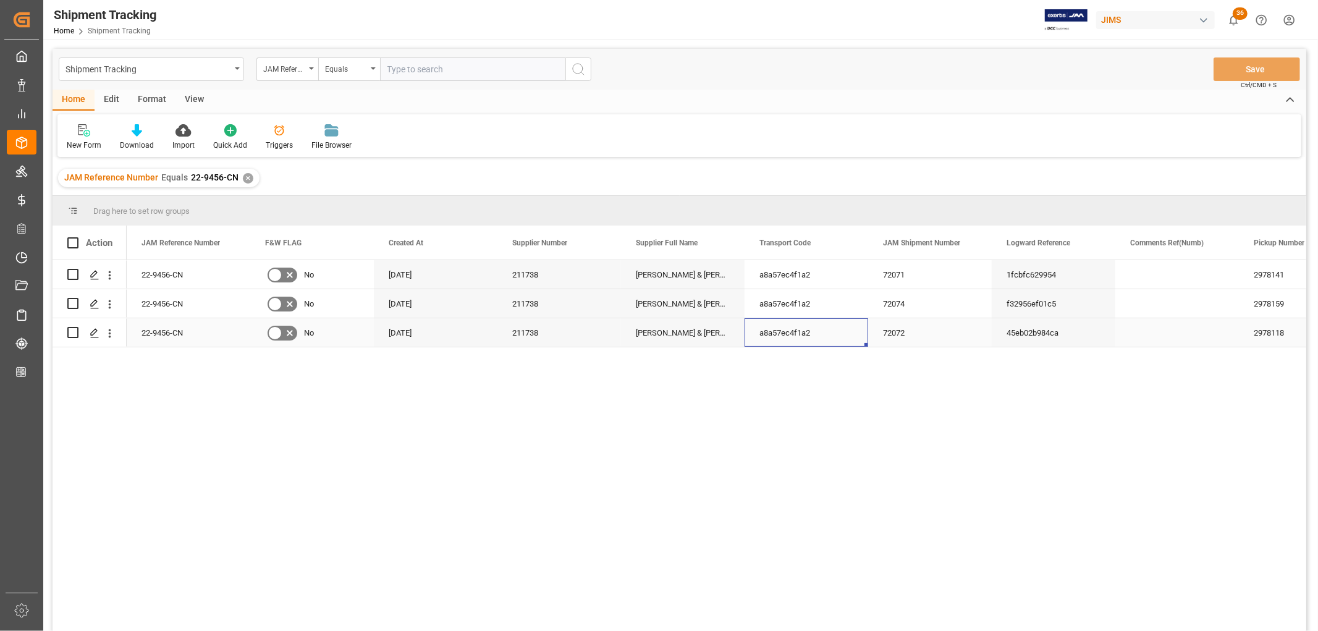
click at [808, 337] on div "a8a57ec4f1a2" at bounding box center [807, 332] width 124 height 28
click at [112, 334] on icon "open menu" at bounding box center [109, 333] width 13 height 13
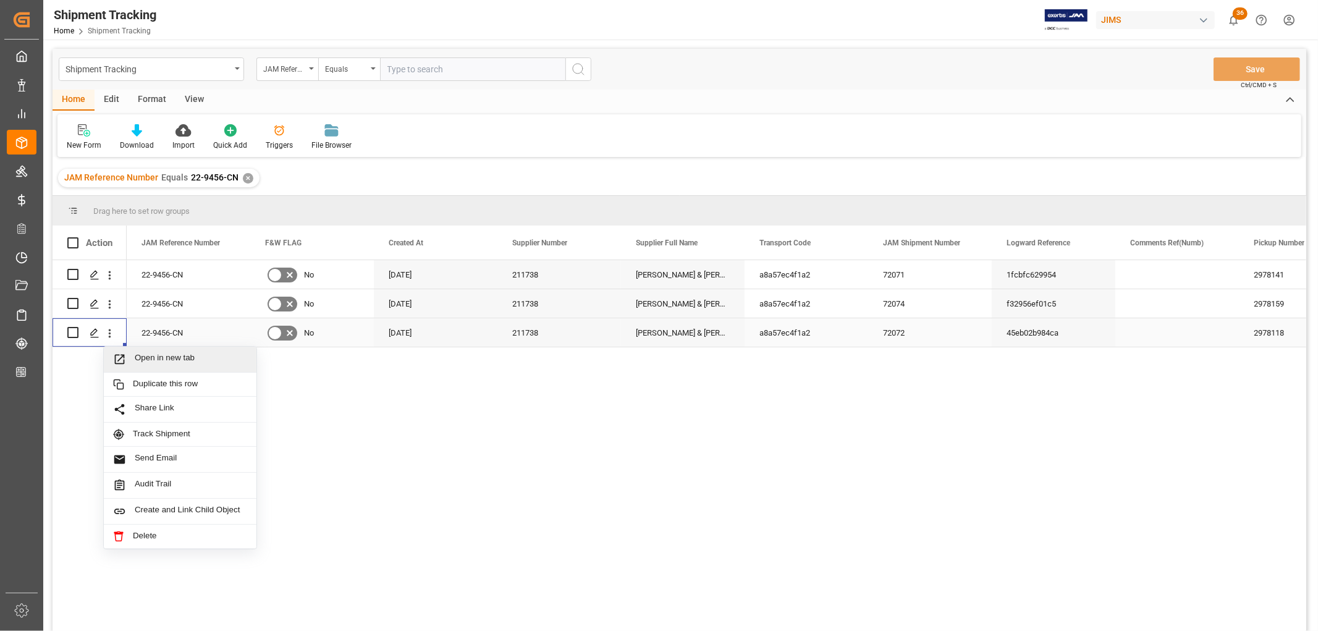
click at [161, 360] on span "Open in new tab" at bounding box center [191, 359] width 112 height 13
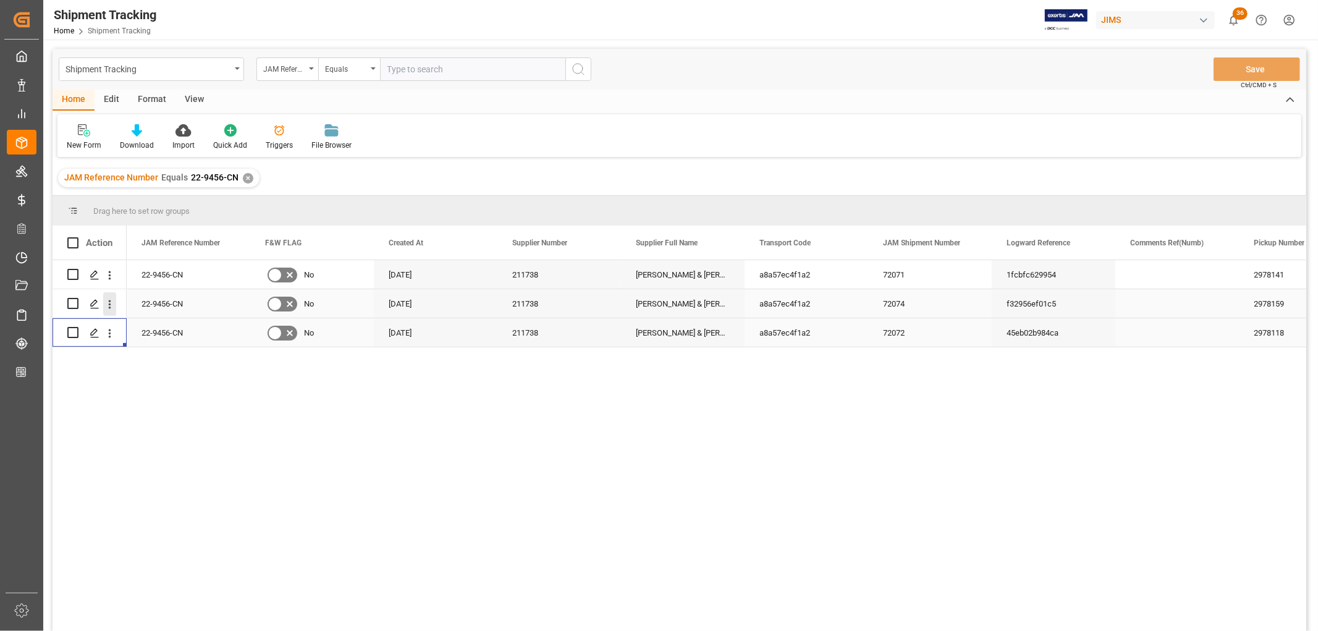
click at [109, 300] on icon "open menu" at bounding box center [110, 304] width 2 height 9
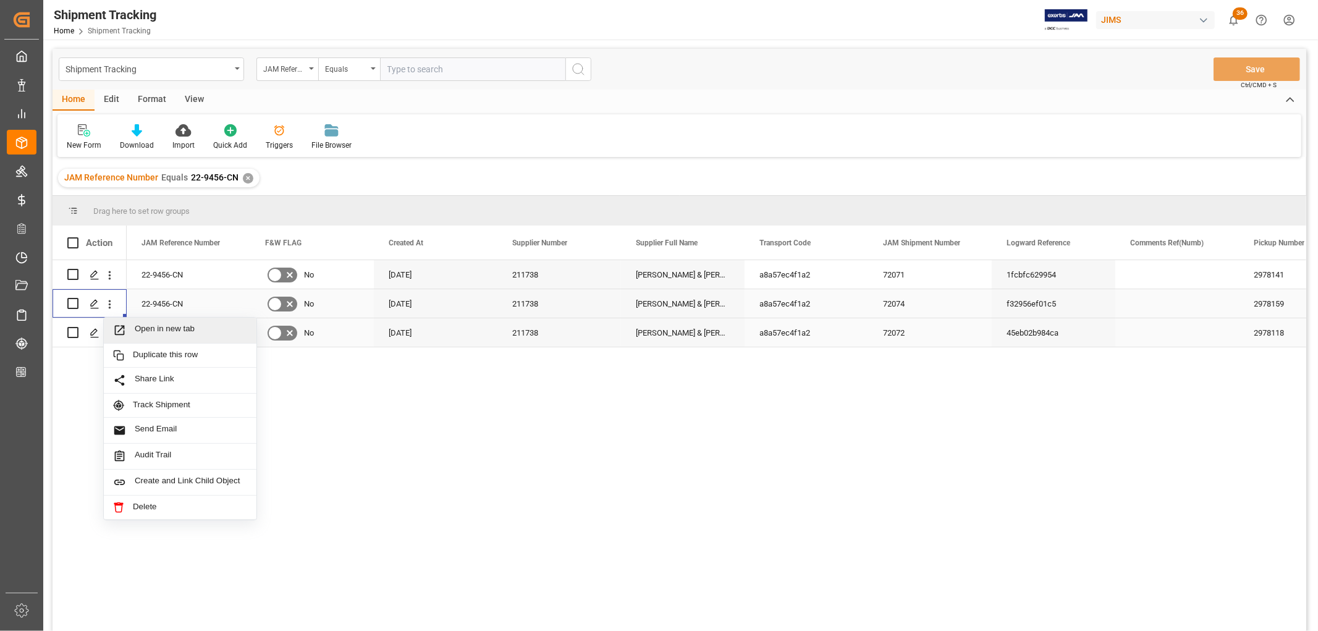
click at [138, 330] on span "Open in new tab" at bounding box center [191, 330] width 112 height 13
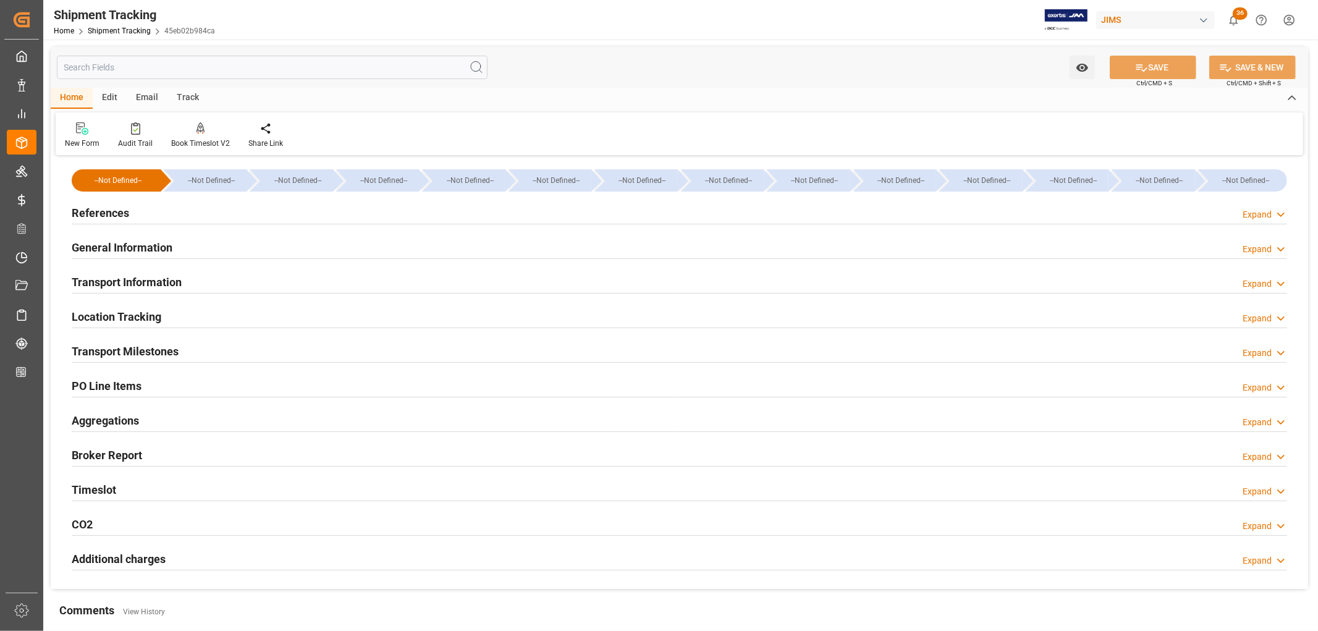
type input "[DATE] 00:00"
type input "[DATE]"
type input "[DATE] 00:00"
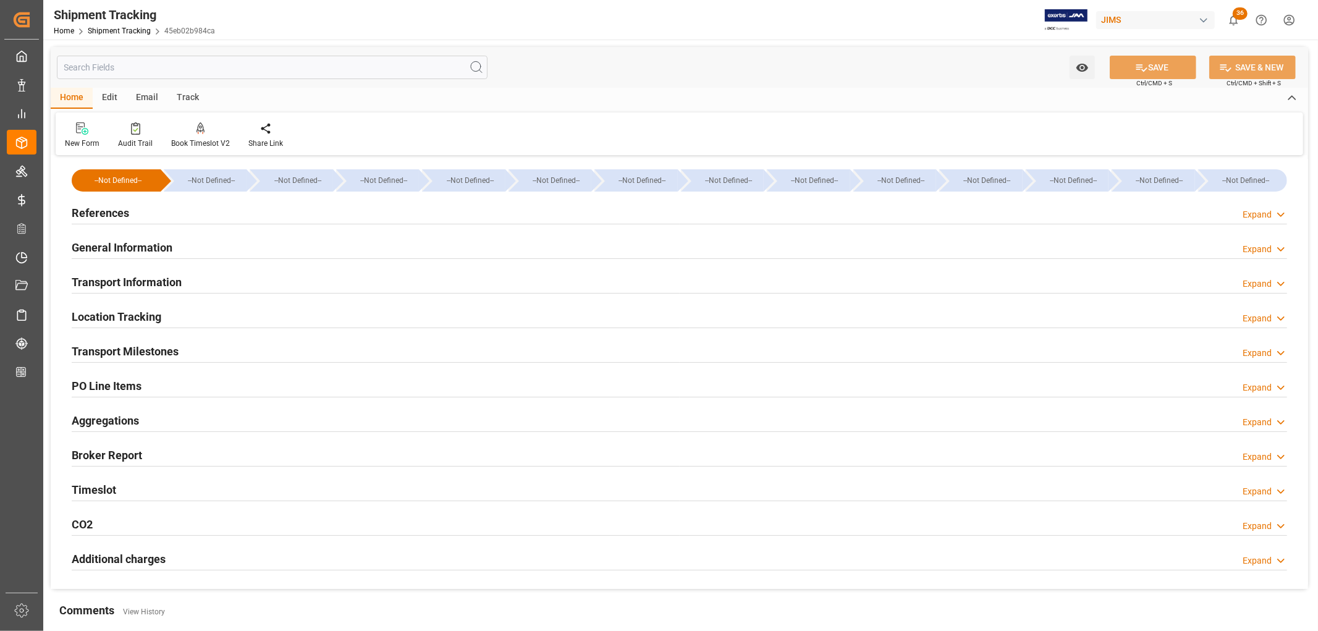
type input "[DATE] 17:30"
type input "[DATE]"
type input "[DATE] 17:00"
type input "[DATE]"
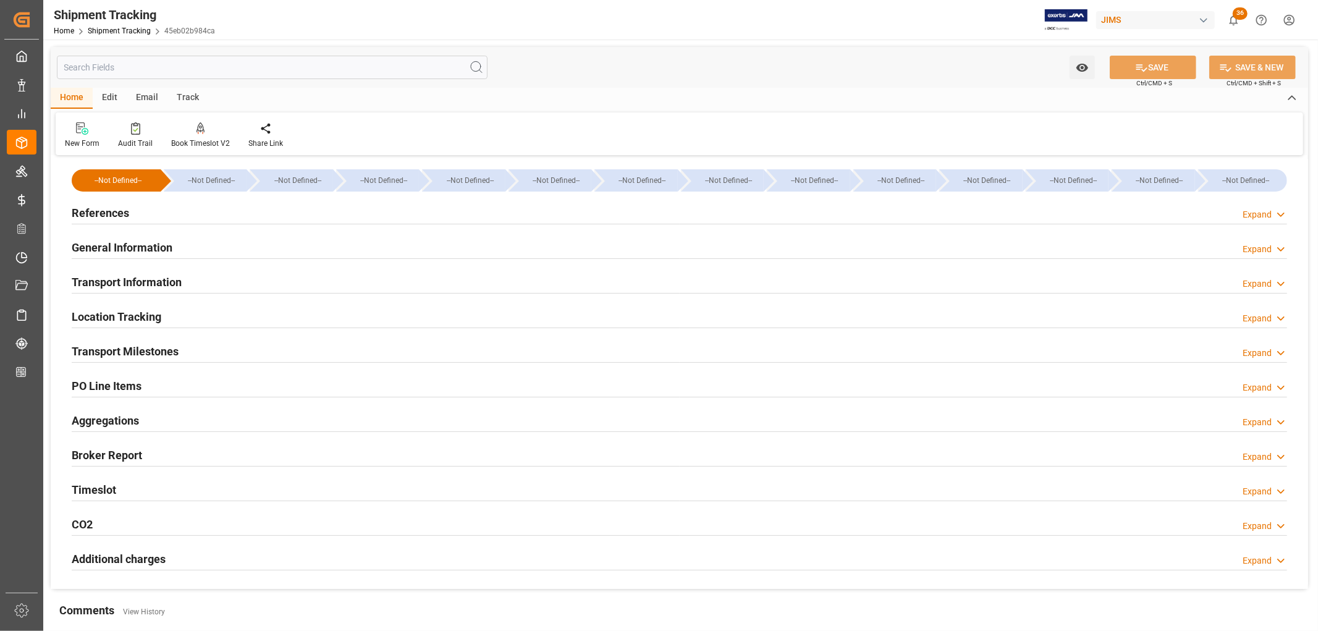
type input "11-08-2025 15:29"
type input "12-08-2025"
type input "12-08-2025 00:00"
type input "12-08-2025"
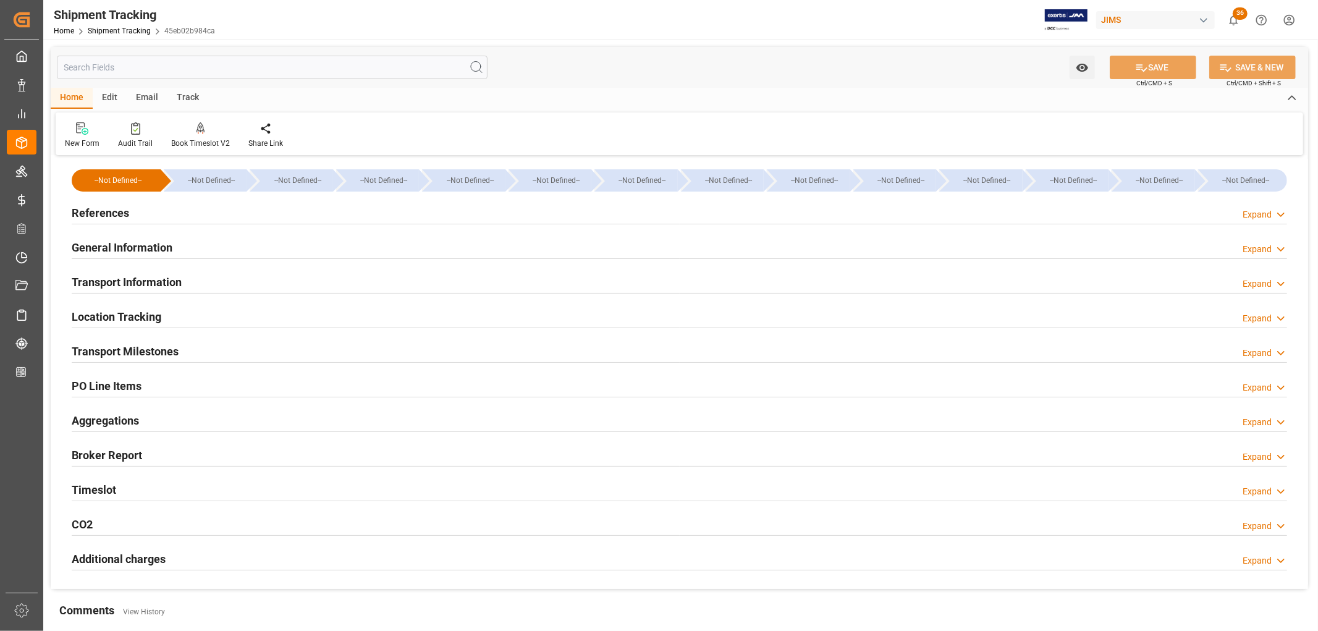
click at [130, 354] on h2 "Transport Milestones" at bounding box center [125, 351] width 107 height 17
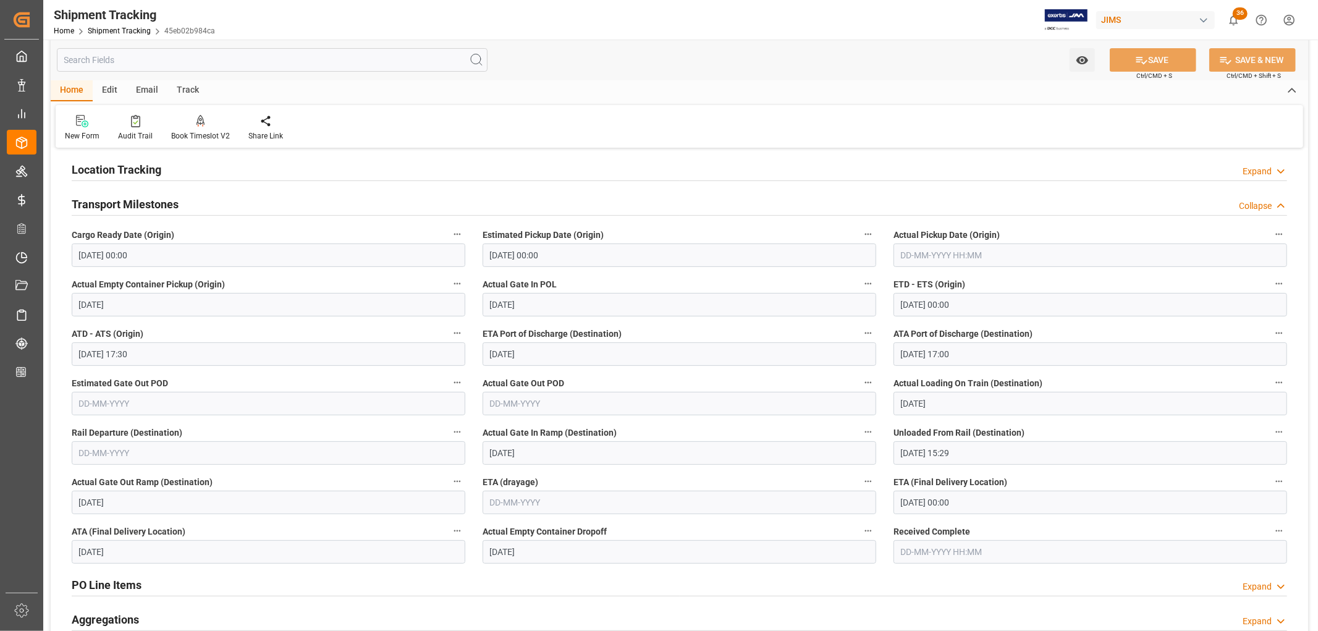
scroll to position [274, 0]
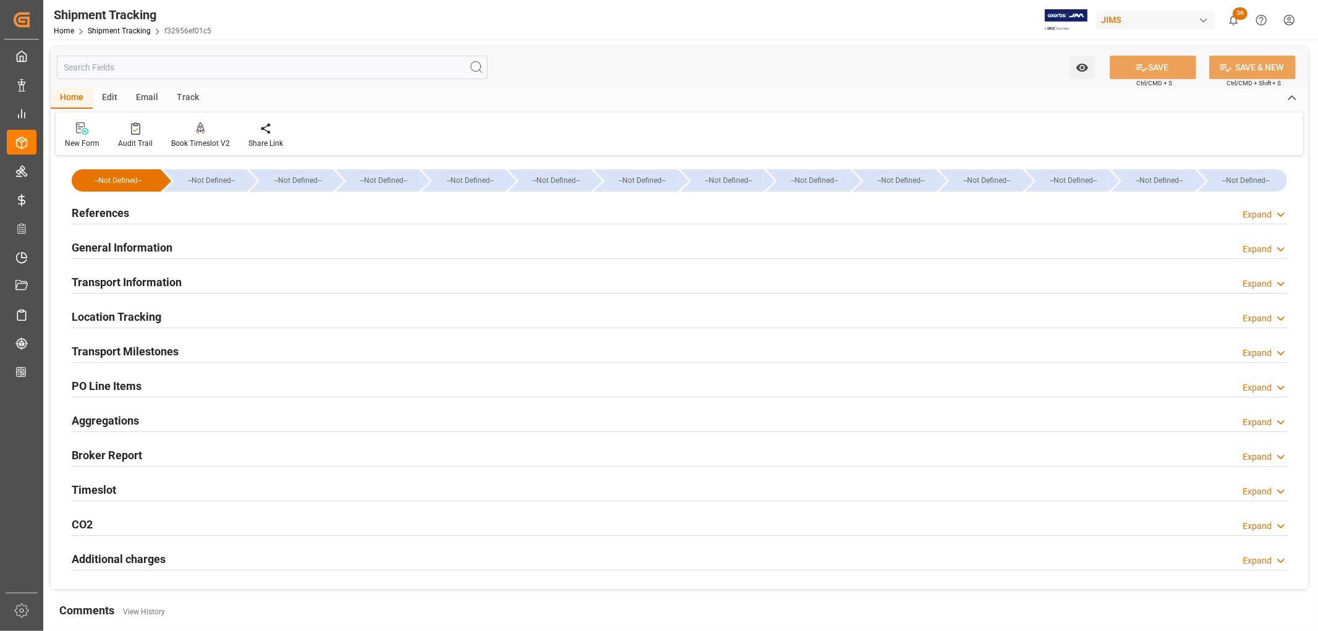
type input "[DATE] 00:00"
type input "[DATE]"
type input "[DATE] 00:00"
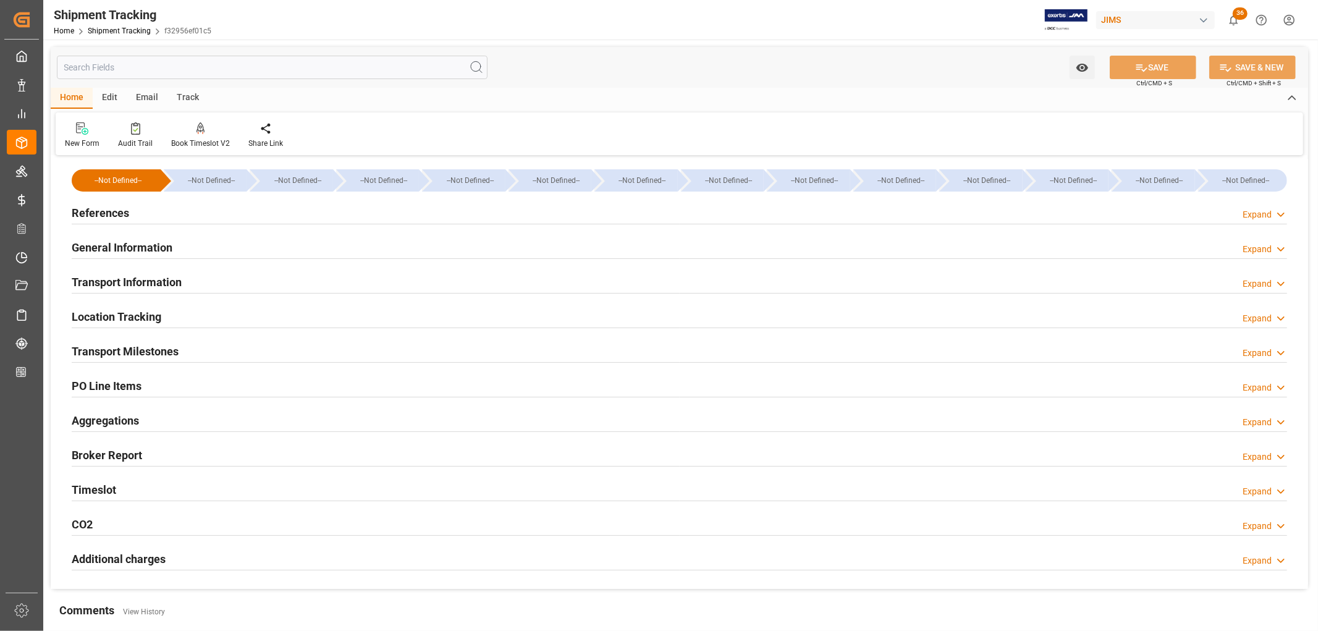
type input "[DATE] 17:30"
type input "[DATE]"
type input "[DATE] 17:00"
type input "[DATE]"
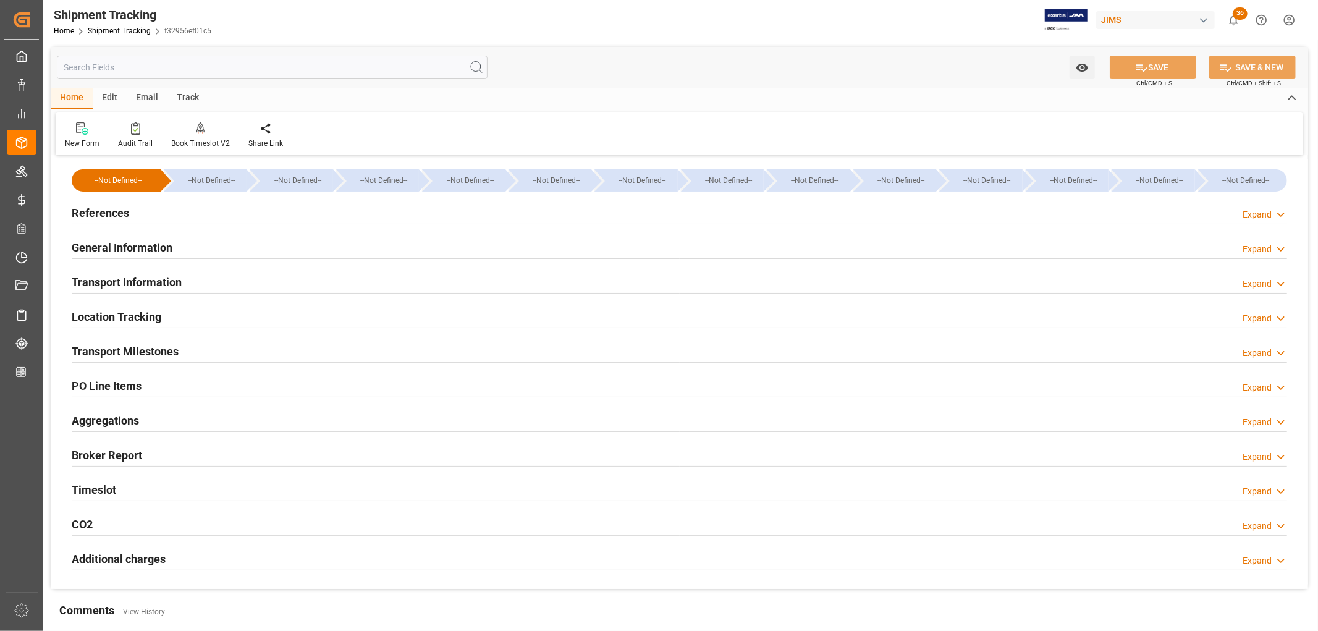
type input "[DATE] 15:19"
type input "[DATE]"
type input "[DATE] 00:00"
type input "[DATE]"
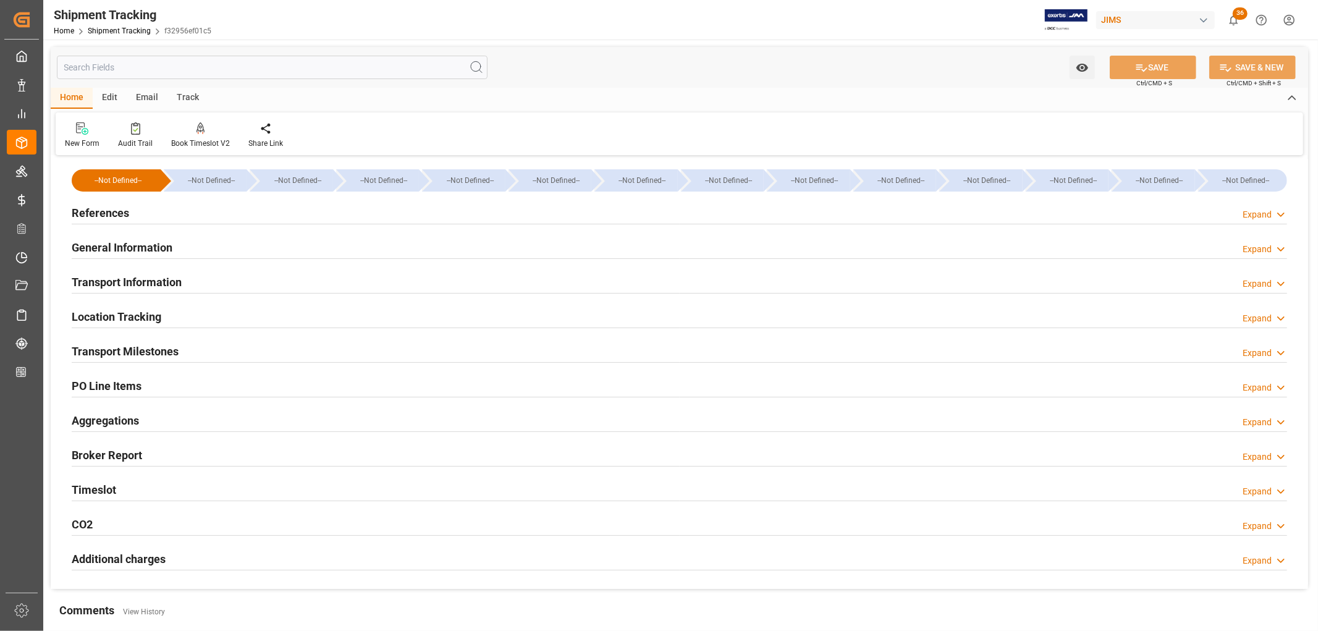
click at [129, 353] on h2 "Transport Milestones" at bounding box center [125, 351] width 107 height 17
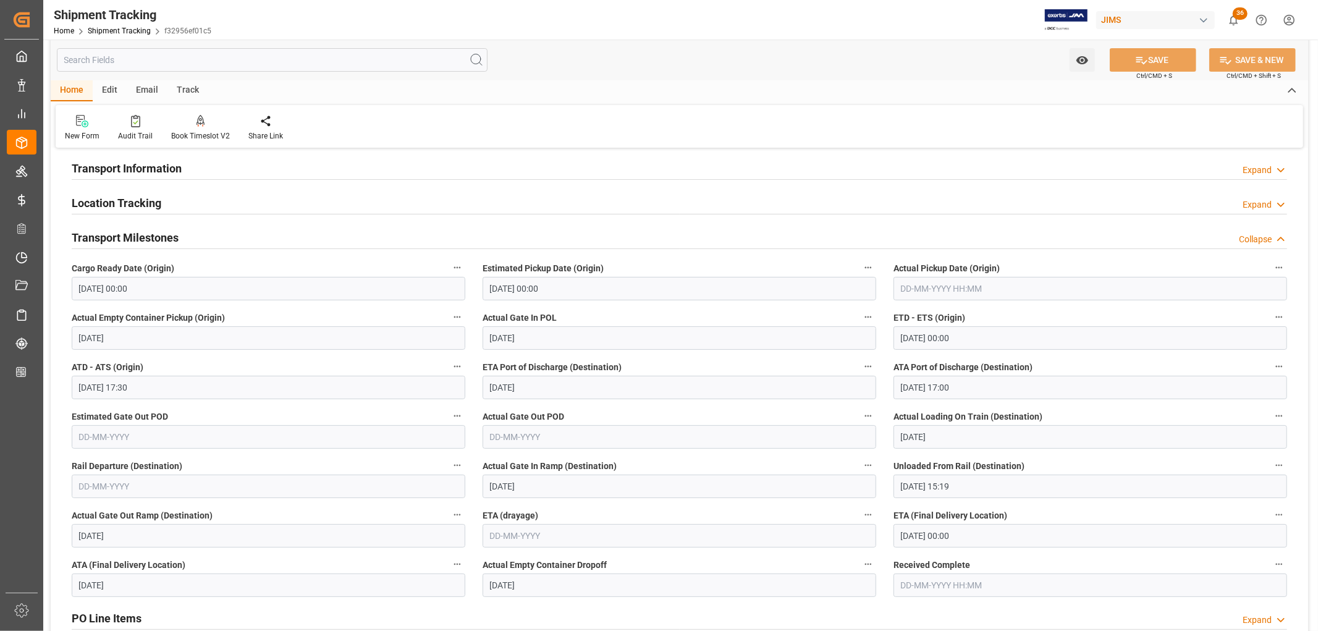
scroll to position [274, 0]
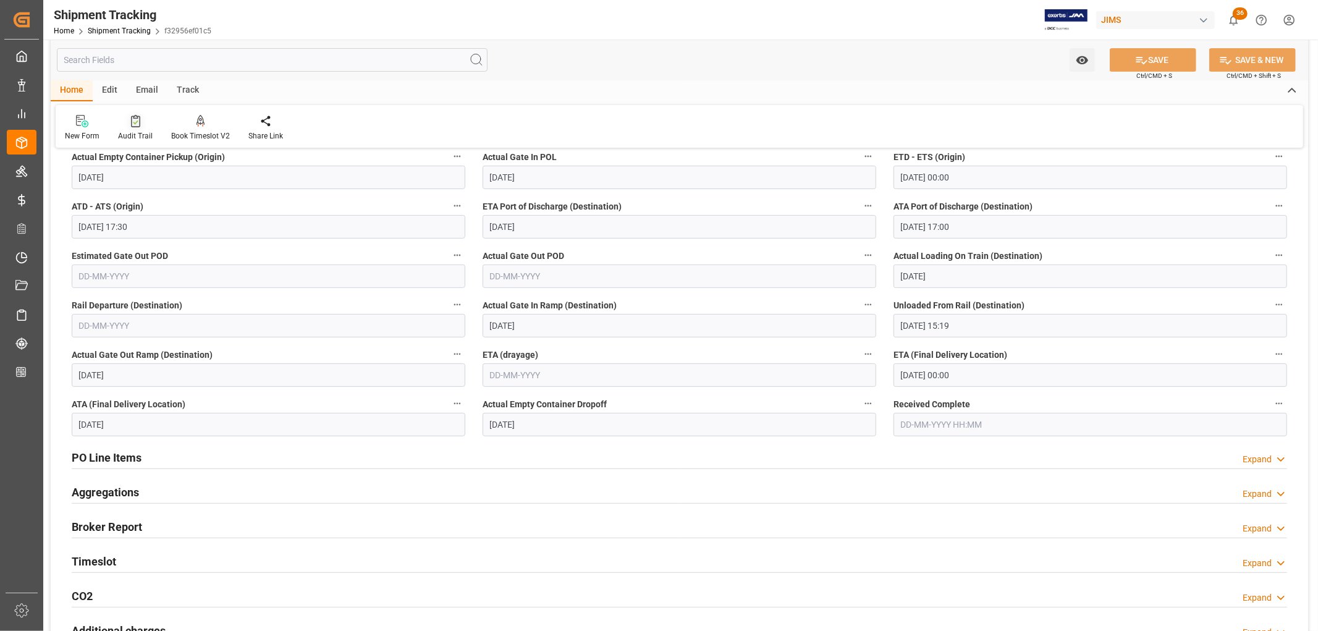
click at [135, 122] on icon at bounding box center [135, 122] width 5 height 4
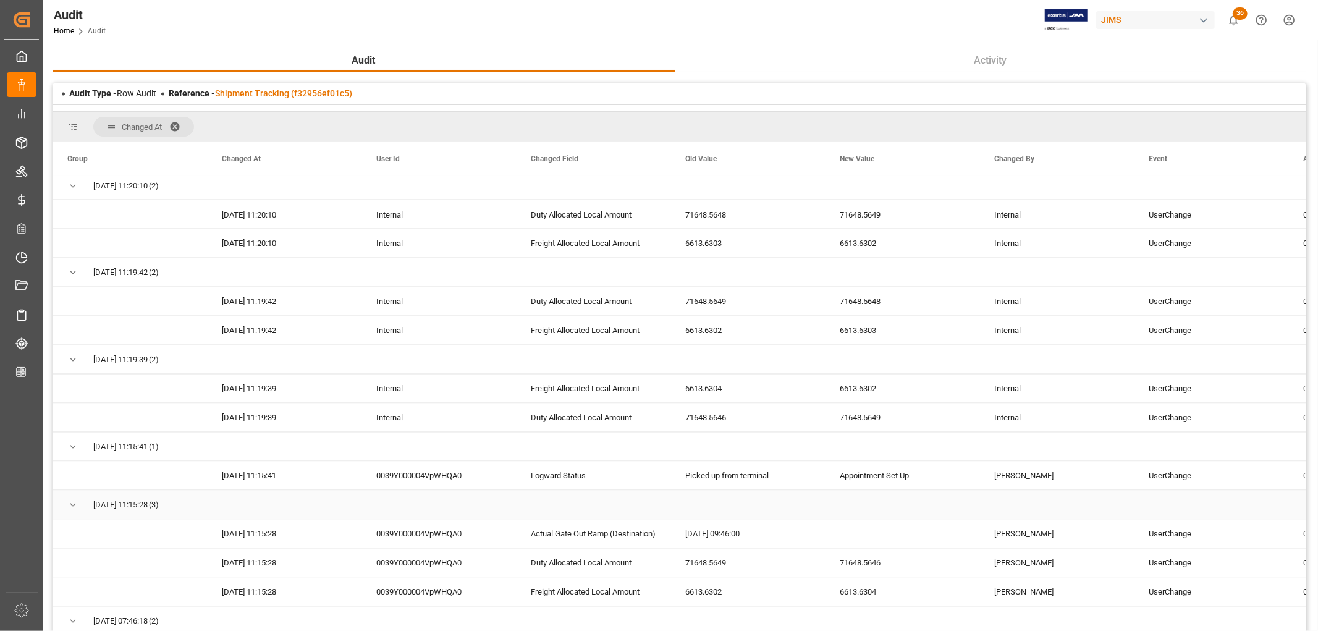
scroll to position [2128, 0]
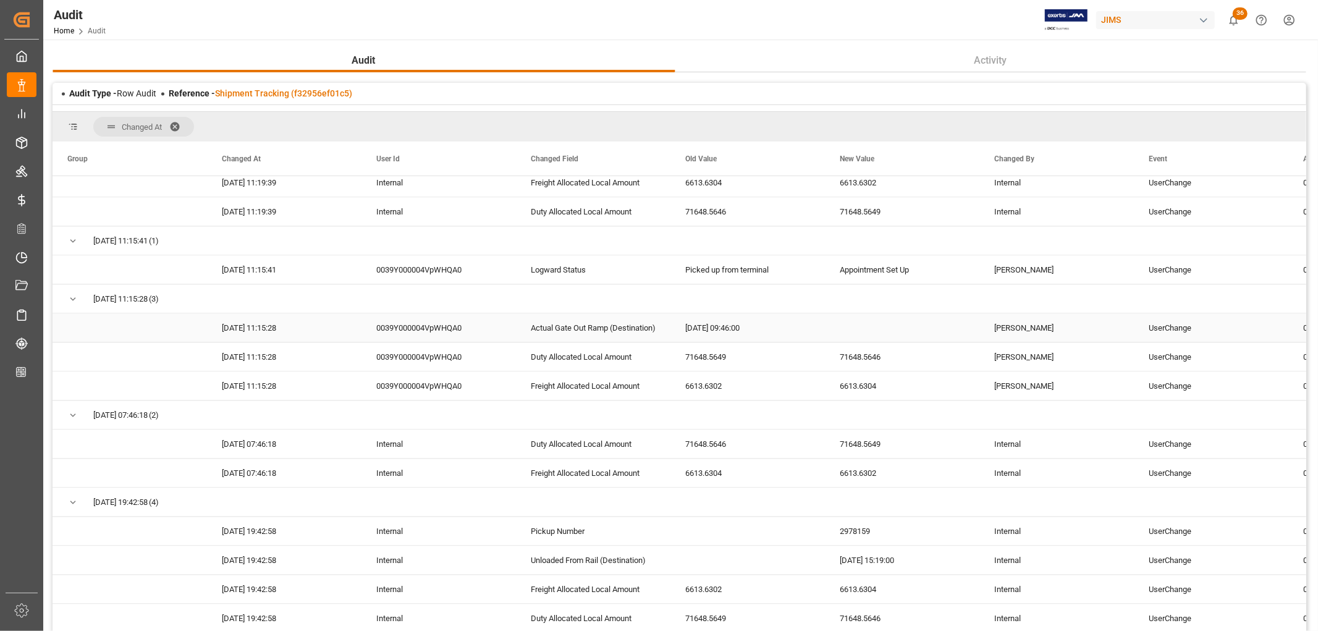
click at [578, 334] on div "Actual Gate Out Ramp (Destination)" at bounding box center [593, 327] width 154 height 28
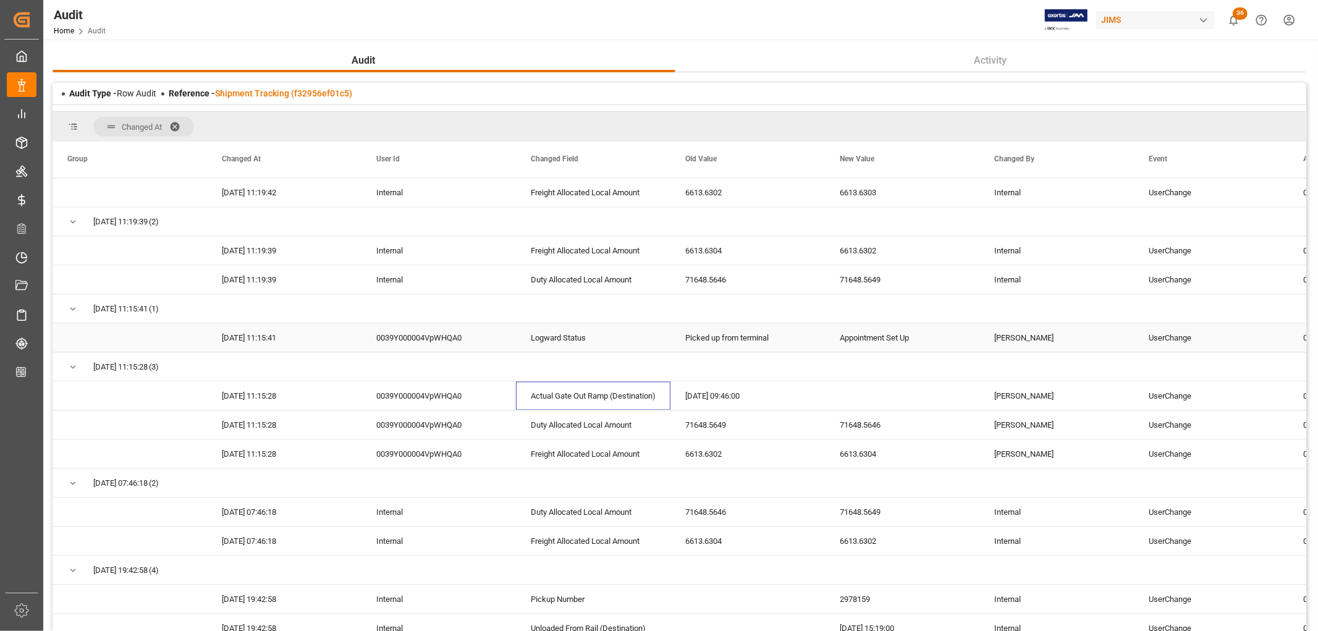
click at [718, 338] on div "Picked up from terminal" at bounding box center [747, 338] width 154 height 28
click at [892, 336] on div "Appointment Set Up" at bounding box center [902, 338] width 154 height 28
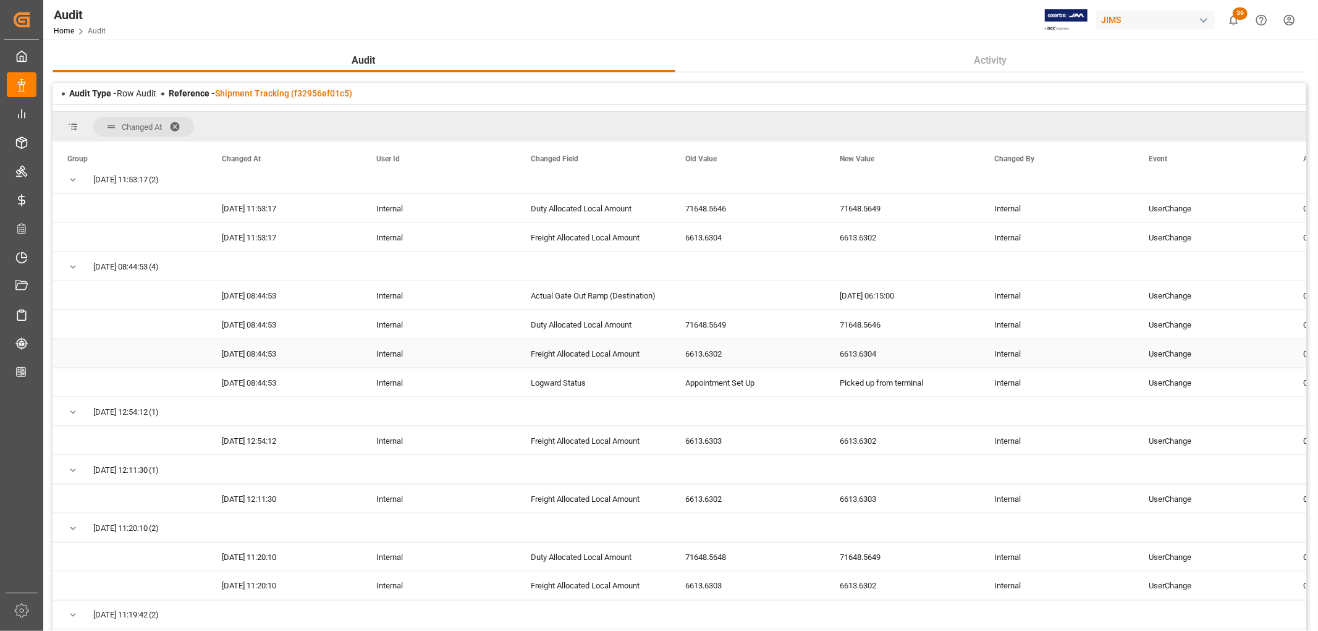
scroll to position [1579, 0]
click at [572, 295] on div "Actual Gate Out Ramp (Destination)" at bounding box center [593, 296] width 154 height 28
click at [865, 298] on div "[DATE] 06:15:00" at bounding box center [902, 296] width 154 height 28
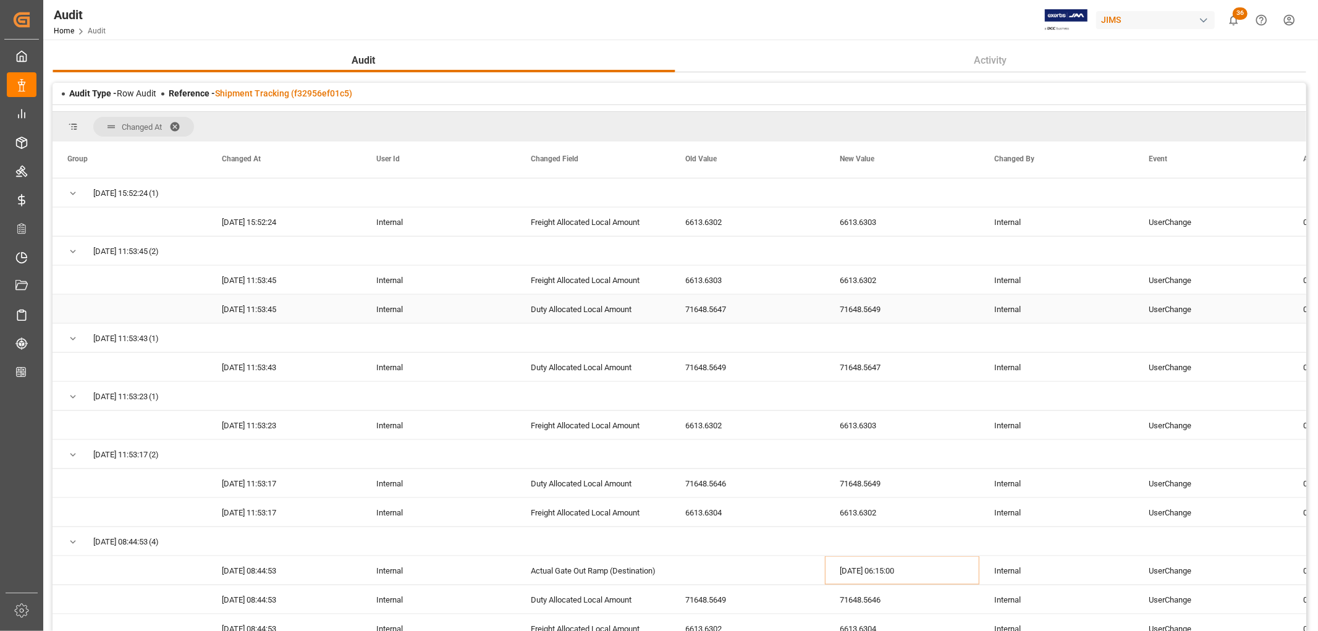
scroll to position [1442, 0]
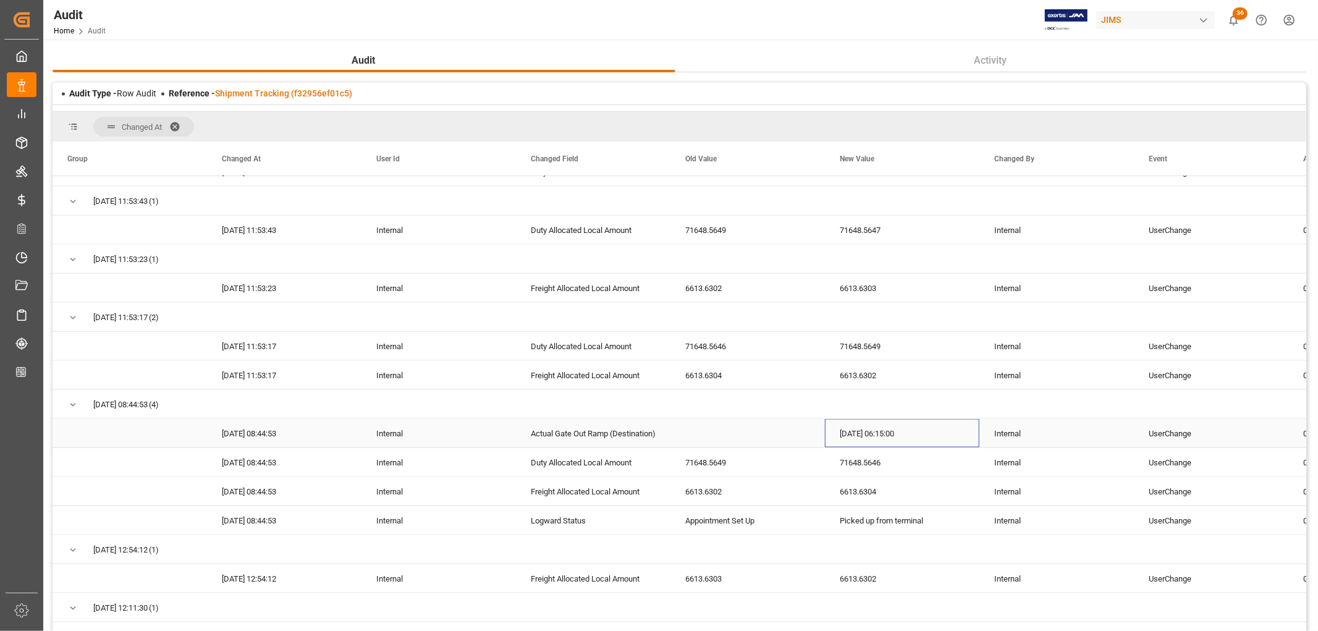
click at [877, 436] on div "[DATE] 06:15:00" at bounding box center [902, 433] width 154 height 28
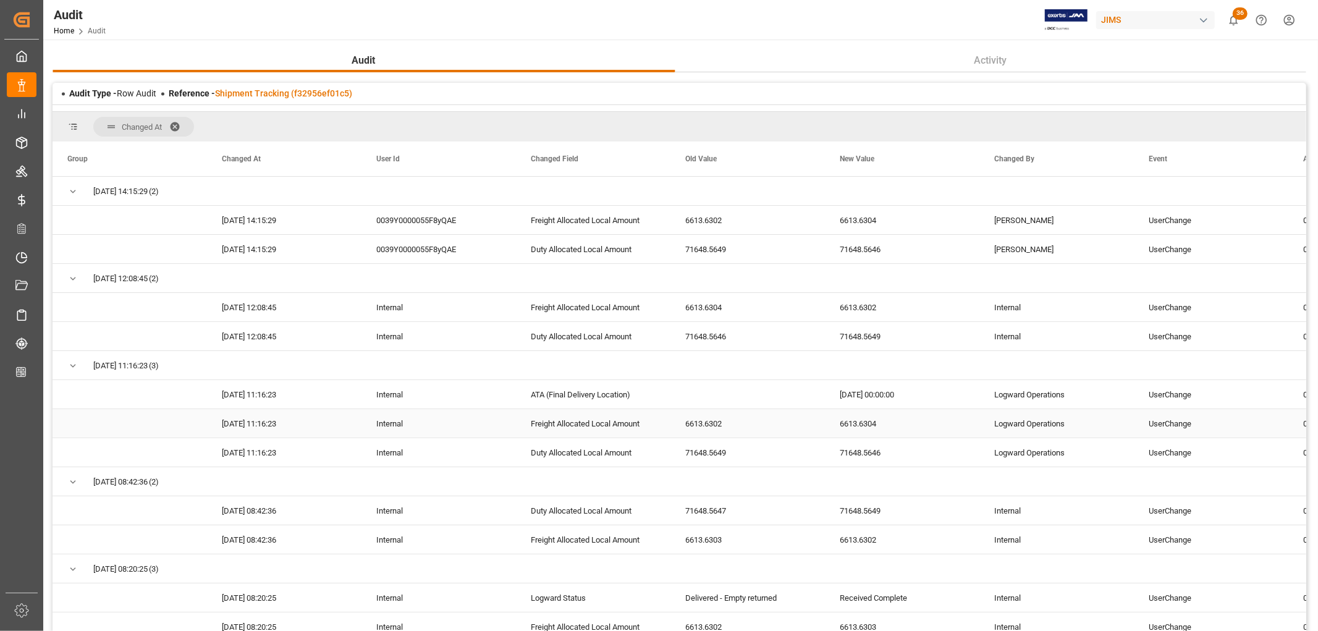
scroll to position [69, 0]
